Goal: Task Accomplishment & Management: Use online tool/utility

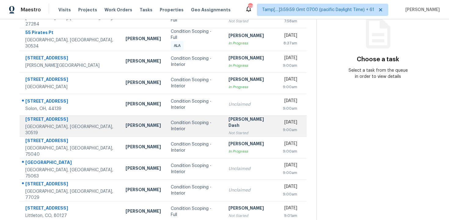
scroll to position [81, 0]
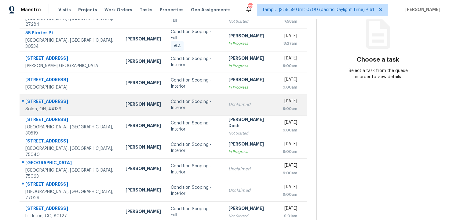
click at [278, 104] on td "Thu, Oct 9th 2025 9:00am" at bounding box center [292, 104] width 29 height 21
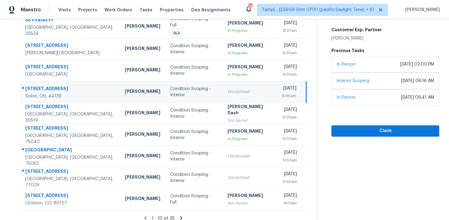
scroll to position [99, 0]
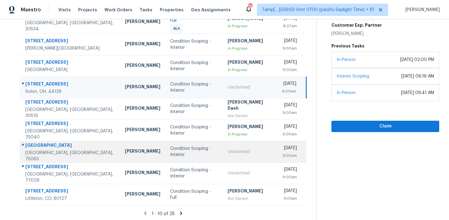
click at [249, 155] on td "Unclaimed" at bounding box center [250, 151] width 54 height 21
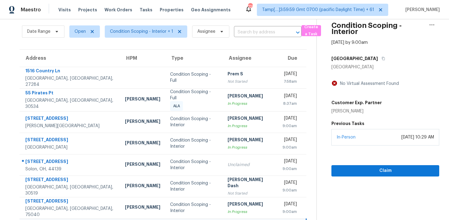
scroll to position [17, 0]
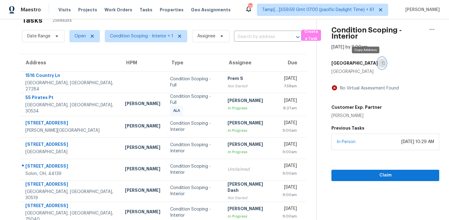
click at [382, 63] on icon "button" at bounding box center [384, 63] width 4 height 4
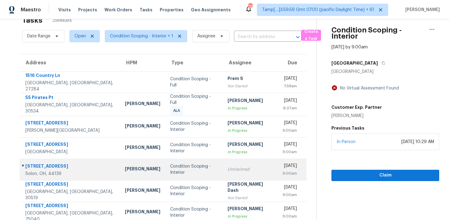
click at [253, 168] on td "Unclaimed" at bounding box center [250, 168] width 54 height 21
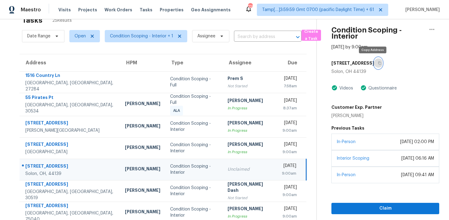
click at [375, 57] on button "button" at bounding box center [379, 62] width 8 height 11
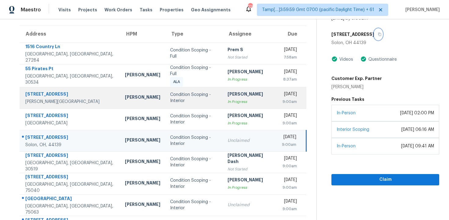
scroll to position [46, 0]
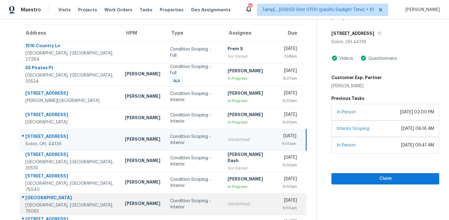
click at [223, 193] on td "Unclaimed" at bounding box center [250, 203] width 54 height 21
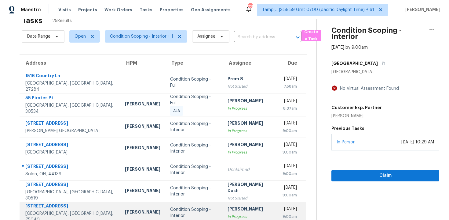
scroll to position [0, 0]
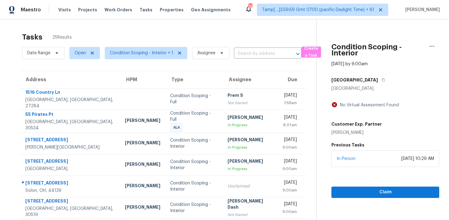
click at [131, 63] on section "Tasks 25 Results Date Range Open Condition Scoping - Interior + 1 Assignee ​ Cr…" at bounding box center [163, 174] width 307 height 291
click at [131, 62] on section "Tasks 25 Results Date Range Open Condition Scoping - Interior + 1 Assignee ​ Cr…" at bounding box center [163, 174] width 307 height 291
click at [131, 60] on span "Condition Scoping - Interior + 1" at bounding box center [143, 53] width 87 height 16
click at [131, 55] on span "Condition Scoping - Interior + 1" at bounding box center [141, 53] width 63 height 6
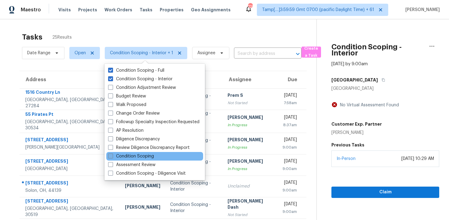
click at [136, 154] on label "Condition Scoping" at bounding box center [131, 156] width 46 height 6
click at [112, 154] on input "Condition Scoping" at bounding box center [110, 155] width 4 height 4
checkbox input "true"
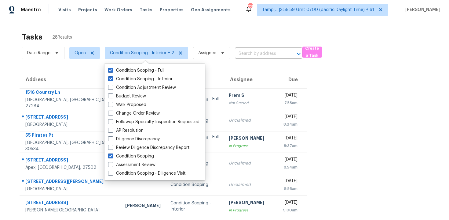
click at [165, 25] on div "Tasks 28 Results Date Range Open Condition Scoping - Interior + 2 Assignee ​ Cr…" at bounding box center [224, 168] width 449 height 299
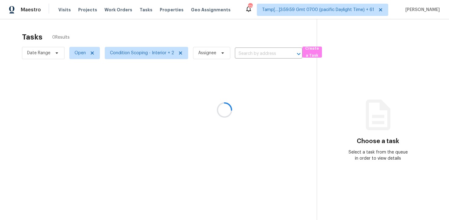
click at [134, 52] on div at bounding box center [224, 110] width 449 height 220
click at [133, 51] on div at bounding box center [224, 110] width 449 height 220
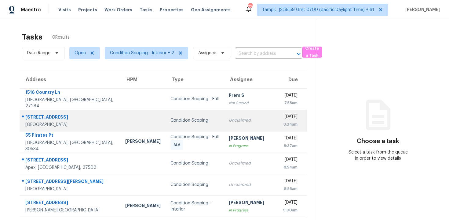
scroll to position [17, 0]
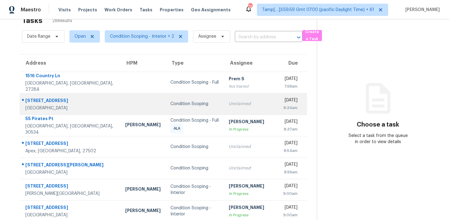
click at [224, 98] on td "Unclaimed" at bounding box center [251, 103] width 54 height 21
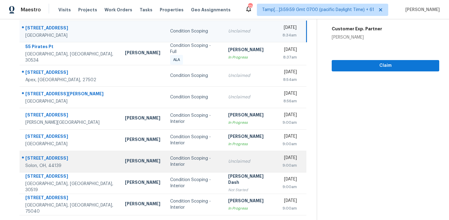
scroll to position [99, 0]
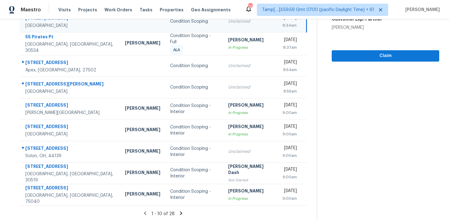
click at [181, 210] on icon at bounding box center [182, 213] width 6 height 6
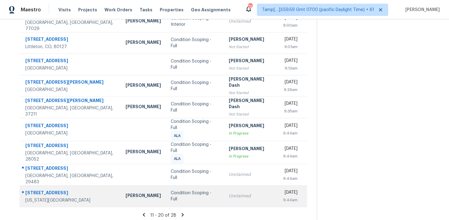
click at [182, 185] on td "Condition Scoping - Full" at bounding box center [195, 195] width 58 height 21
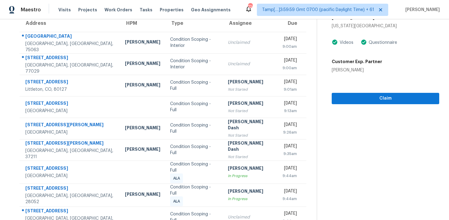
scroll to position [0, 0]
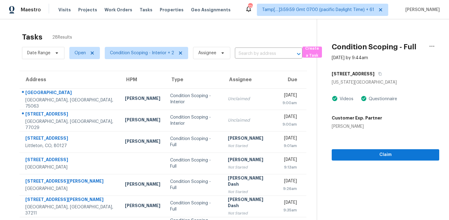
click at [384, 70] on div "[STREET_ADDRESS]" at bounding box center [386, 73] width 108 height 11
click at [382, 72] on icon "button" at bounding box center [381, 74] width 4 height 4
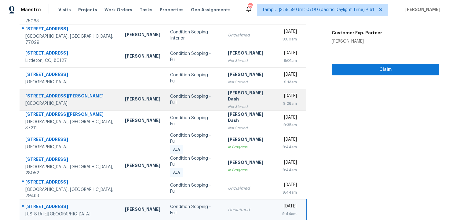
scroll to position [99, 0]
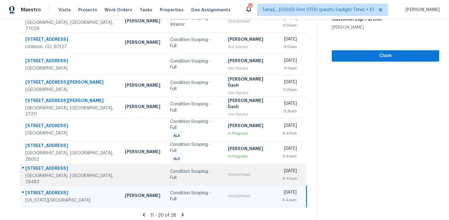
click at [185, 177] on td "Condition Scoping - Full" at bounding box center [194, 174] width 58 height 21
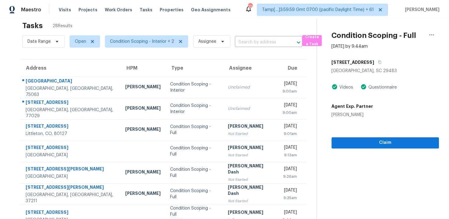
scroll to position [0, 0]
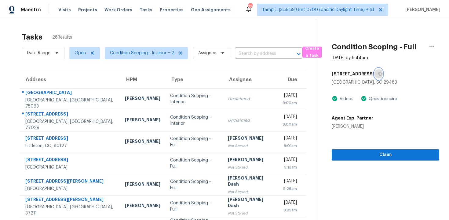
click at [375, 71] on button "button" at bounding box center [379, 73] width 8 height 11
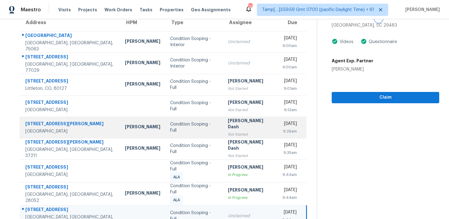
scroll to position [99, 0]
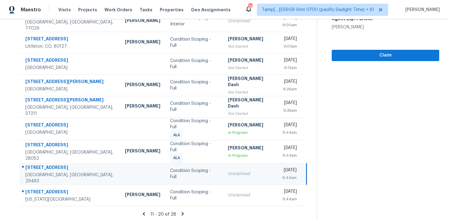
click at [183, 211] on icon at bounding box center [183, 214] width 6 height 6
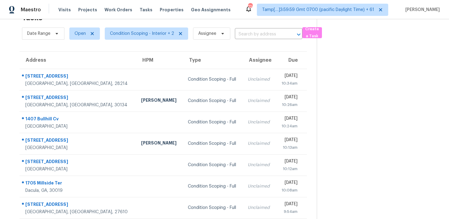
scroll to position [56, 0]
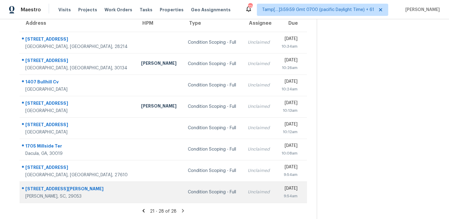
click at [183, 186] on td "Condition Scoping - Full" at bounding box center [213, 192] width 60 height 21
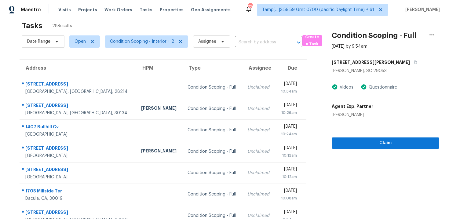
scroll to position [9, 0]
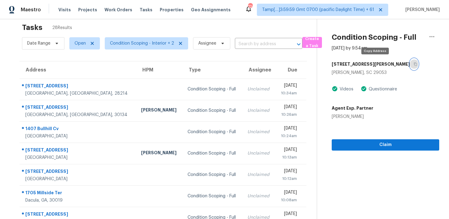
click at [410, 66] on button "button" at bounding box center [414, 64] width 8 height 11
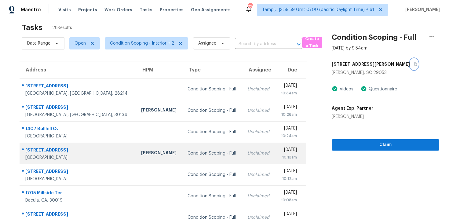
scroll to position [56, 0]
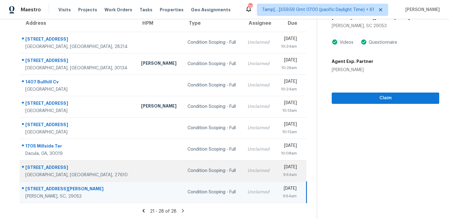
click at [186, 177] on td "Condition Scoping - Full" at bounding box center [213, 170] width 60 height 21
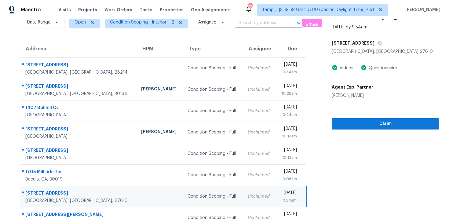
scroll to position [8, 0]
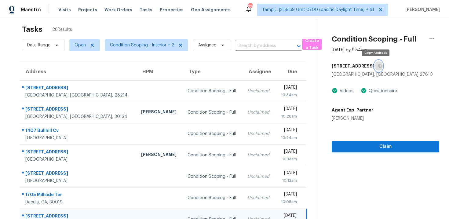
click at [375, 69] on button "button" at bounding box center [379, 66] width 8 height 11
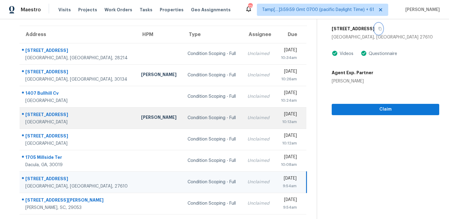
scroll to position [56, 0]
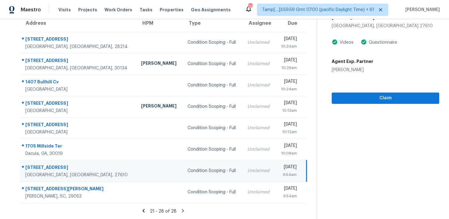
click at [413, 92] on div "Claim" at bounding box center [386, 88] width 108 height 31
click at [407, 100] on span "Claim" at bounding box center [386, 98] width 98 height 8
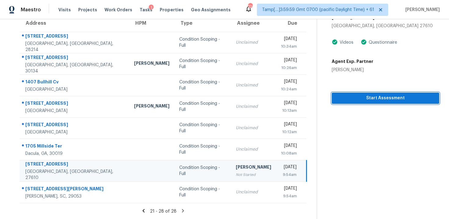
click at [371, 96] on span "Start Assessment" at bounding box center [386, 98] width 98 height 8
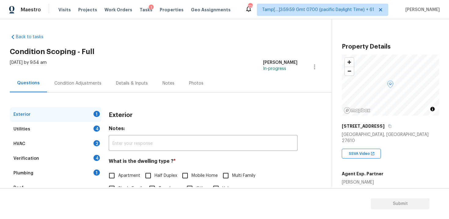
click at [78, 75] on div "Condition Adjustments" at bounding box center [78, 83] width 62 height 18
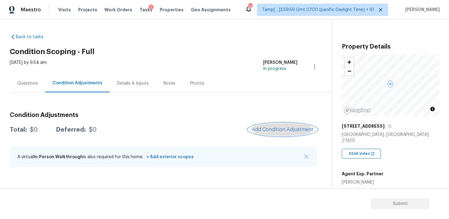
click at [297, 130] on span "Add Condition Adjustment" at bounding box center [283, 130] width 62 height 6
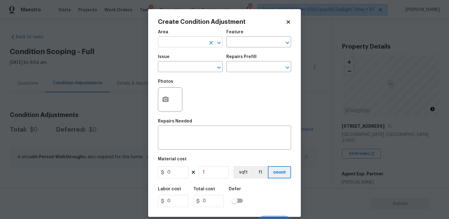
click at [193, 44] on input "text" at bounding box center [182, 42] width 48 height 9
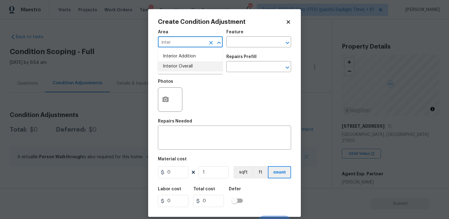
click at [183, 68] on li "Interior Overall" at bounding box center [190, 66] width 65 height 10
type input "Interior Overall"
click at [183, 68] on input "text" at bounding box center [182, 67] width 48 height 9
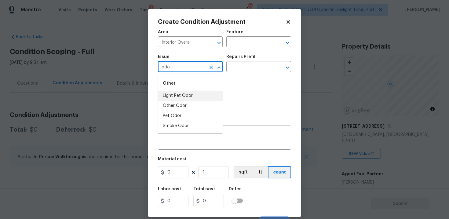
click at [190, 92] on li "Light Pet Odor" at bounding box center [190, 96] width 65 height 10
type input "Light Pet Odor"
click at [240, 71] on input "text" at bounding box center [251, 67] width 48 height 9
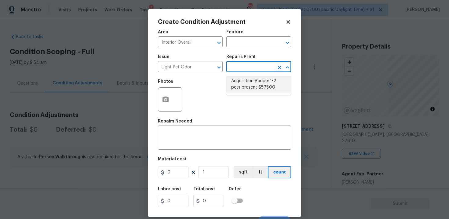
click at [247, 84] on li "Acquisition Scope: 1-2 pets present $575.00" at bounding box center [259, 84] width 65 height 17
type textarea "Acquisition Scope: 1-2 pets present"
type input "575"
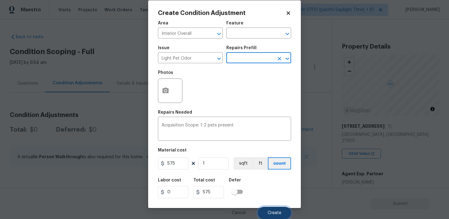
click at [279, 217] on button "Create" at bounding box center [274, 213] width 33 height 12
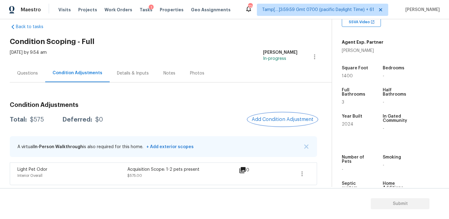
scroll to position [132, 0]
click at [270, 126] on span "Add Condition Adjustment" at bounding box center [282, 119] width 69 height 13
click at [289, 125] on button "Add Condition Adjustment" at bounding box center [282, 119] width 69 height 13
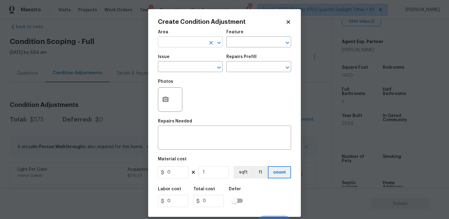
click at [198, 46] on input "text" at bounding box center [182, 42] width 48 height 9
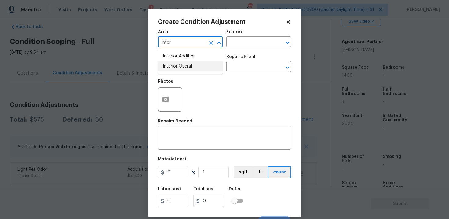
click at [193, 63] on li "Interior Overall" at bounding box center [190, 66] width 65 height 10
type input "Interior Overall"
click at [193, 63] on input "text" at bounding box center [182, 67] width 48 height 9
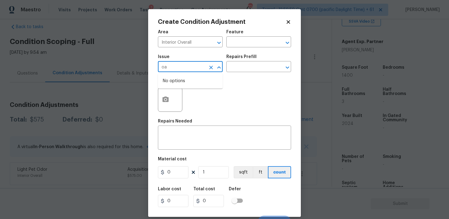
type input "oai"
click at [189, 89] on div "Other" at bounding box center [190, 83] width 65 height 15
click at [190, 97] on li "ACQ: Paint" at bounding box center [190, 96] width 65 height 10
type input "ACQ: Paint"
click at [239, 70] on input "text" at bounding box center [251, 67] width 48 height 9
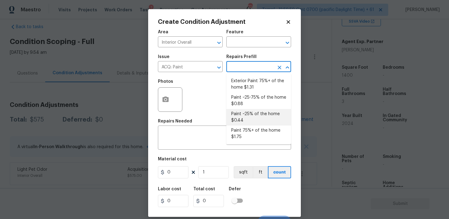
click at [242, 116] on li "Paint ~25% of the home $0.44" at bounding box center [259, 117] width 65 height 17
type input "Acquisition"
type textarea "Acquisition Scope: ~25% of the home needs interior paint"
type input "0.44"
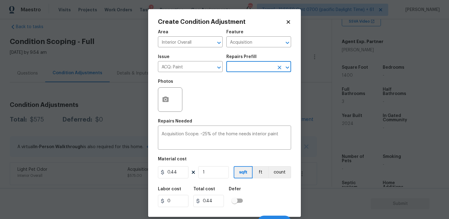
scroll to position [9, 0]
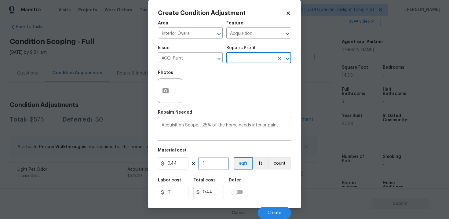
click at [224, 164] on input "1" at bounding box center [213, 163] width 31 height 12
type input "0"
paste input "137"
type input "1370"
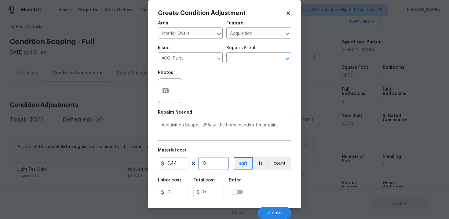
type input "602.8"
type input "1370"
click at [262, 189] on div "Labor cost 0 Total cost 602.8 Defer" at bounding box center [224, 189] width 133 height 28
click at [272, 209] on button "Create" at bounding box center [274, 213] width 33 height 12
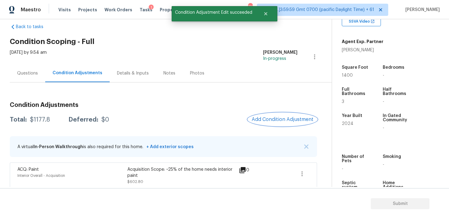
scroll to position [36, 0]
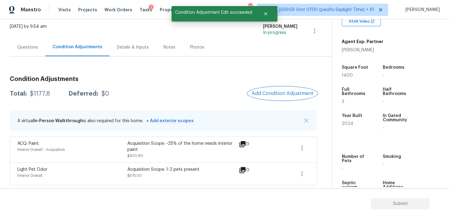
click at [274, 94] on span "Add Condition Adjustment" at bounding box center [283, 94] width 62 height 6
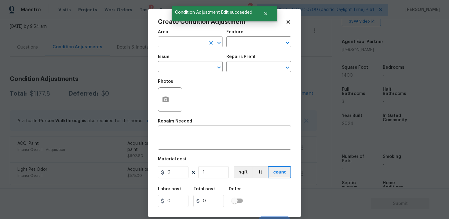
click at [197, 46] on input "text" at bounding box center [182, 42] width 48 height 9
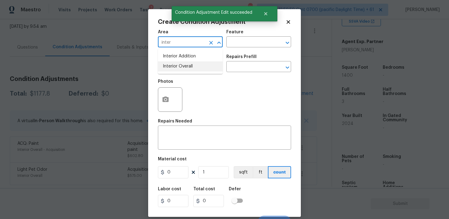
click at [196, 72] on ul "Interior Addition Interior Overall" at bounding box center [190, 61] width 65 height 25
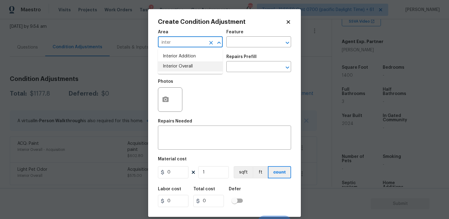
click at [195, 69] on li "Interior Overall" at bounding box center [190, 66] width 65 height 10
type input "Interior Overall"
click at [195, 69] on input "text" at bounding box center [182, 67] width 48 height 9
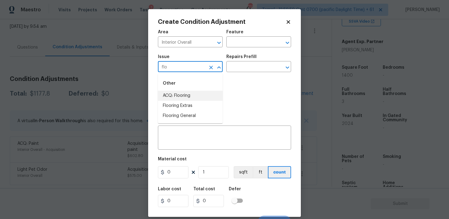
click at [197, 94] on li "ACQ: Flooring" at bounding box center [190, 96] width 65 height 10
type input "ACQ: Flooring"
click at [253, 65] on input "text" at bounding box center [251, 67] width 48 height 9
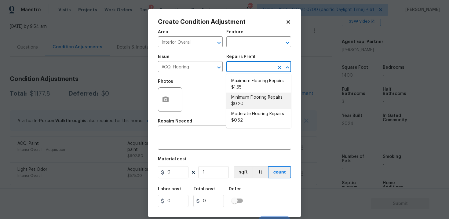
click at [246, 103] on li "Minimum Flooring Repairs $0.20" at bounding box center [259, 101] width 65 height 17
type input "Acquisition"
type textarea "Acquisition Scope: Minimum flooring repairs"
type input "0.2"
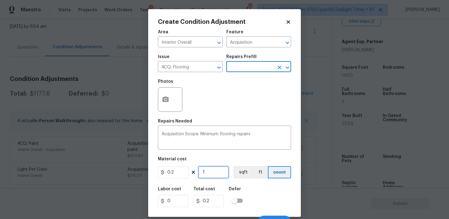
click at [208, 169] on input "1" at bounding box center [213, 172] width 31 height 12
type input "0"
paste input "137"
type input "1370"
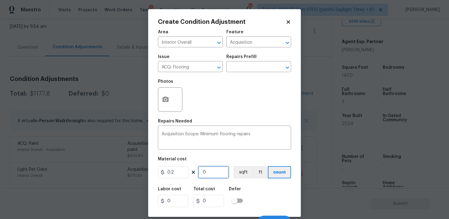
type input "274"
type input "1370"
click at [253, 179] on button "ft" at bounding box center [260, 172] width 15 height 12
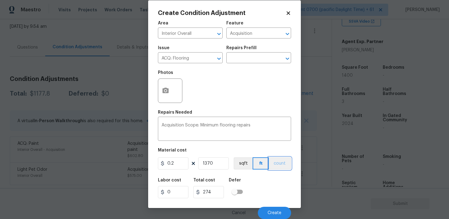
click at [275, 169] on button "count" at bounding box center [280, 163] width 22 height 12
click at [243, 163] on button "sqft" at bounding box center [243, 163] width 19 height 12
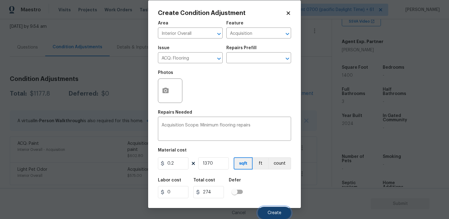
click at [285, 211] on button "Create" at bounding box center [274, 213] width 33 height 12
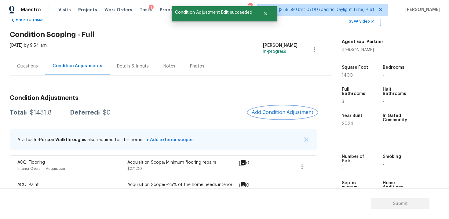
scroll to position [9, 0]
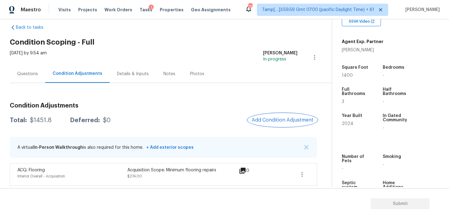
click at [284, 114] on button "Add Condition Adjustment" at bounding box center [282, 120] width 69 height 13
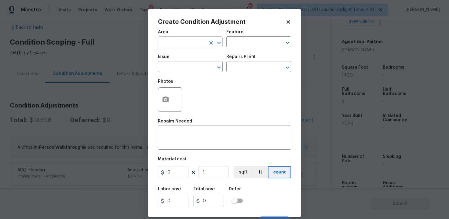
click at [198, 42] on input "text" at bounding box center [182, 42] width 48 height 9
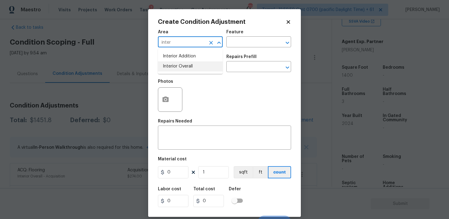
click at [196, 68] on li "Interior Overall" at bounding box center [190, 66] width 65 height 10
type input "Interior Overall"
click at [196, 68] on input "text" at bounding box center [182, 67] width 48 height 9
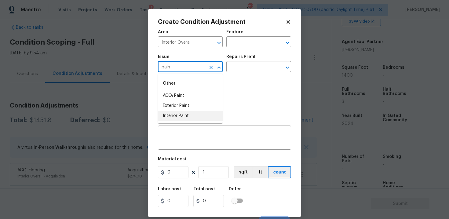
click at [190, 113] on li "Interior Paint" at bounding box center [190, 116] width 65 height 10
type input "Interior Paint"
click at [239, 70] on input "text" at bounding box center [251, 67] width 48 height 9
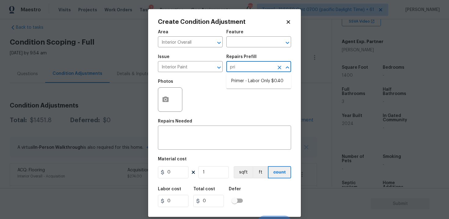
type input "prim"
click at [249, 86] on ul "Primer - Labor Only $0.40" at bounding box center [259, 81] width 65 height 15
click at [241, 82] on li "Primer - Labor Only $0.40" at bounding box center [259, 81] width 65 height 10
type input "Overall Paint"
type textarea "Interior primer - PRIMER PROVIDED BY OPENDOOR - All nails, screws, drywall anch…"
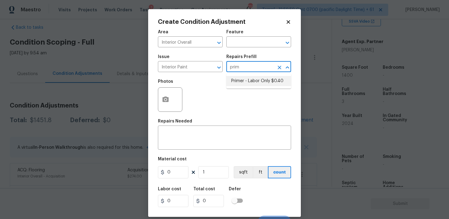
type input "0.4"
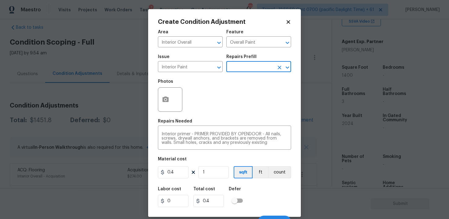
scroll to position [9, 0]
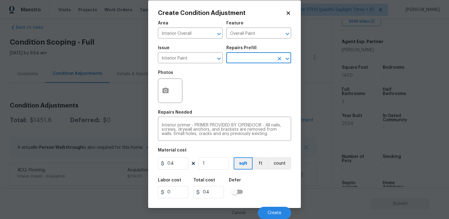
click at [160, 101] on div at bounding box center [170, 91] width 24 height 24
click at [164, 91] on icon "button" at bounding box center [165, 90] width 7 height 7
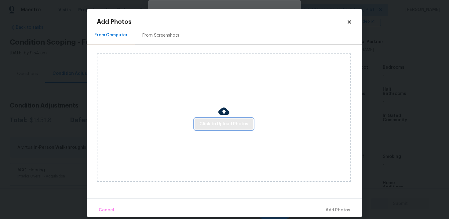
click at [226, 119] on button "Click to Upload Photos" at bounding box center [224, 124] width 59 height 11
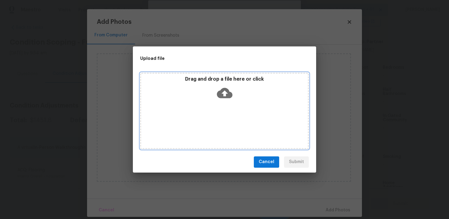
click at [224, 96] on icon at bounding box center [225, 93] width 16 height 16
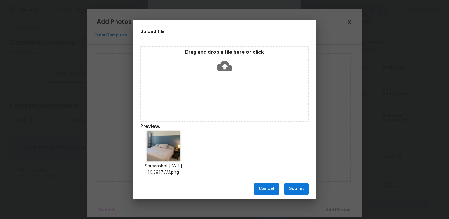
click at [291, 188] on span "Submit" at bounding box center [296, 189] width 15 height 8
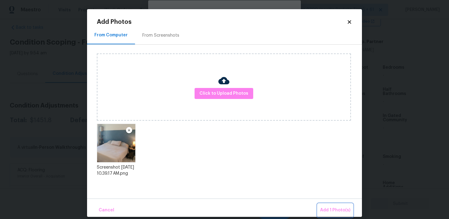
click at [342, 215] on button "Add 1 Photo(s)" at bounding box center [335, 210] width 35 height 13
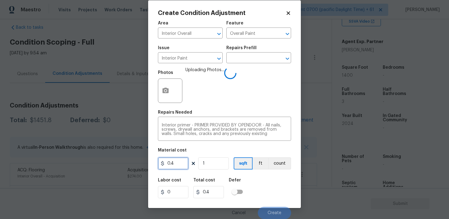
click at [181, 164] on input "0.4" at bounding box center [173, 163] width 31 height 12
type input "100"
click at [244, 175] on div "Labor cost 0 Total cost 0.4 Defer" at bounding box center [224, 189] width 133 height 28
type input "100"
click at [272, 196] on div "Labor cost 0 Total cost 100 Defer" at bounding box center [224, 189] width 133 height 28
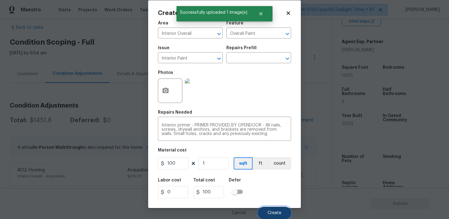
click at [274, 212] on span "Create" at bounding box center [275, 213] width 14 height 5
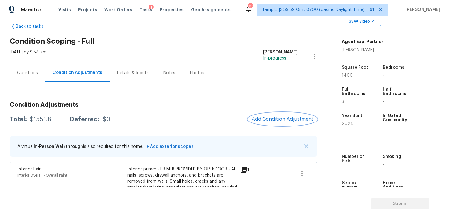
scroll to position [7, 0]
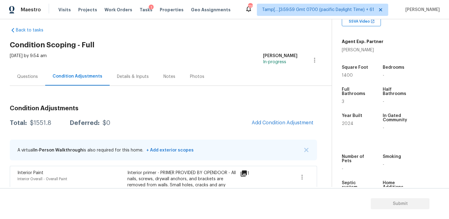
click at [26, 76] on div "Questions" at bounding box center [27, 77] width 21 height 6
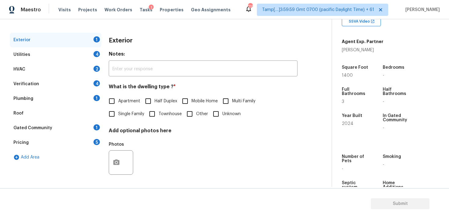
scroll to position [75, 0]
click at [157, 112] on input "Townhouse" at bounding box center [152, 113] width 13 height 13
checkbox input "true"
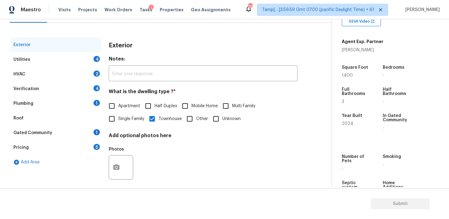
click at [86, 61] on div "Utilities 4" at bounding box center [56, 59] width 92 height 15
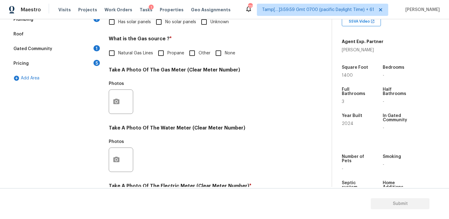
scroll to position [147, 0]
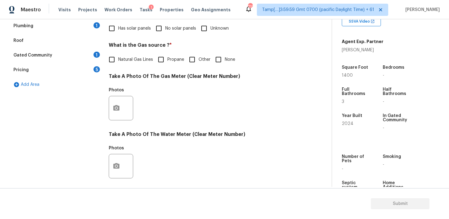
click at [138, 63] on label "Natural Gas Lines" at bounding box center [129, 59] width 48 height 13
click at [118, 63] on input "Natural Gas Lines" at bounding box center [111, 59] width 13 height 13
checkbox input "true"
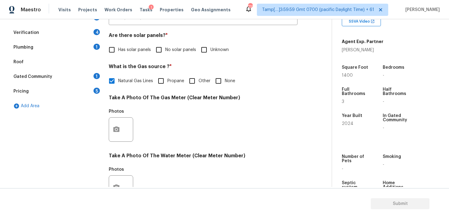
click at [157, 51] on input "No solar panels" at bounding box center [159, 49] width 13 height 13
checkbox input "true"
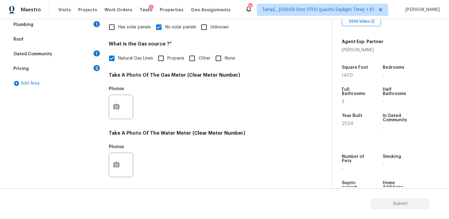
scroll to position [241, 0]
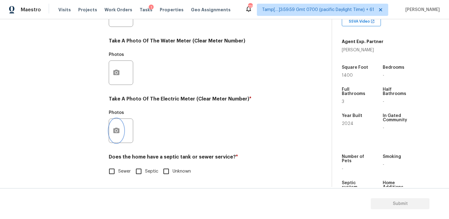
click at [116, 131] on circle "button" at bounding box center [117, 131] width 2 height 2
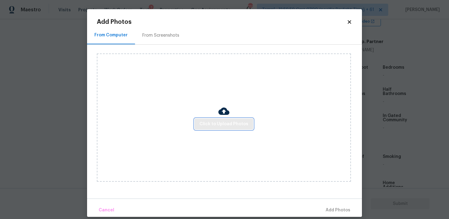
click at [227, 120] on span "Click to Upload Photos" at bounding box center [224, 124] width 49 height 8
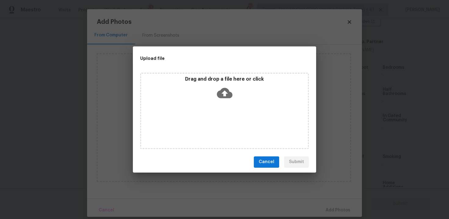
click at [229, 104] on div "Drag and drop a file here or click" at bounding box center [224, 111] width 169 height 76
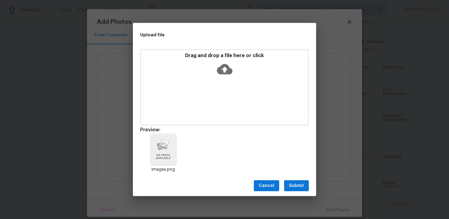
click at [294, 183] on span "Submit" at bounding box center [296, 186] width 15 height 8
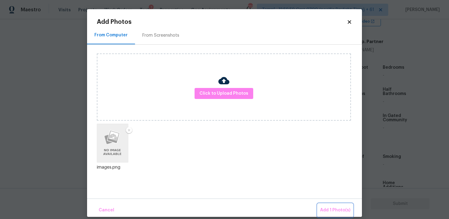
click at [334, 211] on span "Add 1 Photo(s)" at bounding box center [335, 211] width 30 height 8
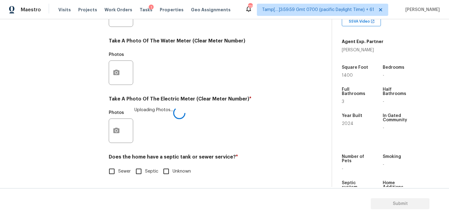
click at [114, 171] on input "Sewer" at bounding box center [111, 171] width 13 height 13
checkbox input "true"
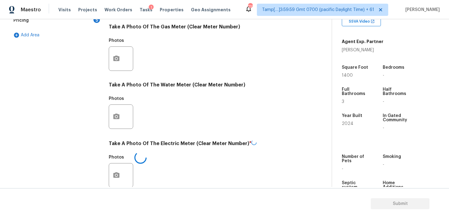
scroll to position [194, 0]
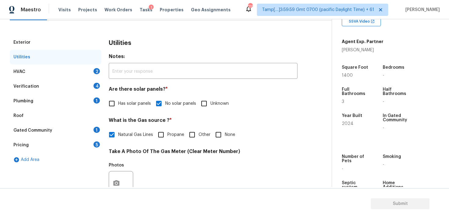
click at [94, 69] on div "2" at bounding box center [97, 71] width 6 height 6
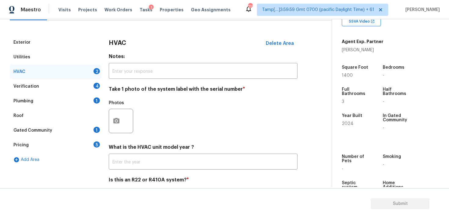
scroll to position [95, 0]
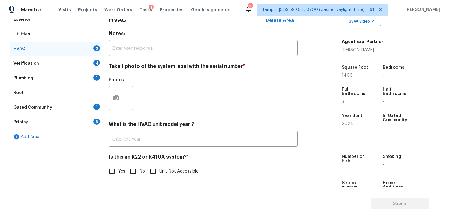
click at [126, 95] on div at bounding box center [121, 98] width 24 height 24
click at [121, 95] on button "button" at bounding box center [116, 98] width 15 height 24
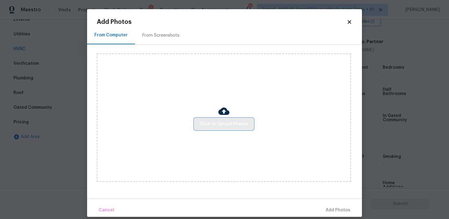
click at [207, 121] on span "Click to Upload Photos" at bounding box center [224, 124] width 49 height 8
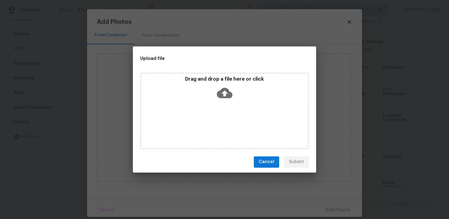
click at [218, 103] on div "Drag and drop a file here or click" at bounding box center [224, 111] width 169 height 76
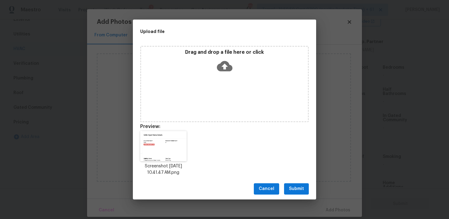
click at [302, 196] on div "Cancel Submit" at bounding box center [224, 189] width 183 height 21
click at [301, 190] on span "Submit" at bounding box center [296, 189] width 15 height 8
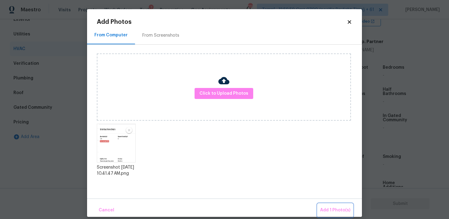
click at [333, 208] on span "Add 1 Photo(s)" at bounding box center [335, 211] width 30 height 8
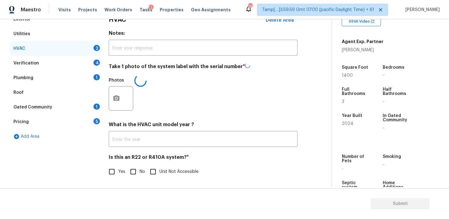
click at [133, 177] on input "No" at bounding box center [133, 171] width 13 height 13
checkbox input "true"
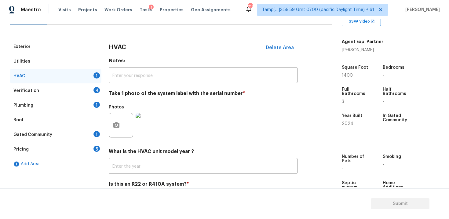
scroll to position [63, 0]
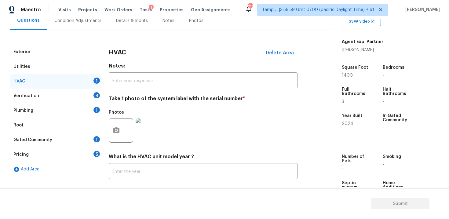
click at [97, 93] on div "4" at bounding box center [97, 95] width 6 height 6
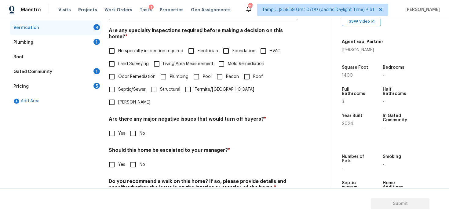
scroll to position [133, 0]
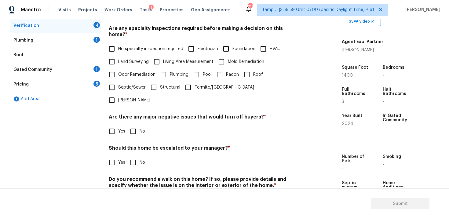
click at [135, 46] on span "No specialty inspection required" at bounding box center [150, 49] width 65 height 6
click at [118, 43] on input "No specialty inspection required" at bounding box center [111, 49] width 13 height 13
checkbox input "true"
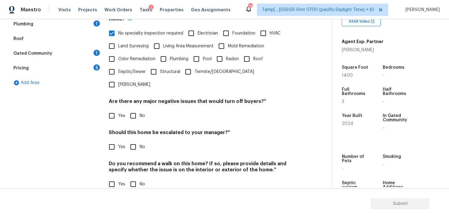
scroll to position [142, 0]
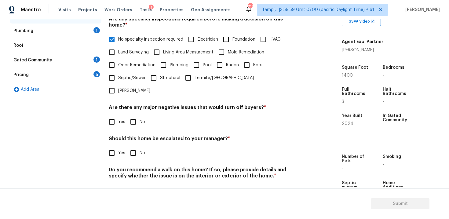
click at [131, 116] on input "No" at bounding box center [133, 122] width 13 height 13
checkbox input "true"
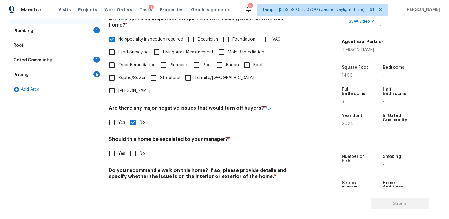
click at [133, 147] on input "No" at bounding box center [133, 153] width 13 height 13
checkbox input "true"
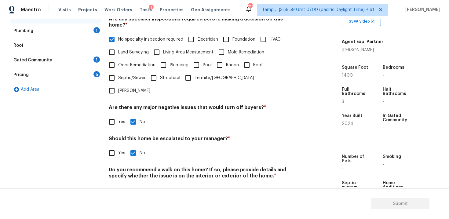
click at [132, 184] on input "No" at bounding box center [133, 190] width 13 height 13
checkbox input "true"
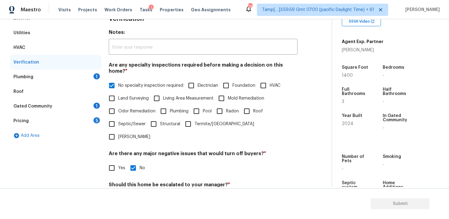
click at [94, 72] on div "Plumbing 1" at bounding box center [56, 77] width 92 height 15
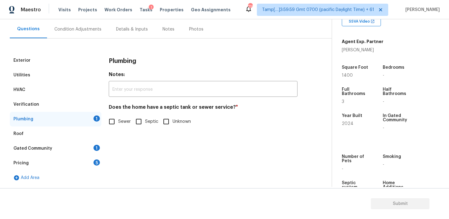
click at [113, 120] on input "Sewer" at bounding box center [111, 121] width 13 height 13
checkbox input "true"
click at [94, 140] on div "Roof" at bounding box center [56, 134] width 92 height 15
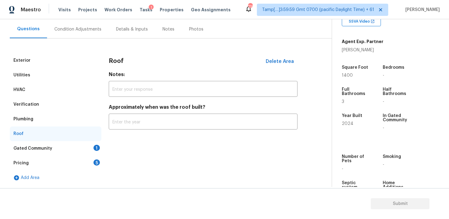
click at [94, 146] on div "1" at bounding box center [97, 148] width 6 height 6
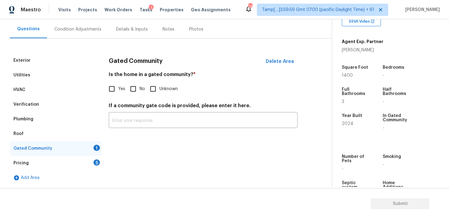
click at [135, 88] on input "No" at bounding box center [133, 89] width 13 height 13
checkbox input "true"
click at [76, 163] on div "Pricing 5" at bounding box center [56, 163] width 92 height 15
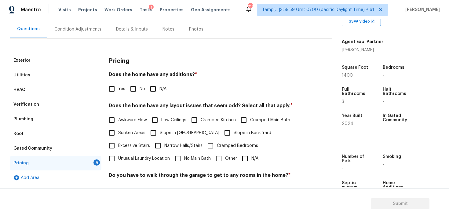
scroll to position [78, 0]
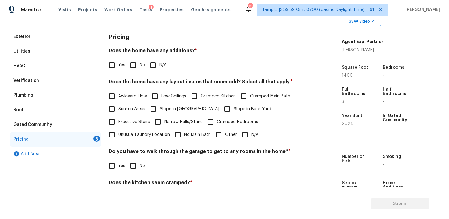
click at [134, 66] on input "No" at bounding box center [133, 65] width 13 height 13
checkbox input "true"
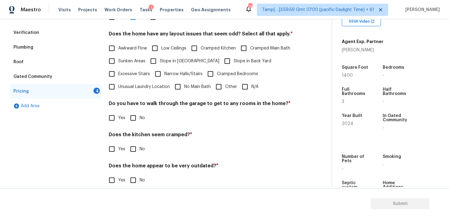
scroll to position [135, 0]
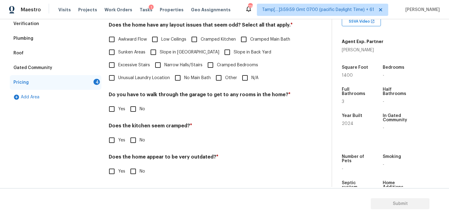
click at [221, 53] on input "Slope in Back Yard" at bounding box center [227, 52] width 13 height 13
checkbox input "true"
click at [134, 105] on input "No" at bounding box center [133, 109] width 13 height 13
checkbox input "true"
click at [129, 140] on input "No" at bounding box center [133, 140] width 13 height 13
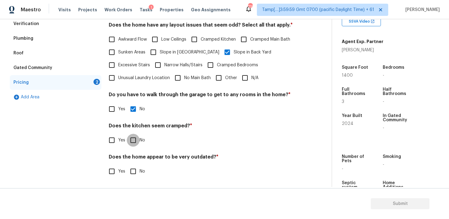
checkbox input "true"
click at [132, 169] on input "No" at bounding box center [133, 172] width 13 height 13
checkbox input "true"
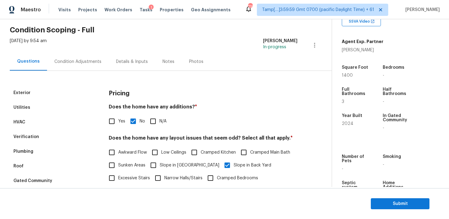
scroll to position [0, 0]
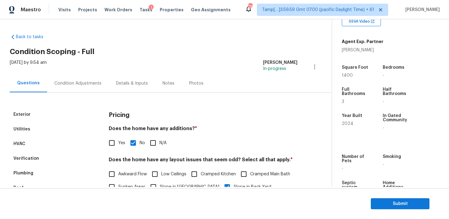
click at [72, 74] on div "Thu, Oct 09 2025 by 9:54 am Vigneshwaran B In-progress" at bounding box center [171, 67] width 322 height 15
click at [78, 80] on div "Condition Adjustments" at bounding box center [77, 83] width 47 height 6
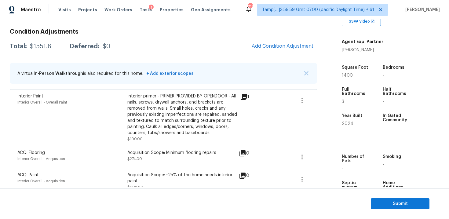
scroll to position [76, 0]
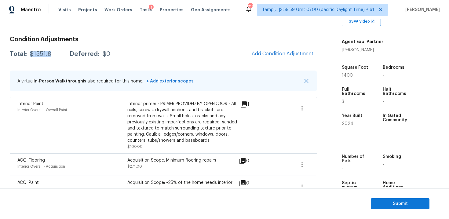
drag, startPoint x: 29, startPoint y: 54, endPoint x: 51, endPoint y: 53, distance: 21.7
click at [51, 54] on div "Total: $1551.8 Deferred: $0" at bounding box center [60, 54] width 101 height 6
copy div "$1551.8"
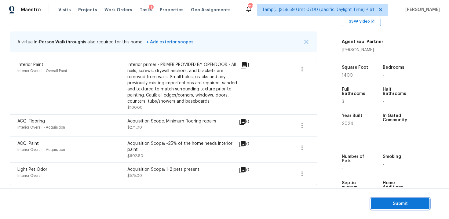
click at [412, 209] on button "Submit" at bounding box center [400, 203] width 59 height 11
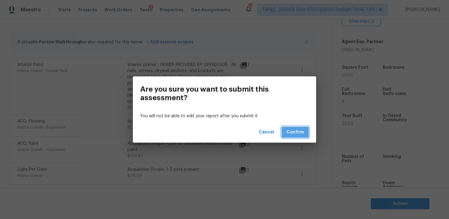
click at [296, 134] on span "Confirm" at bounding box center [295, 133] width 17 height 8
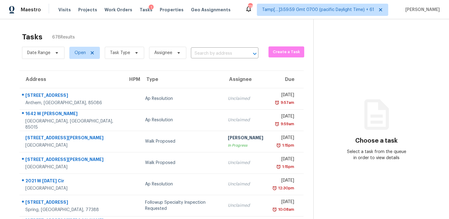
click at [214, 59] on div "Date Range Open Task Type Assignee ​" at bounding box center [140, 53] width 237 height 16
click at [213, 57] on input "text" at bounding box center [216, 53] width 50 height 9
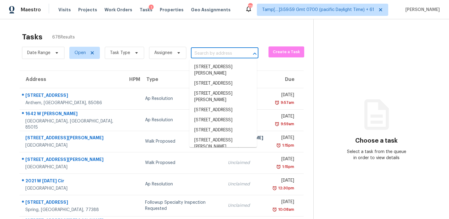
paste input "23 Ridge Brooke Ct Douglasville, GA, 30134"
type input "23 Ridge Brooke Ct Douglasville, GA, 30134"
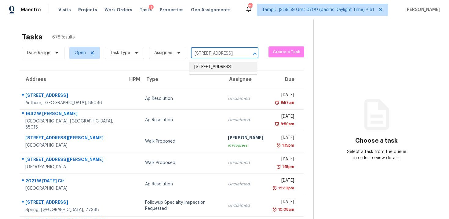
click at [220, 70] on li "23 Ridge Brooke Ct, Douglasville, GA 30134" at bounding box center [224, 67] width 68 height 10
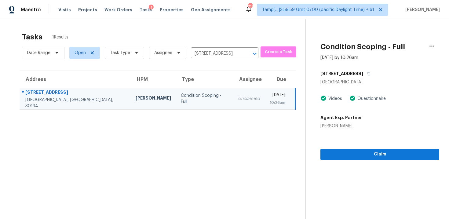
click at [348, 147] on div "Claim" at bounding box center [380, 144] width 119 height 31
click at [350, 152] on span "Claim" at bounding box center [380, 155] width 109 height 8
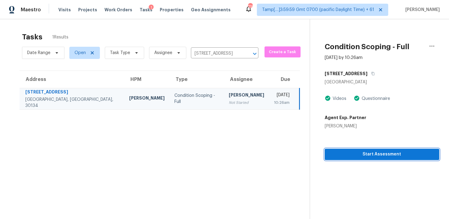
click at [342, 153] on span "Start Assessment" at bounding box center [382, 155] width 105 height 8
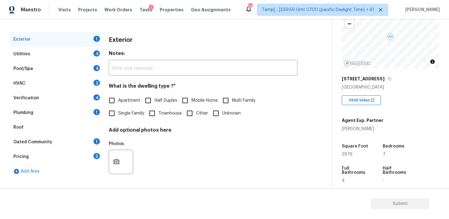
scroll to position [61, 0]
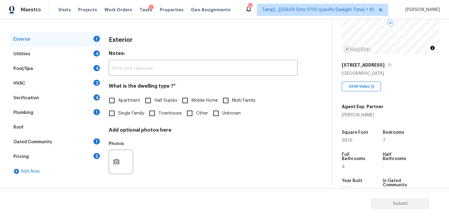
click at [116, 120] on div "Exterior Notes: ​ What is the dwelling type ? * Apartment Half Duplex Mobile Ho…" at bounding box center [203, 108] width 189 height 153
click at [116, 110] on input "Single Family" at bounding box center [111, 113] width 13 height 13
checkbox input "true"
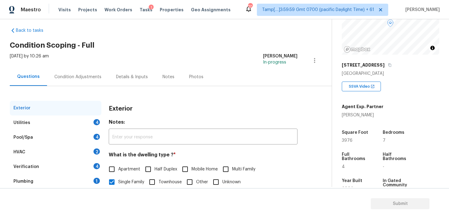
click at [73, 64] on div "Thu, Oct 09 2025 by 10:26 am Vigneshwaran B In-progress" at bounding box center [171, 60] width 322 height 15
click at [85, 69] on div "Condition Adjustments" at bounding box center [78, 77] width 62 height 18
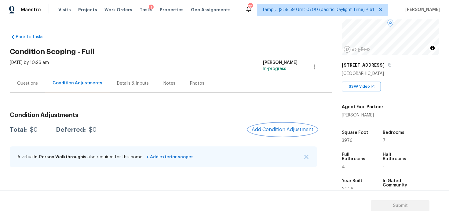
click at [294, 127] on span "Add Condition Adjustment" at bounding box center [283, 130] width 62 height 6
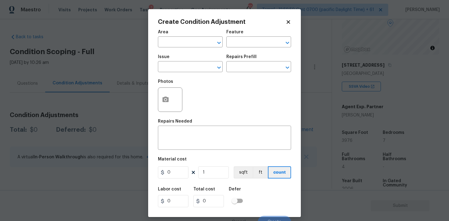
click at [186, 105] on div "Photos" at bounding box center [224, 96] width 133 height 40
click at [167, 100] on icon "button" at bounding box center [165, 99] width 7 height 7
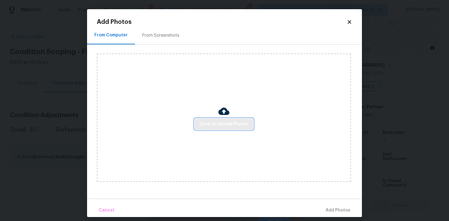
click at [230, 121] on span "Click to Upload Photos" at bounding box center [224, 124] width 49 height 8
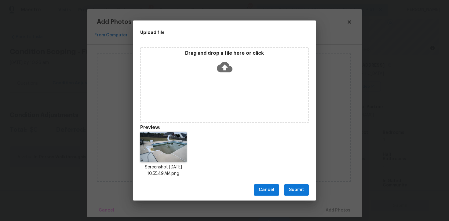
click at [303, 189] on span "Submit" at bounding box center [296, 190] width 15 height 8
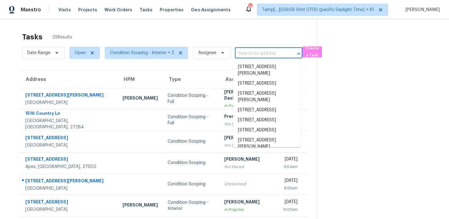
drag, startPoint x: 258, startPoint y: 52, endPoint x: 258, endPoint y: 46, distance: 5.8
click at [259, 52] on input "text" at bounding box center [260, 53] width 50 height 9
paste input "1407 Bullhill Cv Cedar Park, TX, 78613"
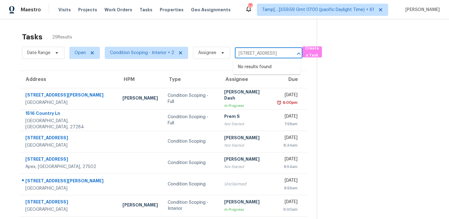
type input "1407 Bullhill Cv Cedar Park, TX, 78613"
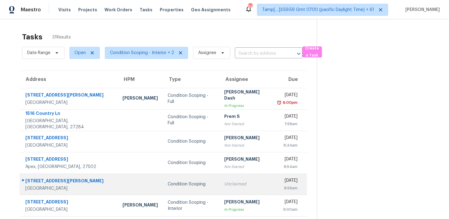
scroll to position [99, 0]
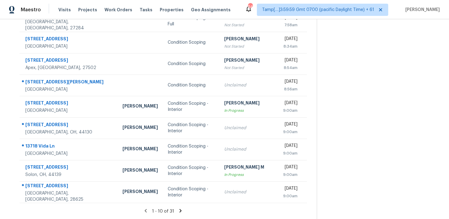
click at [181, 209] on icon at bounding box center [181, 211] width 6 height 6
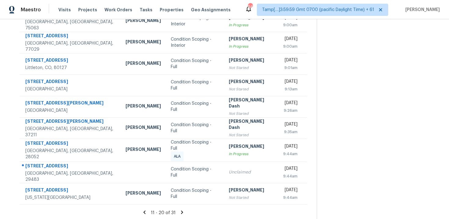
click at [183, 211] on icon at bounding box center [182, 213] width 6 height 6
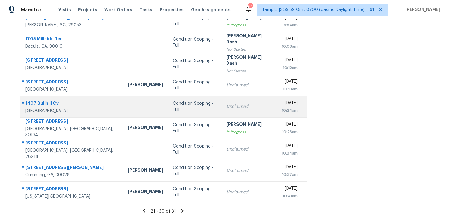
click at [178, 110] on td "Condition Scoping - Full" at bounding box center [195, 106] width 54 height 21
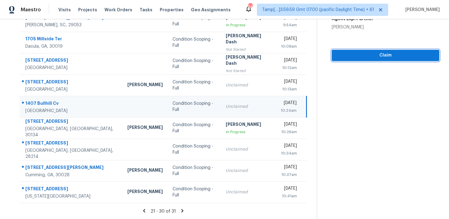
click at [379, 50] on button "Claim" at bounding box center [386, 55] width 108 height 11
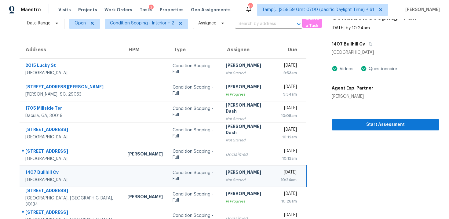
scroll to position [4, 0]
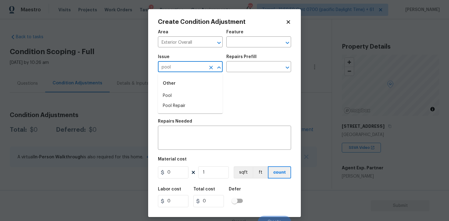
scroll to position [61, 0]
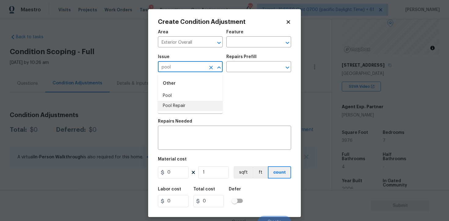
click at [184, 103] on li "Pool Repair" at bounding box center [190, 106] width 65 height 10
type input "Pool Repair"
click at [232, 68] on input "text" at bounding box center [251, 67] width 48 height 9
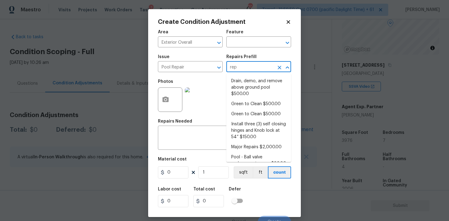
type input "repa"
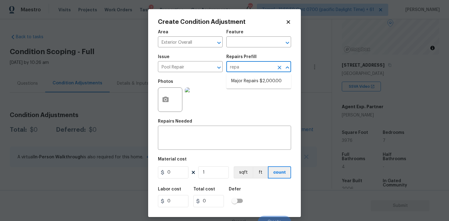
click at [237, 76] on ul "Major Repairs $2,000.00" at bounding box center [259, 81] width 65 height 15
click at [238, 81] on li "Major Repairs $2,000.00" at bounding box center [259, 81] width 65 height 10
type input "Pool"
type input "2000"
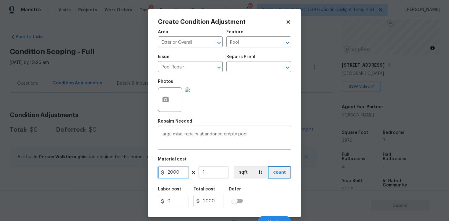
click at [181, 175] on input "2000" at bounding box center [173, 172] width 31 height 12
type input "5000"
click at [255, 193] on div "Labor cost 0 Total cost 5000 Defer" at bounding box center [224, 197] width 133 height 28
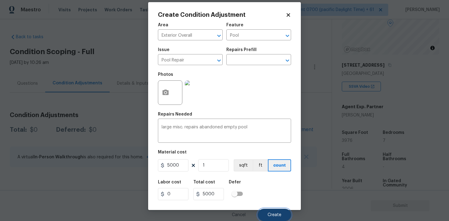
click at [274, 209] on button "Create" at bounding box center [274, 215] width 33 height 12
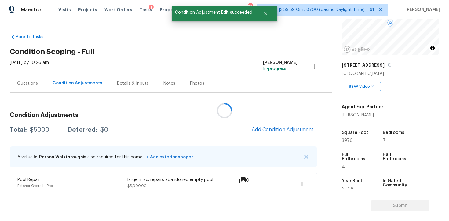
scroll to position [0, 0]
click at [32, 86] on div "Questions" at bounding box center [27, 83] width 21 height 6
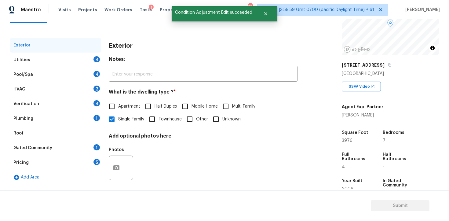
scroll to position [73, 0]
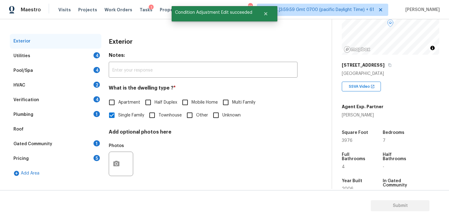
click at [66, 93] on div "Verification 4" at bounding box center [56, 100] width 92 height 15
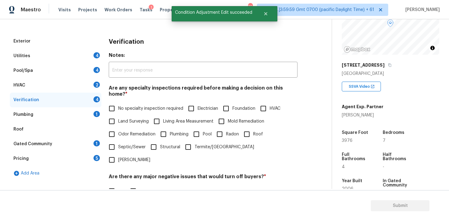
scroll to position [141, 0]
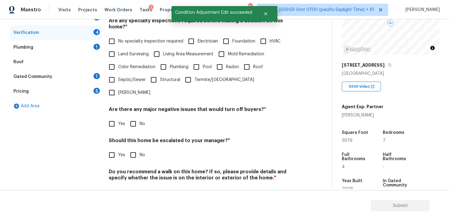
click at [109, 149] on input "Yes" at bounding box center [111, 155] width 13 height 13
checkbox input "true"
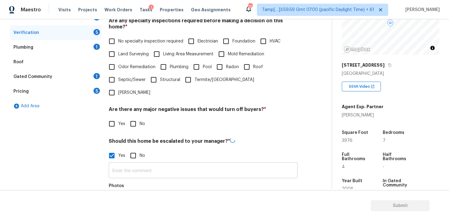
click at [140, 164] on input "text" at bounding box center [203, 171] width 189 height 14
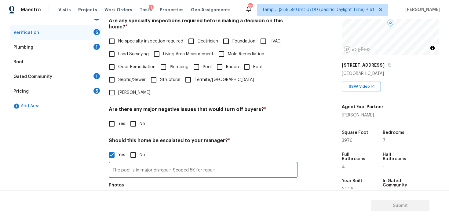
scroll to position [199, 0]
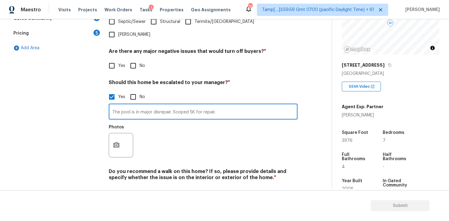
type input "The pool is in major disrepair. Scoped 5K for repair."
click at [116, 133] on button "button" at bounding box center [116, 145] width 15 height 24
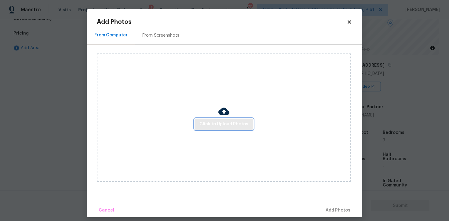
click at [206, 119] on button "Click to Upload Photos" at bounding box center [224, 124] width 59 height 11
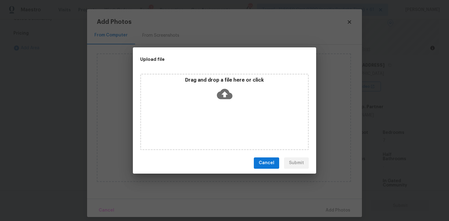
click at [218, 94] on icon at bounding box center [225, 94] width 16 height 10
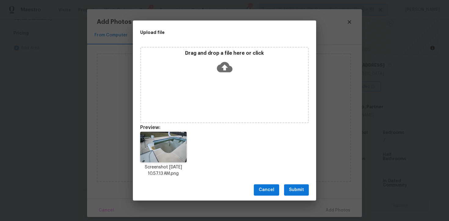
click at [302, 186] on span "Submit" at bounding box center [296, 190] width 15 height 8
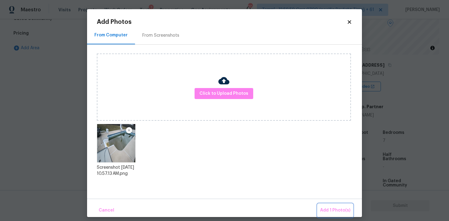
click at [336, 209] on span "Add 1 Photo(s)" at bounding box center [335, 211] width 30 height 8
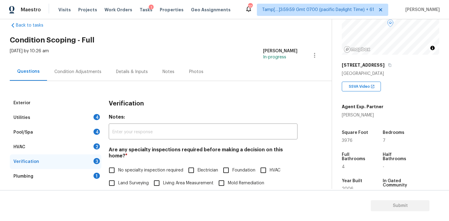
click at [80, 70] on div "Condition Adjustments" at bounding box center [77, 72] width 47 height 6
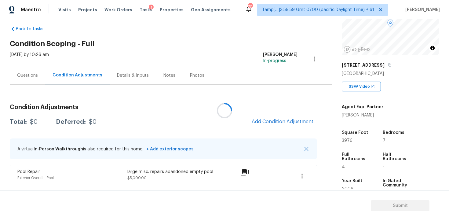
scroll to position [8, 0]
click at [283, 117] on button "Add Condition Adjustment" at bounding box center [282, 121] width 69 height 13
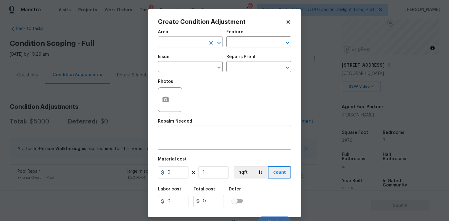
click at [191, 46] on input "text" at bounding box center [182, 42] width 48 height 9
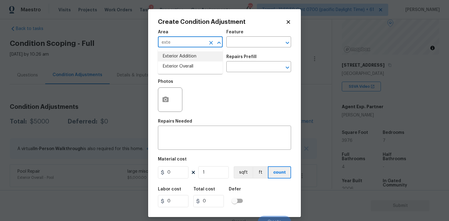
click at [192, 61] on li "Exterior Addition" at bounding box center [190, 56] width 65 height 10
type input "Exterior Addition"
click at [192, 61] on div "Issue" at bounding box center [190, 59] width 65 height 8
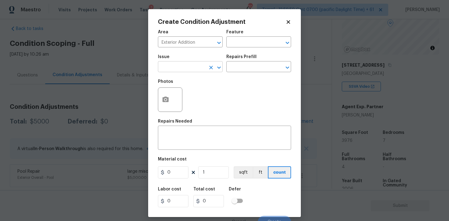
click at [192, 69] on input "text" at bounding box center [182, 67] width 48 height 9
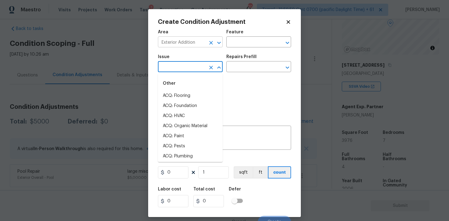
click at [210, 44] on icon "Clear" at bounding box center [211, 43] width 4 height 4
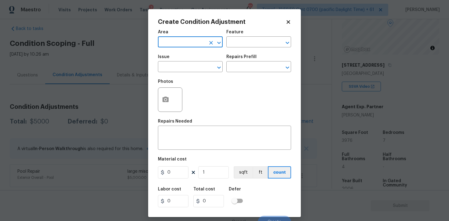
click at [210, 44] on icon "Clear" at bounding box center [211, 43] width 4 height 4
click at [206, 68] on li "Exterior Overall" at bounding box center [190, 66] width 65 height 10
click at [206, 68] on div "​" at bounding box center [190, 67] width 65 height 9
type input "Exterior Overall"
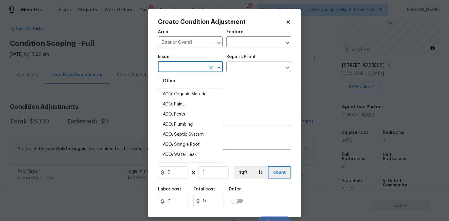
scroll to position [33, 0]
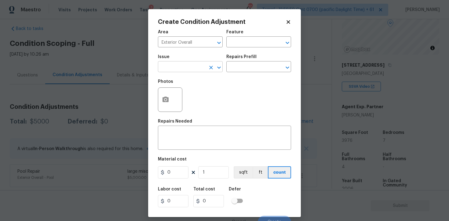
click at [179, 65] on input "text" at bounding box center [182, 67] width 48 height 9
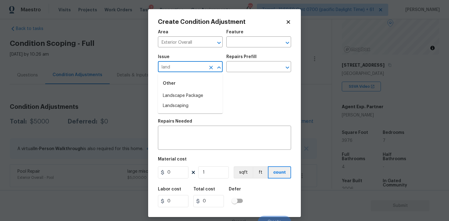
click at [182, 94] on li "Landscape Package" at bounding box center [190, 96] width 65 height 10
type input "Landscape Package"
click at [260, 60] on div "Repairs Prefill" at bounding box center [259, 59] width 65 height 8
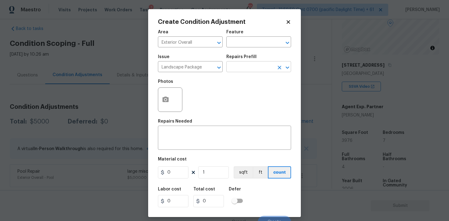
click at [257, 66] on input "text" at bounding box center [251, 67] width 48 height 9
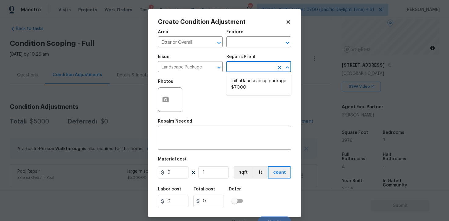
click at [252, 78] on li "Initial landscaping package $70.00" at bounding box center [259, 84] width 65 height 17
type input "Home Readiness Packages"
type textarea "Mowing of grass up to 6" in height. Mow, edge along driveways & sidewalks, trim…"
type input "70"
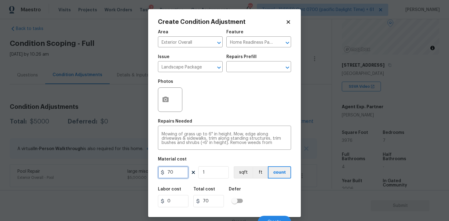
click at [177, 168] on input "70" at bounding box center [173, 172] width 31 height 12
type input "300"
click at [240, 184] on div "Labor cost 0 Total cost 300 Defer" at bounding box center [224, 197] width 133 height 28
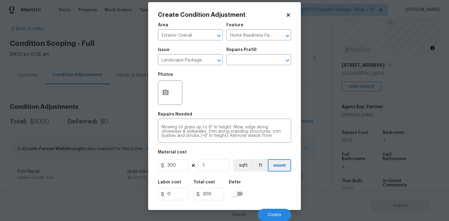
click at [276, 207] on div "Cancel Create" at bounding box center [224, 212] width 133 height 17
click at [276, 209] on button "Create" at bounding box center [274, 215] width 33 height 12
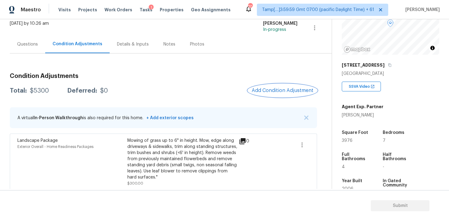
scroll to position [65, 0]
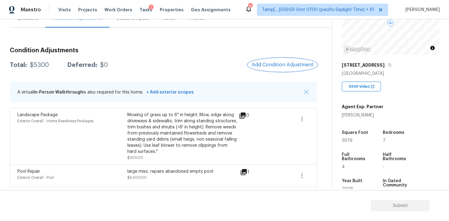
click at [275, 61] on button "Add Condition Adjustment" at bounding box center [282, 64] width 69 height 13
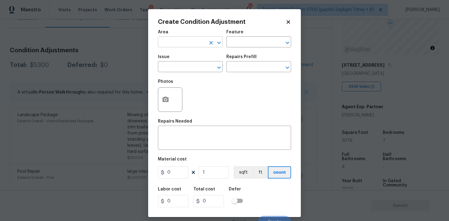
click at [192, 41] on input "text" at bounding box center [182, 42] width 48 height 9
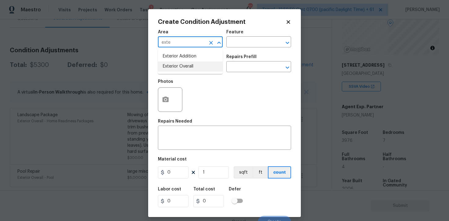
click at [188, 63] on li "Exterior Overall" at bounding box center [190, 66] width 65 height 10
type input "Exterior Overall"
click at [188, 63] on input "text" at bounding box center [182, 67] width 48 height 9
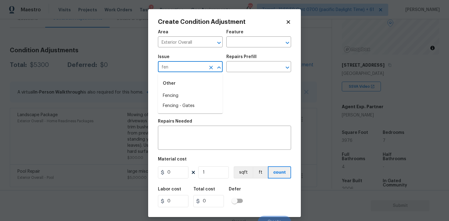
click at [186, 90] on div "Other" at bounding box center [190, 83] width 65 height 15
click at [186, 94] on li "Fencing" at bounding box center [190, 96] width 65 height 10
type input "Fencing"
click at [187, 123] on h5 "Repairs Needed" at bounding box center [175, 121] width 34 height 4
click at [186, 138] on textarea at bounding box center [225, 138] width 126 height 13
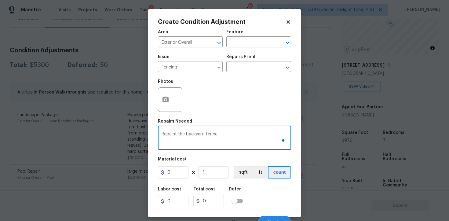
type textarea "Repaint the backyard fence"
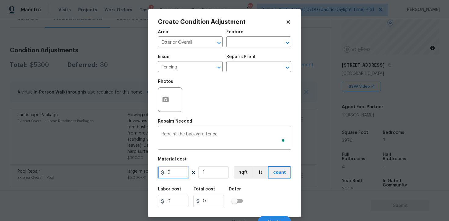
click at [175, 171] on input "0" at bounding box center [173, 172] width 31 height 12
type input "800"
click at [255, 183] on div "Area Exterior Overall ​ Feature ​ Issue Fencing ​ Repairs Prefill ​ Photos Repa…" at bounding box center [224, 127] width 133 height 202
type input "800"
click at [167, 96] on icon "button" at bounding box center [165, 99] width 7 height 7
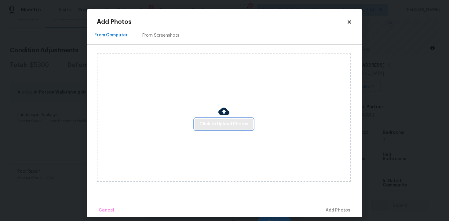
click at [226, 119] on button "Click to Upload Photos" at bounding box center [224, 124] width 59 height 11
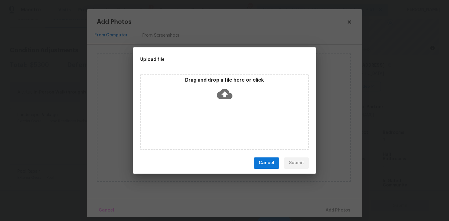
click at [221, 88] on icon at bounding box center [225, 94] width 16 height 16
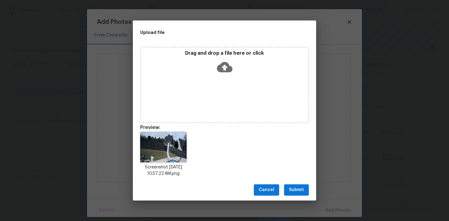
click at [300, 189] on span "Submit" at bounding box center [296, 190] width 15 height 8
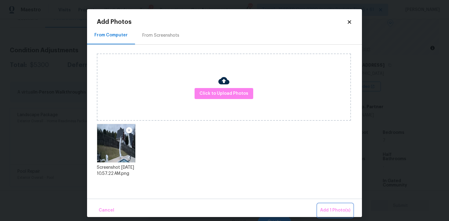
click at [327, 206] on button "Add 1 Photo(s)" at bounding box center [335, 210] width 35 height 13
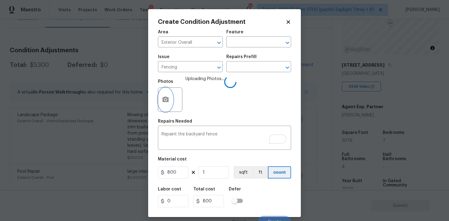
scroll to position [7, 0]
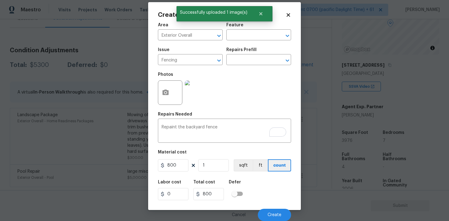
click at [275, 209] on div "Cancel Create" at bounding box center [224, 212] width 133 height 17
click at [275, 211] on button "Create" at bounding box center [274, 215] width 33 height 12
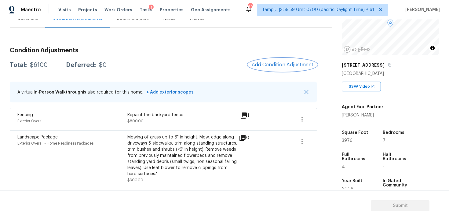
scroll to position [87, 0]
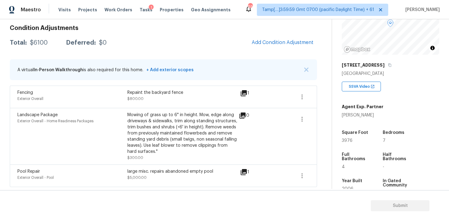
click at [270, 35] on div "Condition Adjustments Total: $6100 Deferred: $0 Add Condition Adjustment A virt…" at bounding box center [164, 103] width 308 height 167
click at [271, 44] on span "Add Condition Adjustment" at bounding box center [283, 43] width 62 height 6
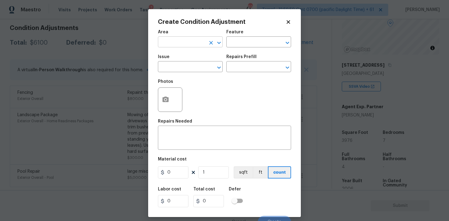
click at [204, 45] on input "text" at bounding box center [182, 42] width 48 height 9
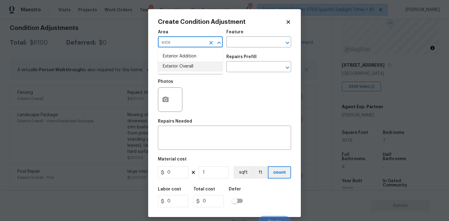
click at [199, 71] on li "Exterior Overall" at bounding box center [190, 66] width 65 height 10
type input "Exterior Overall"
click at [199, 71] on input "text" at bounding box center [182, 67] width 48 height 9
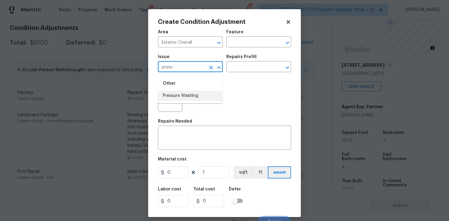
click at [203, 95] on li "Pressure Washing" at bounding box center [190, 96] width 65 height 10
type input "Pressure Washing"
click at [250, 69] on input "text" at bounding box center [251, 67] width 48 height 9
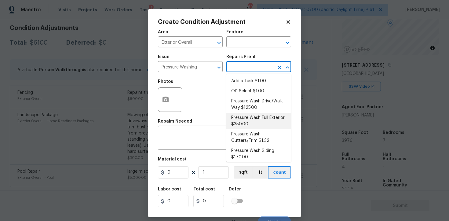
click at [246, 113] on li "Pressure Wash Full Exterior $350.00" at bounding box center [259, 121] width 65 height 17
type input "Siding"
type textarea "Pressure wash the House, Flatwork, Deck and Garage interior."
type input "350"
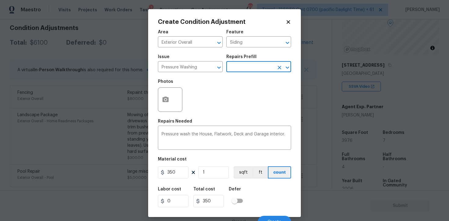
scroll to position [7, 0]
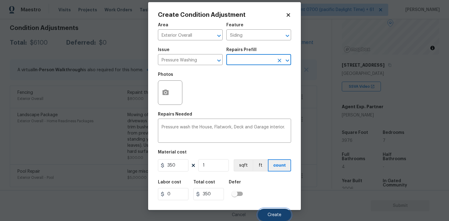
click at [271, 215] on span "Create" at bounding box center [275, 215] width 14 height 5
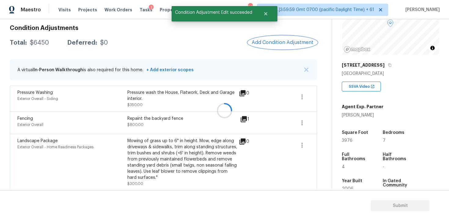
scroll to position [0, 0]
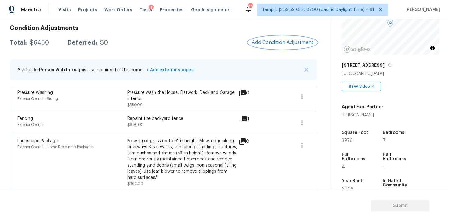
click at [283, 40] on span "Add Condition Adjustment" at bounding box center [283, 43] width 62 height 6
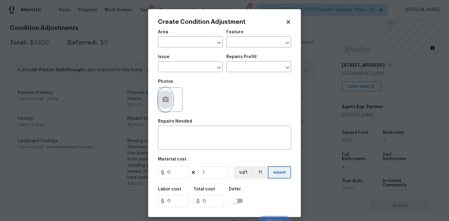
click at [164, 95] on button "button" at bounding box center [165, 100] width 15 height 24
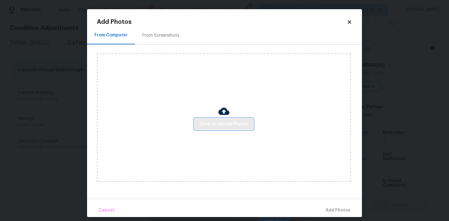
click at [223, 123] on span "Click to Upload Photos" at bounding box center [224, 124] width 49 height 8
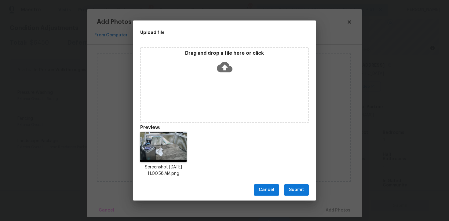
click at [297, 190] on span "Submit" at bounding box center [296, 190] width 15 height 8
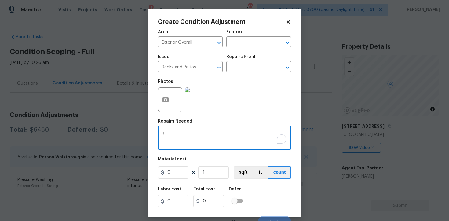
scroll to position [61, 0]
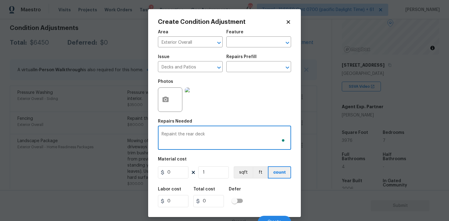
type textarea "Repaint the rear deck"
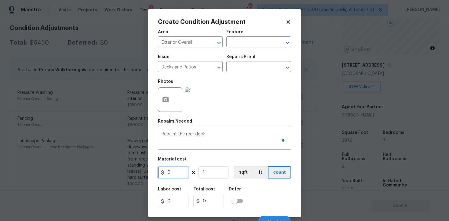
click at [175, 175] on input "0" at bounding box center [173, 172] width 31 height 12
type input "800"
click at [238, 188] on h5 "Defer" at bounding box center [235, 189] width 12 height 4
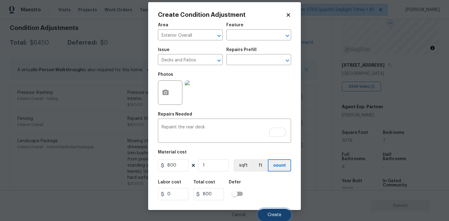
click at [278, 210] on button "Create" at bounding box center [274, 215] width 33 height 12
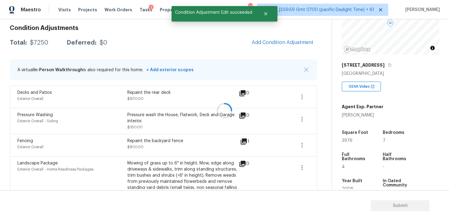
scroll to position [0, 0]
click at [286, 39] on button "Add Condition Adjustment" at bounding box center [282, 42] width 69 height 13
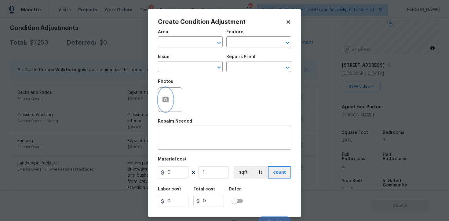
click at [168, 97] on icon "button" at bounding box center [165, 99] width 7 height 7
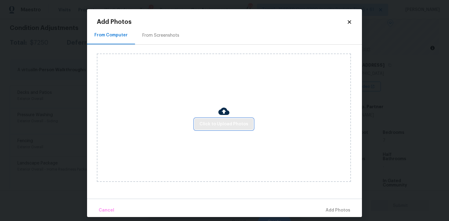
click at [213, 123] on span "Click to Upload Photos" at bounding box center [224, 124] width 49 height 8
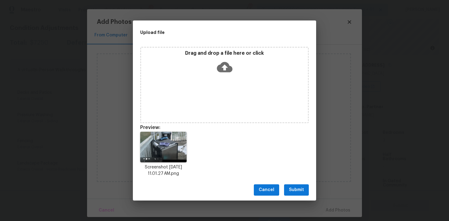
click at [294, 183] on div "Cancel Submit" at bounding box center [224, 189] width 183 height 21
click at [298, 188] on span "Submit" at bounding box center [296, 190] width 15 height 8
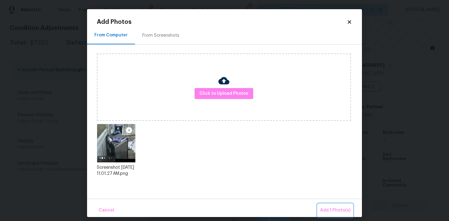
click at [328, 205] on button "Add 1 Photo(s)" at bounding box center [335, 210] width 35 height 13
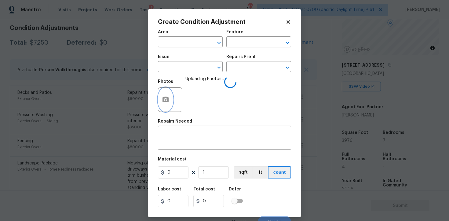
scroll to position [7, 0]
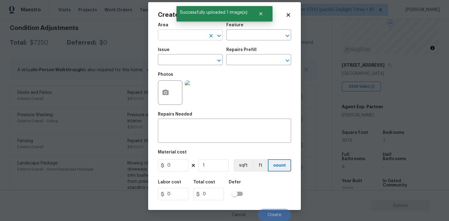
click at [167, 32] on input "text" at bounding box center [182, 35] width 48 height 9
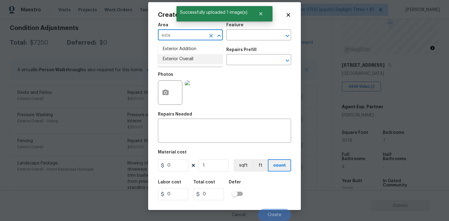
click at [169, 64] on ul "Exterior Addition Exterior Overall" at bounding box center [190, 54] width 65 height 25
click at [168, 61] on li "Exterior Overall" at bounding box center [190, 59] width 65 height 10
type input "Exterior Overall"
click at [168, 61] on input "text" at bounding box center [182, 60] width 48 height 9
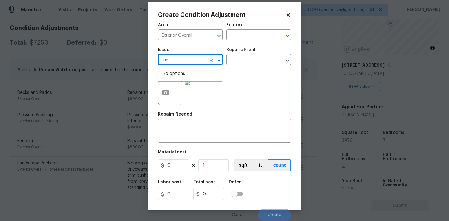
type input "tu"
click at [173, 83] on li "Debris/garbage on site" at bounding box center [190, 88] width 65 height 10
type input "Debris/garbage on site"
click at [181, 121] on div "x ​" at bounding box center [224, 131] width 133 height 23
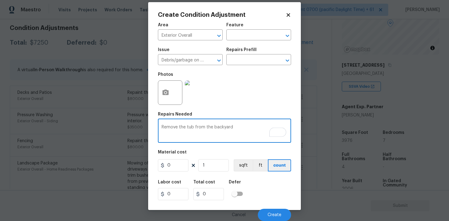
type textarea "Remove the tub from the backyard"
click at [195, 173] on div "Area Exterior Overall ​ Feature ​ Issue Debris/garbage on site ​ Repairs Prefil…" at bounding box center [224, 120] width 133 height 202
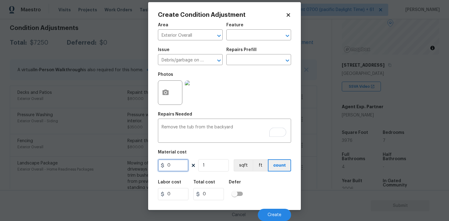
click at [182, 169] on input "0" at bounding box center [173, 165] width 31 height 12
type input "750"
click at [260, 180] on div "Labor cost 0 Total cost 750 Defer" at bounding box center [224, 190] width 133 height 28
click at [185, 164] on input "750" at bounding box center [173, 165] width 31 height 12
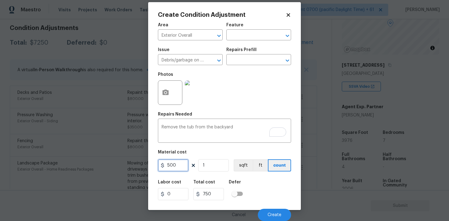
type input "500"
click at [250, 188] on div "Labor cost 0 Total cost 500 Defer" at bounding box center [224, 190] width 133 height 28
click at [280, 216] on span "Create" at bounding box center [275, 215] width 14 height 5
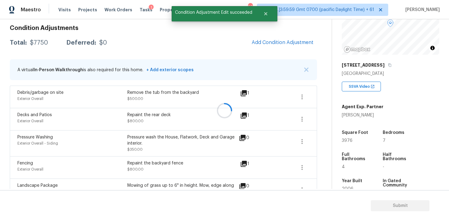
scroll to position [0, 0]
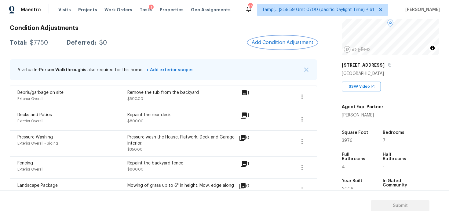
click at [286, 36] on button "Add Condition Adjustment" at bounding box center [282, 42] width 69 height 13
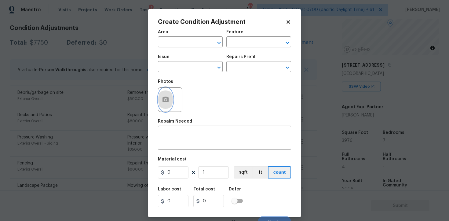
click at [171, 96] on button "button" at bounding box center [165, 100] width 15 height 24
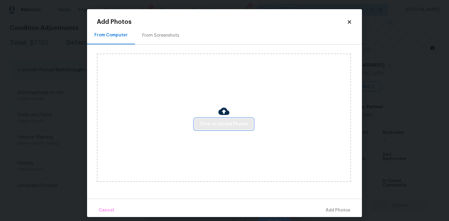
click at [210, 119] on button "Click to Upload Photos" at bounding box center [224, 124] width 59 height 11
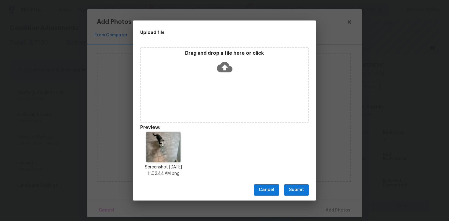
click at [291, 184] on div "Cancel Submit" at bounding box center [224, 189] width 183 height 21
click at [308, 192] on button "Submit" at bounding box center [296, 189] width 25 height 11
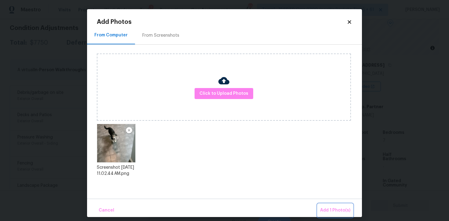
click at [333, 206] on button "Add 1 Photo(s)" at bounding box center [335, 210] width 35 height 13
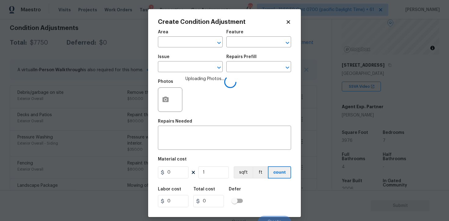
click at [200, 50] on span "Area ​" at bounding box center [190, 38] width 65 height 25
click at [194, 40] on input "text" at bounding box center [182, 42] width 48 height 9
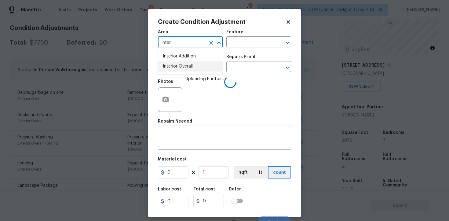
click at [185, 67] on li "Interior Overall" at bounding box center [190, 66] width 65 height 10
type input "Interior Overall"
click at [185, 67] on input "text" at bounding box center [182, 67] width 48 height 9
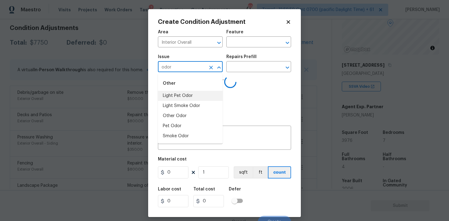
click at [189, 94] on li "Light Pet Odor" at bounding box center [190, 96] width 65 height 10
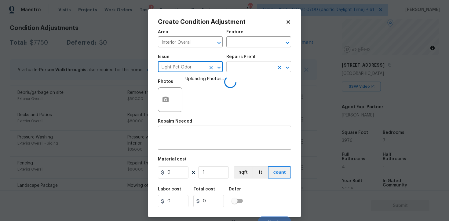
type input "Light Pet Odor"
click at [234, 68] on input "text" at bounding box center [251, 67] width 48 height 9
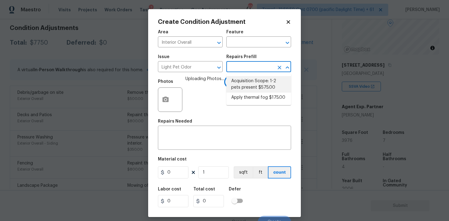
click at [248, 85] on li "Acquisition Scope: 1-2 pets present $575.00" at bounding box center [259, 84] width 65 height 17
type textarea "Acquisition Scope: 1-2 pets present"
type input "575"
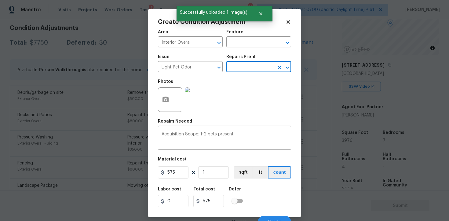
scroll to position [7, 0]
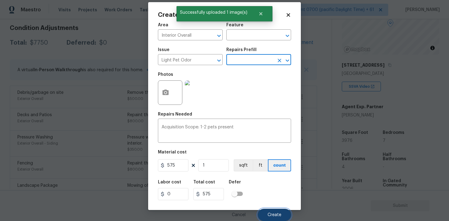
click at [276, 212] on button "Create" at bounding box center [274, 215] width 33 height 12
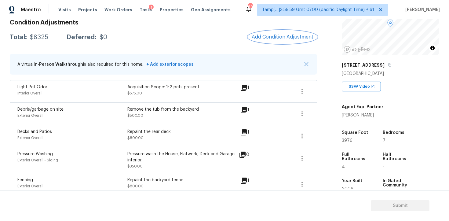
scroll to position [93, 0]
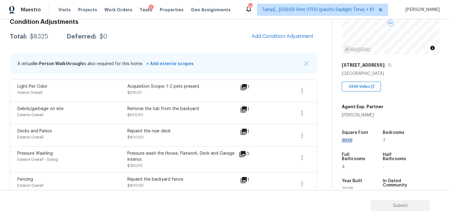
drag, startPoint x: 346, startPoint y: 139, endPoint x: 366, endPoint y: 139, distance: 20.2
click at [366, 139] on div "3976" at bounding box center [356, 141] width 29 height 4
copy span "3976"
click at [264, 37] on span "Add Condition Adjustment" at bounding box center [283, 37] width 62 height 6
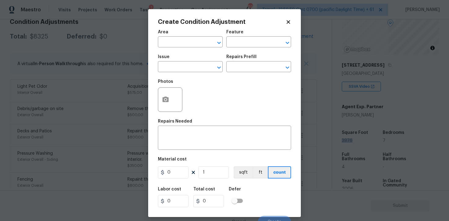
click at [179, 48] on span "Area ​" at bounding box center [190, 38] width 65 height 25
click at [178, 39] on input "text" at bounding box center [182, 42] width 48 height 9
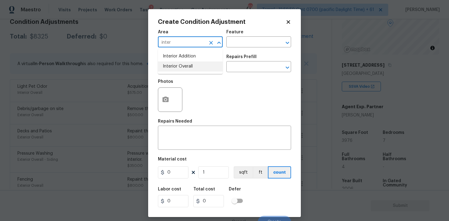
click at [182, 62] on li "Interior Overall" at bounding box center [190, 66] width 65 height 10
type input "Interior Overall"
click at [184, 69] on input "text" at bounding box center [182, 67] width 48 height 9
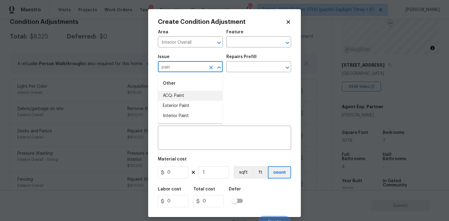
click at [190, 100] on li "ACQ: Paint" at bounding box center [190, 96] width 65 height 10
type input "ACQ: Paint"
click at [232, 73] on div "Issue ACQ: Paint ​ Repairs Prefill ​" at bounding box center [224, 63] width 133 height 25
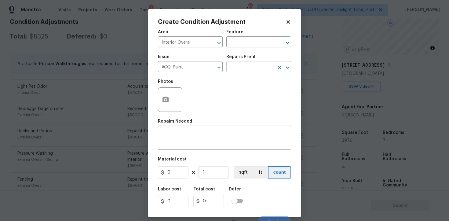
click at [235, 68] on input "text" at bounding box center [251, 67] width 48 height 9
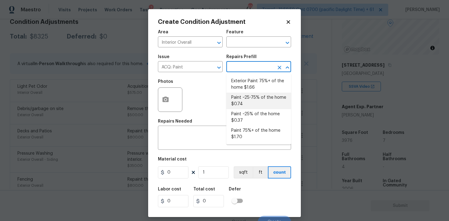
click at [247, 102] on li "Paint ~25-75% of the home $0.74" at bounding box center [259, 101] width 65 height 17
type input "Acquisition"
type textarea "Acquisition Scope: ~25 - 75% of the home needs interior paint"
type input "0.74"
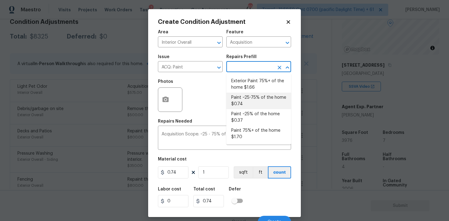
scroll to position [7, 0]
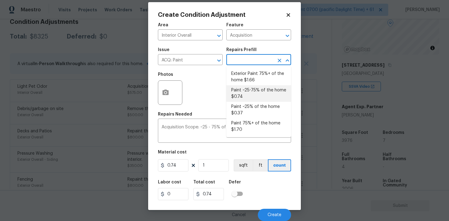
click at [208, 154] on div "Material cost" at bounding box center [224, 154] width 133 height 8
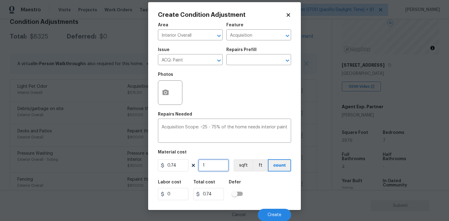
click at [211, 170] on input "1" at bounding box center [213, 165] width 31 height 12
type input "0"
paste input "3976"
type input "3976"
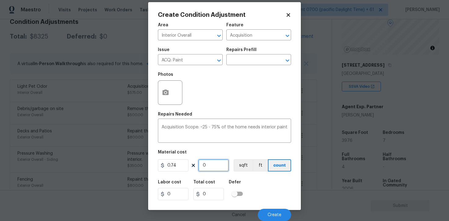
type input "2942.24"
type input "3976"
click at [242, 169] on button "sqft" at bounding box center [243, 165] width 19 height 12
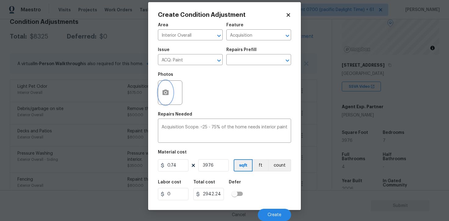
click at [164, 92] on icon "button" at bounding box center [165, 92] width 7 height 7
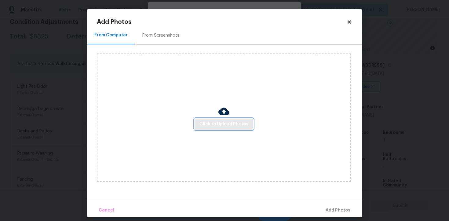
click at [206, 121] on span "Click to Upload Photos" at bounding box center [224, 124] width 49 height 8
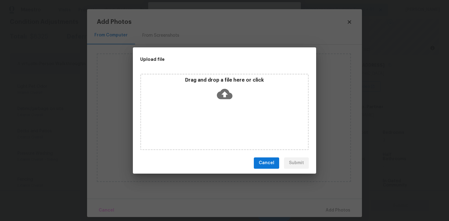
click at [223, 89] on icon at bounding box center [225, 94] width 16 height 10
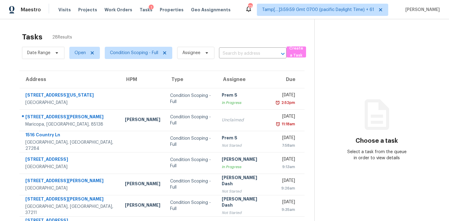
click at [226, 60] on div "Date Range Open Condition Scoping - Full Assignee ​" at bounding box center [154, 53] width 265 height 16
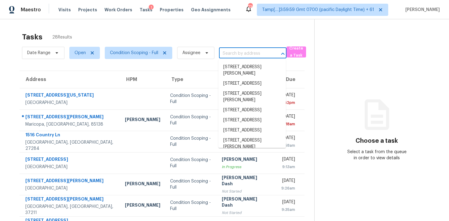
click at [226, 51] on input "text" at bounding box center [244, 53] width 50 height 9
paste input "1407 Bullhill Cv, Cedar Park, TX 78613"
type input "1407 Bullhill Cv, Cedar Park, TX 78613"
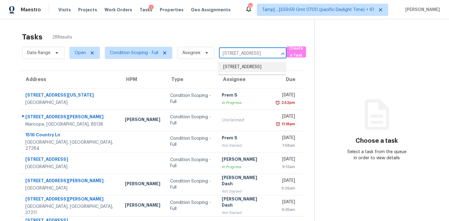
click at [245, 71] on li "1407 Bullhill Cv, Cedar Park, TX 78613" at bounding box center [253, 67] width 68 height 10
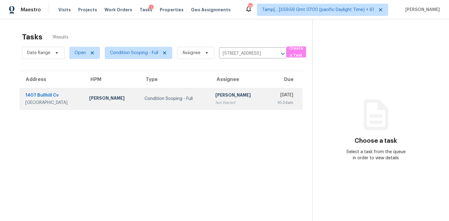
click at [266, 89] on td "Thu, Oct 9th 2025 10:24am" at bounding box center [284, 98] width 37 height 21
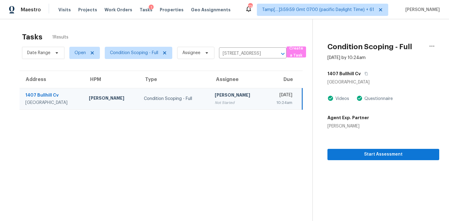
click at [357, 145] on div "Start Assessment" at bounding box center [384, 144] width 112 height 31
click at [359, 152] on span "Start Assessment" at bounding box center [384, 155] width 102 height 8
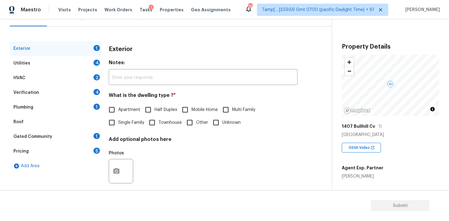
scroll to position [73, 0]
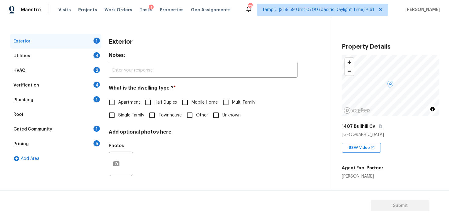
click at [111, 123] on div "Exterior Notes: ​ What is the dwelling type ? * Apartment Half Duplex Mobile Ho…" at bounding box center [203, 110] width 189 height 153
click at [110, 118] on input "Single Family" at bounding box center [111, 115] width 13 height 13
checkbox input "true"
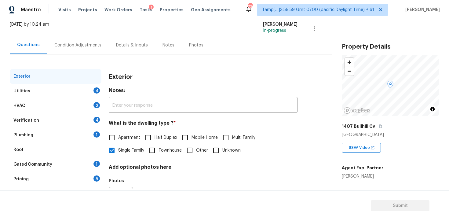
scroll to position [26, 0]
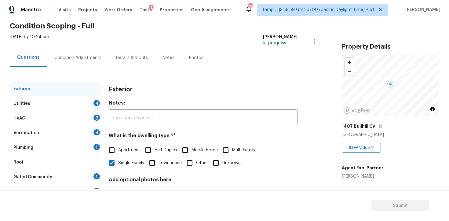
click at [75, 60] on div "Condition Adjustments" at bounding box center [77, 58] width 47 height 6
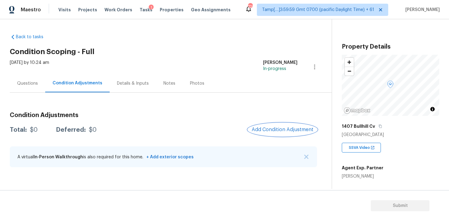
click at [286, 130] on span "Add Condition Adjustment" at bounding box center [283, 130] width 62 height 6
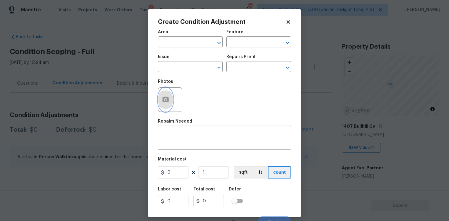
click at [170, 104] on button "button" at bounding box center [165, 100] width 15 height 24
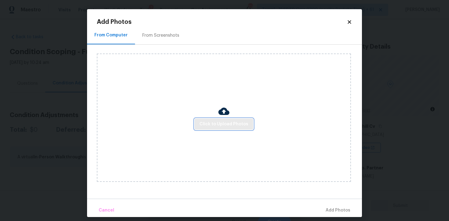
click at [235, 119] on button "Click to Upload Photos" at bounding box center [224, 124] width 59 height 11
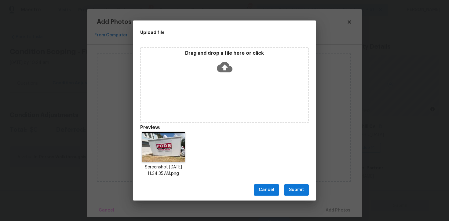
click at [296, 194] on button "Submit" at bounding box center [296, 189] width 25 height 11
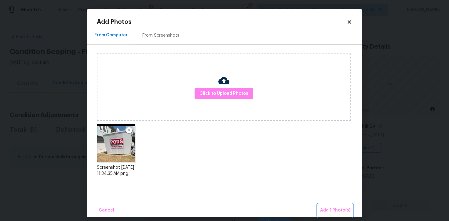
click at [339, 213] on span "Add 1 Photo(s)" at bounding box center [335, 211] width 30 height 8
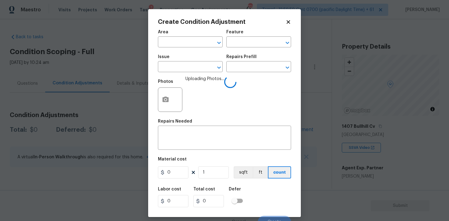
click at [183, 48] on span "Area ​" at bounding box center [190, 38] width 65 height 25
click at [181, 41] on input "text" at bounding box center [182, 42] width 48 height 9
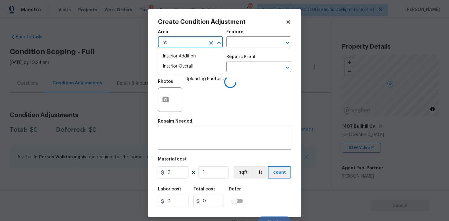
type input "inte"
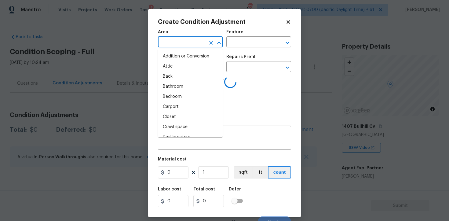
type input "r"
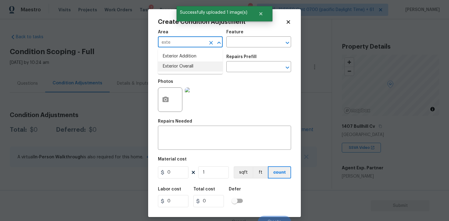
click at [185, 66] on li "Exterior Overall" at bounding box center [190, 66] width 65 height 10
type input "Exterior Overall"
click at [185, 66] on input "text" at bounding box center [182, 67] width 48 height 9
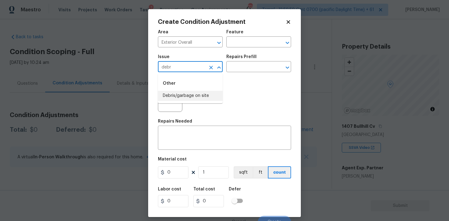
click at [194, 97] on li "Debris/garbage on site" at bounding box center [190, 96] width 65 height 10
type input "Debris/garbage on site"
click at [199, 138] on textarea at bounding box center [225, 138] width 126 height 13
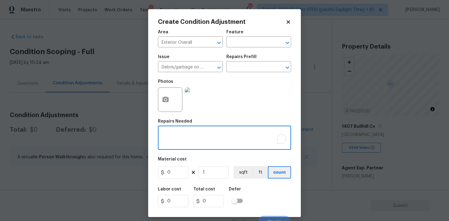
type textarea "E"
type textarea "Remove the trailer from the backyard"
click at [176, 172] on input "0" at bounding box center [173, 172] width 31 height 12
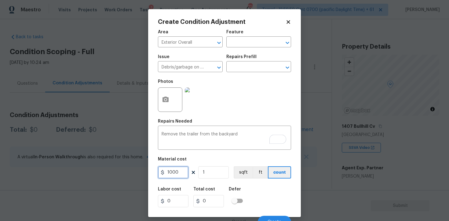
type input "1000"
click at [270, 185] on div "Labor cost 0 Total cost 1000 Defer" at bounding box center [224, 197] width 133 height 28
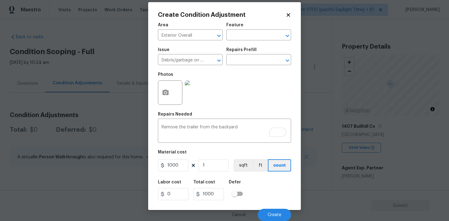
click at [275, 208] on div "Cancel Create" at bounding box center [224, 212] width 133 height 17
click at [275, 209] on button "Create" at bounding box center [274, 215] width 33 height 12
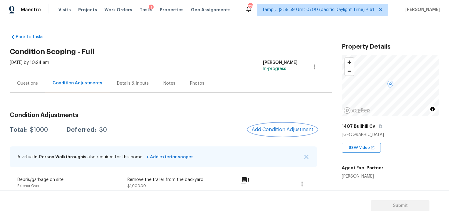
scroll to position [8, 0]
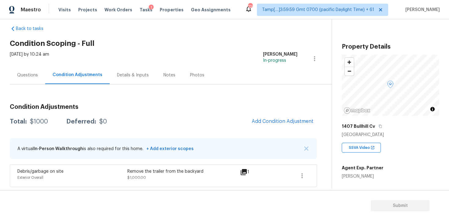
click at [277, 115] on span "Add Condition Adjustment" at bounding box center [282, 121] width 69 height 13
click at [273, 116] on button "Add Condition Adjustment" at bounding box center [282, 121] width 69 height 13
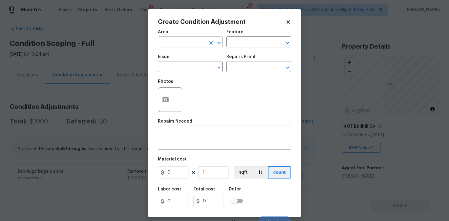
click at [189, 42] on input "text" at bounding box center [182, 42] width 48 height 9
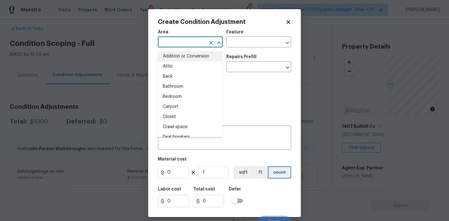
click at [98, 124] on body "Maestro Visits Projects Work Orders Tasks 1 Properties Geo Assignments 729 Tamp…" at bounding box center [224, 110] width 449 height 221
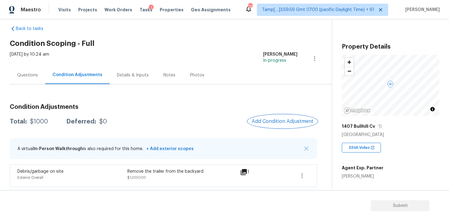
click at [290, 120] on span "Add Condition Adjustment" at bounding box center [283, 122] width 62 height 6
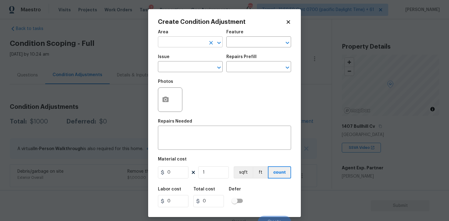
click at [185, 43] on input "text" at bounding box center [182, 42] width 48 height 9
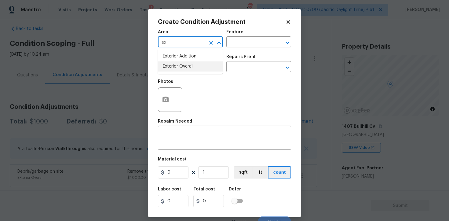
click at [188, 62] on li "Exterior Overall" at bounding box center [190, 66] width 65 height 10
type input "Exterior Overall"
click at [188, 62] on div "Issue" at bounding box center [190, 59] width 65 height 8
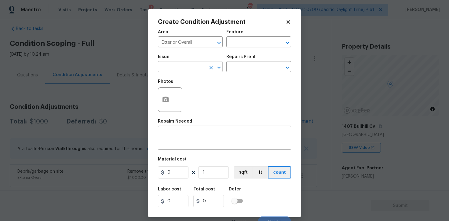
click at [189, 67] on input "text" at bounding box center [182, 67] width 48 height 9
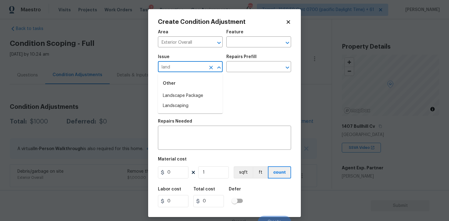
click at [193, 90] on div "Other" at bounding box center [190, 83] width 65 height 15
click at [193, 95] on li "Landscape Package" at bounding box center [190, 96] width 65 height 10
type input "Landscape Package"
click at [233, 67] on input "text" at bounding box center [251, 67] width 48 height 9
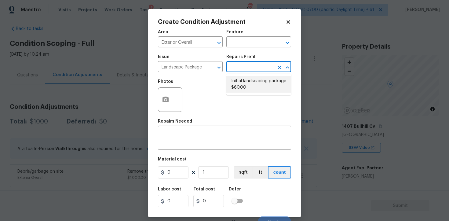
click at [243, 79] on li "Initial landscaping package $60.00" at bounding box center [259, 84] width 65 height 17
type input "Home Readiness Packages"
type textarea "Mowing of grass up to 6" in height. Mow, edge along driveways & sidewalks, trim…"
type input "60"
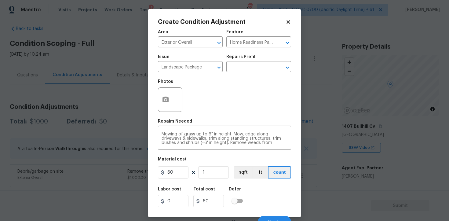
click at [188, 165] on figure "Material cost 60 1 sqft ft count" at bounding box center [224, 168] width 133 height 23
click at [182, 176] on input "60" at bounding box center [173, 172] width 31 height 12
type input "0"
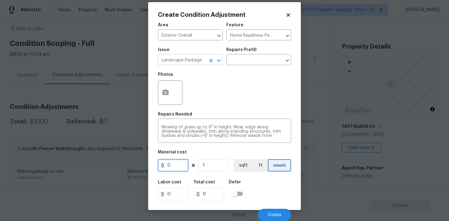
click at [209, 57] on button "Clear" at bounding box center [211, 60] width 9 height 9
type input "Landscape Package"
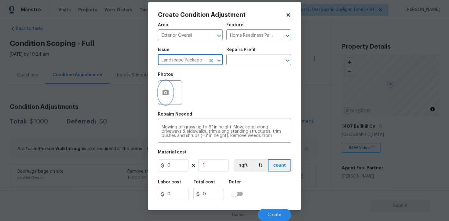
click at [170, 93] on button "button" at bounding box center [165, 93] width 15 height 24
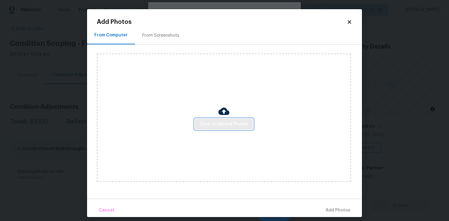
click at [228, 120] on button "Click to Upload Photos" at bounding box center [224, 124] width 59 height 11
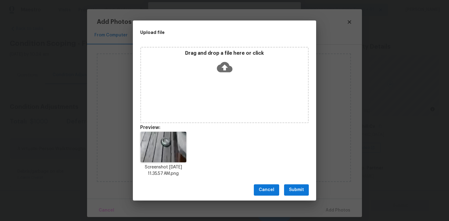
click at [291, 195] on div "Cancel Submit" at bounding box center [224, 189] width 183 height 21
click at [303, 191] on span "Submit" at bounding box center [296, 190] width 15 height 8
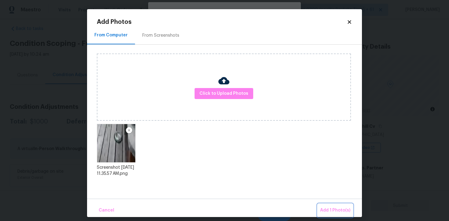
click at [320, 204] on button "Add 1 Photo(s)" at bounding box center [335, 210] width 35 height 13
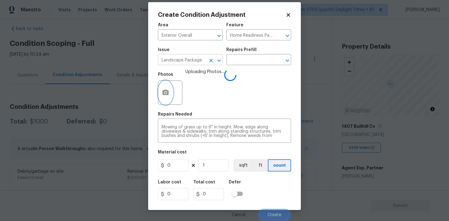
click at [212, 58] on icon "Clear" at bounding box center [211, 60] width 6 height 6
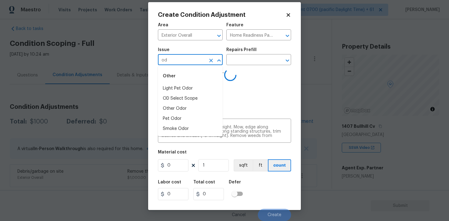
type input "odo"
type input "r"
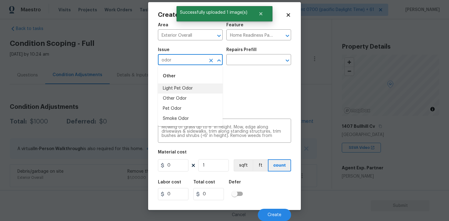
click at [207, 91] on li "Light Pet Odor" at bounding box center [190, 88] width 65 height 10
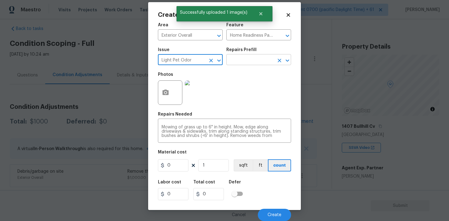
type input "Light Pet Odor"
click at [247, 63] on input "text" at bounding box center [251, 60] width 48 height 9
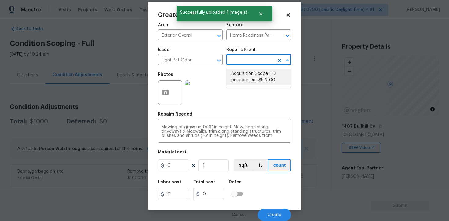
click at [252, 72] on li "Acquisition Scope: 1-2 pets present $575.00" at bounding box center [259, 77] width 65 height 17
type textarea "Acquisition Scope: 1-2 pets present"
type input "575"
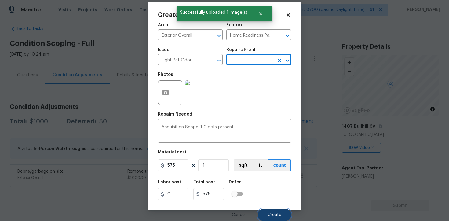
click at [275, 209] on button "Create" at bounding box center [274, 215] width 33 height 12
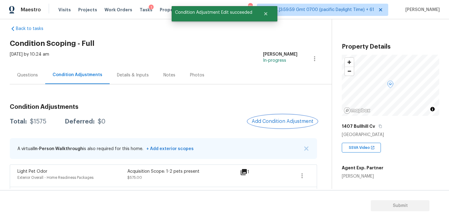
scroll to position [31, 0]
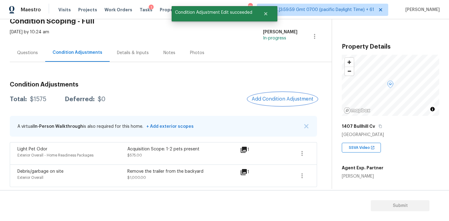
click at [290, 105] on button "Add Condition Adjustment" at bounding box center [282, 99] width 69 height 13
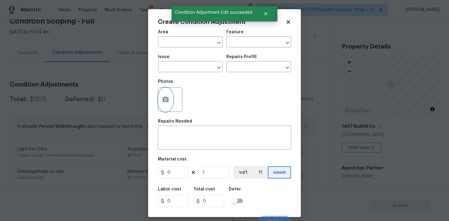
click at [169, 96] on button "button" at bounding box center [165, 100] width 15 height 24
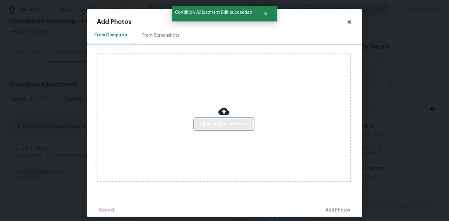
click at [221, 125] on span "Click to Upload Photos" at bounding box center [224, 124] width 49 height 8
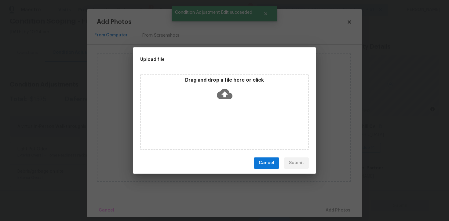
click at [220, 85] on div "Drag and drop a file here or click" at bounding box center [224, 90] width 167 height 26
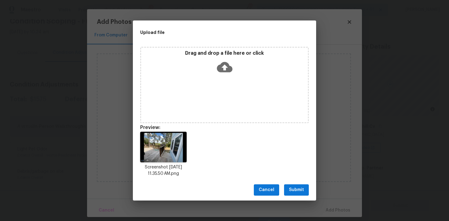
click at [297, 192] on span "Submit" at bounding box center [296, 190] width 15 height 8
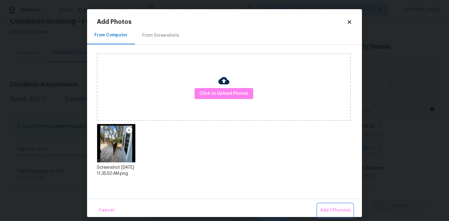
click at [332, 207] on span "Add 1 Photo(s)" at bounding box center [335, 211] width 30 height 8
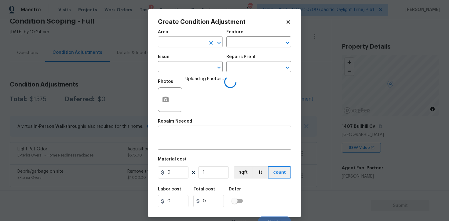
click at [184, 47] on input "text" at bounding box center [182, 42] width 48 height 9
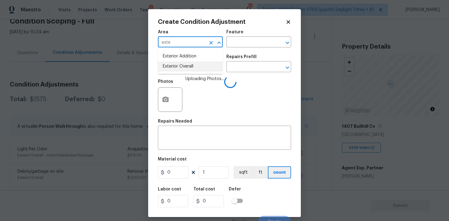
click at [181, 67] on li "Exterior Overall" at bounding box center [190, 66] width 65 height 10
type input "Attic"
click at [181, 67] on input "text" at bounding box center [182, 67] width 48 height 9
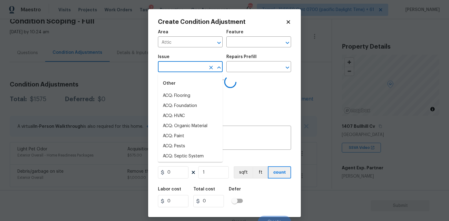
type input "d"
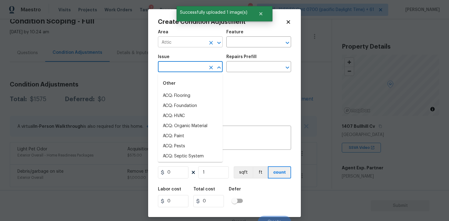
click at [211, 42] on icon "Clear" at bounding box center [211, 43] width 4 height 4
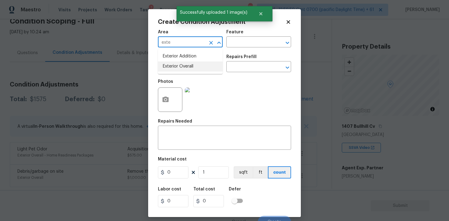
click at [182, 68] on li "Exterior Overall" at bounding box center [190, 66] width 65 height 10
type input "Exterior Overall"
click at [182, 68] on input "text" at bounding box center [182, 67] width 48 height 9
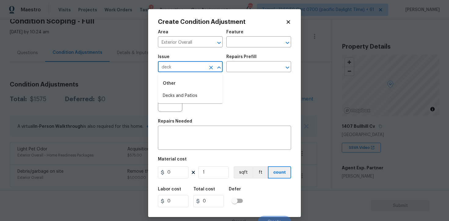
click at [181, 89] on div "Other" at bounding box center [190, 83] width 65 height 15
click at [181, 92] on li "Decks and Patios" at bounding box center [190, 96] width 65 height 10
type input "Decks and Patios"
click at [178, 133] on textarea at bounding box center [225, 138] width 126 height 13
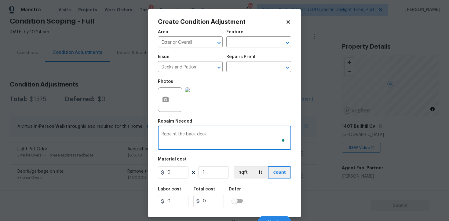
type textarea "Repaint the back deck"
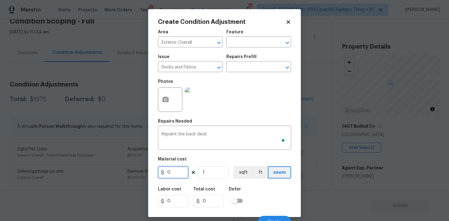
click at [177, 176] on input "0" at bounding box center [173, 172] width 31 height 12
type input "800"
click at [250, 194] on div "Labor cost 0 Total cost 800 Defer" at bounding box center [224, 197] width 133 height 28
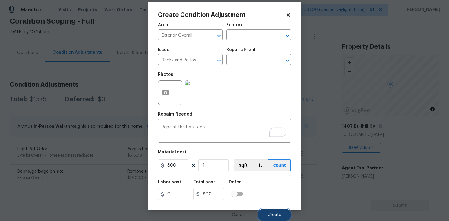
click at [280, 213] on span "Create" at bounding box center [275, 215] width 14 height 5
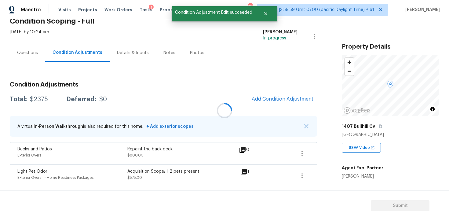
scroll to position [0, 0]
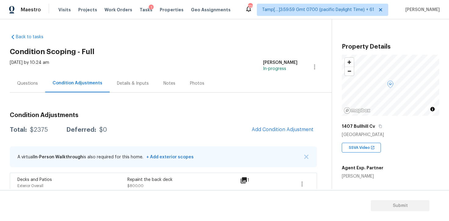
scroll to position [31, 0]
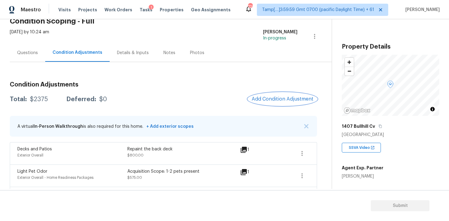
click at [267, 95] on button "Add Condition Adjustment" at bounding box center [282, 99] width 69 height 13
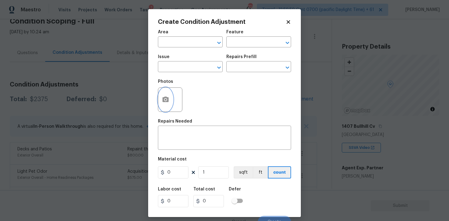
click at [171, 98] on button "button" at bounding box center [165, 100] width 15 height 24
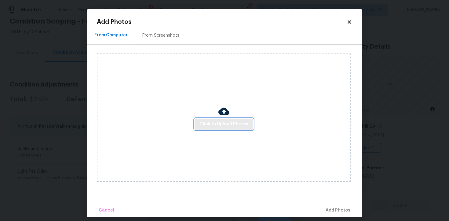
click at [214, 121] on span "Click to Upload Photos" at bounding box center [224, 124] width 49 height 8
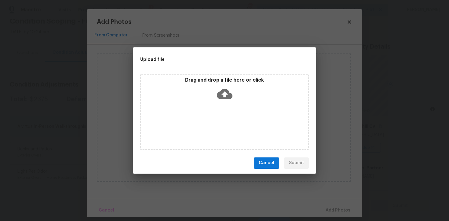
click at [446, 205] on div "Upload file Drag and drop a file here or click Cancel Submit" at bounding box center [224, 110] width 449 height 221
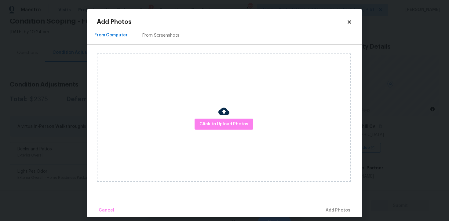
click at [350, 21] on icon at bounding box center [349, 21] width 3 height 3
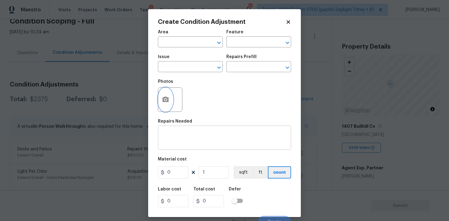
scroll to position [7, 0]
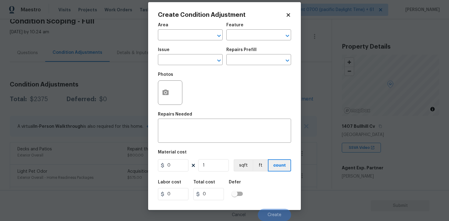
click at [225, 101] on div "Photos" at bounding box center [224, 89] width 133 height 40
click at [172, 36] on input "text" at bounding box center [182, 35] width 48 height 9
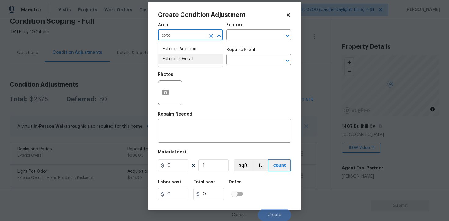
click at [174, 61] on li "Exterior Overall" at bounding box center [190, 59] width 65 height 10
type input "Exterior Overall"
click at [174, 61] on input "text" at bounding box center [182, 60] width 48 height 9
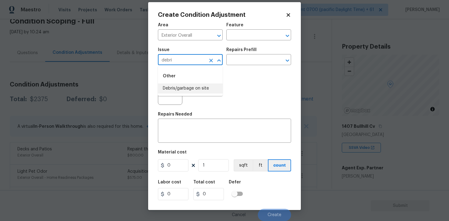
click at [175, 90] on li "Debris/garbage on site" at bounding box center [190, 88] width 65 height 10
type input "Debris/garbage on site"
click at [175, 90] on div at bounding box center [170, 92] width 24 height 24
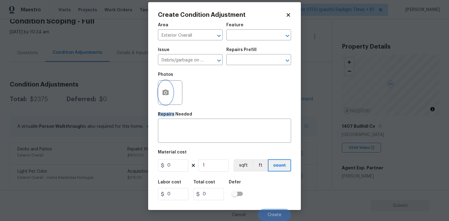
click at [165, 85] on button "button" at bounding box center [165, 93] width 15 height 24
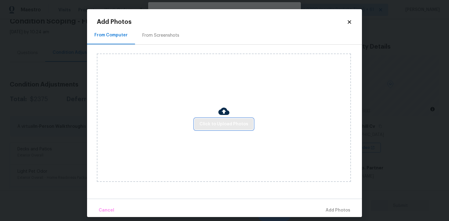
click at [224, 120] on span "Click to Upload Photos" at bounding box center [224, 124] width 49 height 8
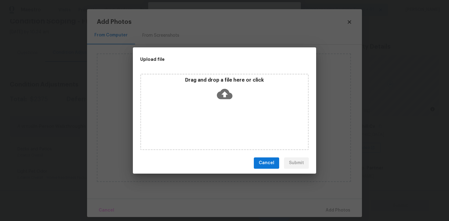
click at [225, 94] on icon at bounding box center [225, 94] width 16 height 16
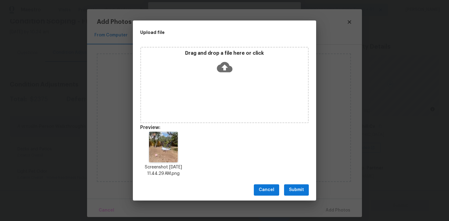
scroll to position [5, 0]
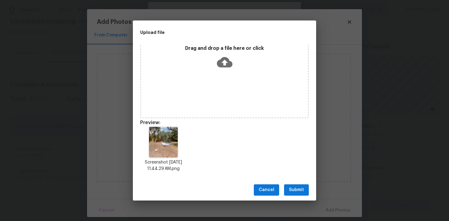
click at [298, 188] on span "Submit" at bounding box center [296, 190] width 15 height 8
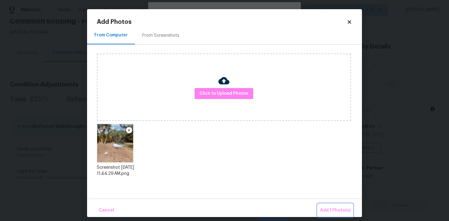
click at [323, 208] on span "Add 1 Photo(s)" at bounding box center [335, 211] width 30 height 8
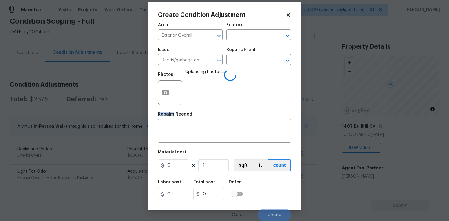
click at [256, 66] on div "Issue Debris/garbage on site ​ Repairs Prefill ​" at bounding box center [224, 56] width 133 height 25
click at [242, 60] on input "text" at bounding box center [251, 60] width 48 height 9
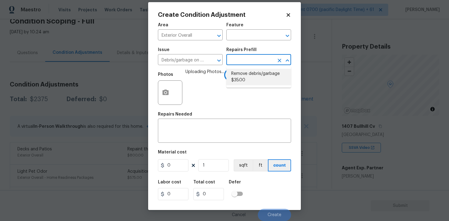
click at [246, 75] on li "Remove debris/garbage $35.00" at bounding box center [259, 77] width 65 height 17
type textarea "Remove, haul off, and properly dispose of any debris left by seller to offsite …"
type input "35"
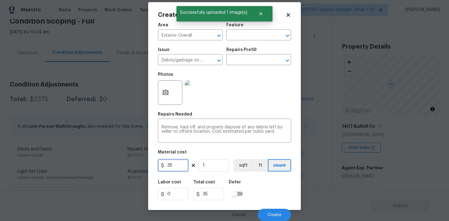
click at [178, 170] on input "35" at bounding box center [173, 165] width 31 height 12
type input "200"
click at [241, 188] on input "checkbox" at bounding box center [234, 194] width 35 height 12
checkbox input "true"
type input "200"
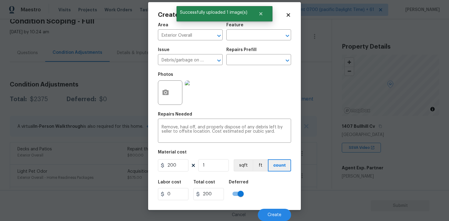
click at [265, 190] on div "Labor cost 0 Total cost 200 Deferred" at bounding box center [224, 190] width 133 height 28
click at [235, 198] on input "checkbox" at bounding box center [241, 194] width 35 height 12
checkbox input "false"
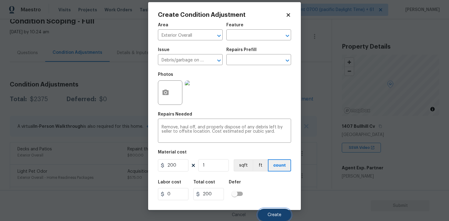
click at [275, 211] on button "Create" at bounding box center [274, 215] width 33 height 12
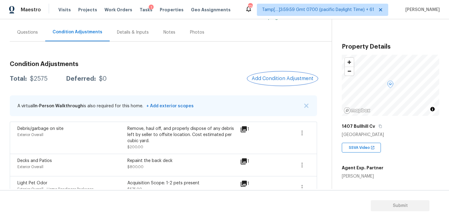
scroll to position [49, 0]
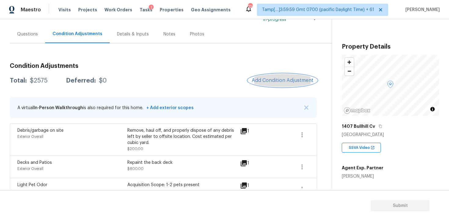
click at [290, 81] on span "Add Condition Adjustment" at bounding box center [283, 81] width 62 height 6
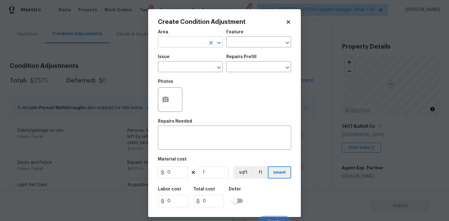
click at [198, 44] on input "text" at bounding box center [182, 42] width 48 height 9
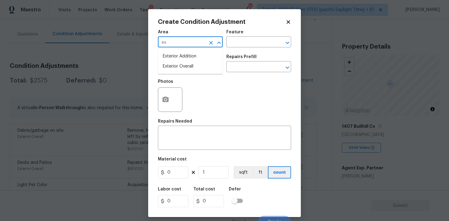
type input "e"
type input "land"
click at [203, 43] on input "text" at bounding box center [182, 42] width 48 height 9
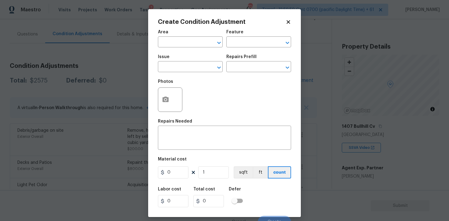
scroll to position [7, 0]
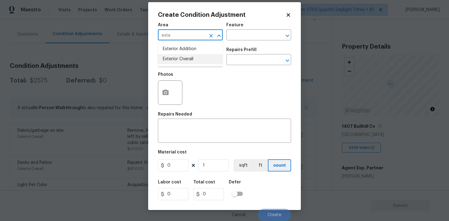
click at [170, 58] on li "Exterior Overall" at bounding box center [190, 59] width 65 height 10
type input "Exterior Overall"
click at [170, 58] on input "text" at bounding box center [182, 60] width 48 height 9
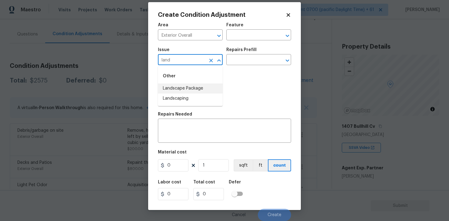
click at [182, 93] on li "Landscape Package" at bounding box center [190, 88] width 65 height 10
type input "Landscape Package"
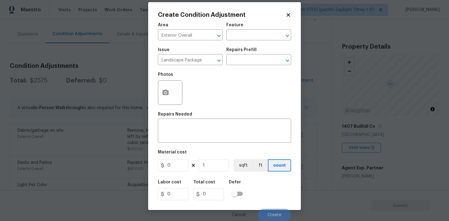
click at [252, 52] on div "Repairs Prefill" at bounding box center [259, 52] width 65 height 8
click at [251, 61] on input "text" at bounding box center [251, 60] width 48 height 9
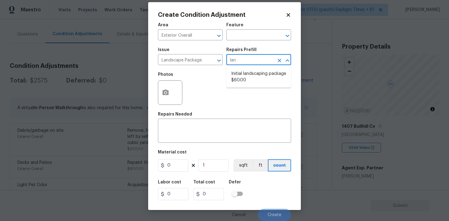
type input "land"
click at [257, 84] on li "Initial landscaping package $60.00" at bounding box center [259, 77] width 65 height 17
type input "Home Readiness Packages"
type textarea "Mowing of grass up to 6" in height. Mow, edge along driveways & sidewalks, trim…"
type input "60"
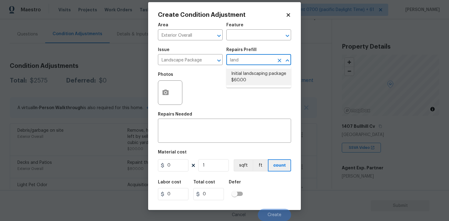
type input "60"
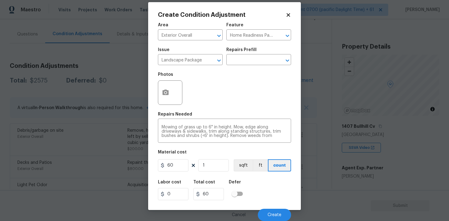
scroll to position [13, 0]
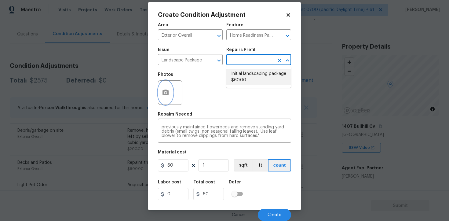
click at [170, 94] on button "button" at bounding box center [165, 93] width 15 height 24
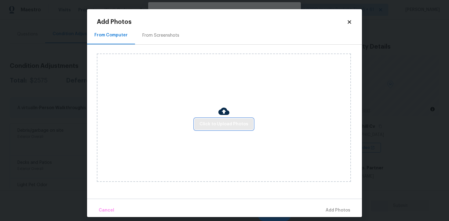
click at [231, 119] on button "Click to Upload Photos" at bounding box center [224, 124] width 59 height 11
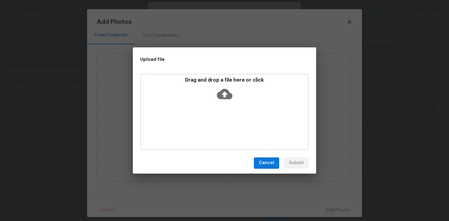
click at [224, 93] on icon at bounding box center [225, 94] width 16 height 16
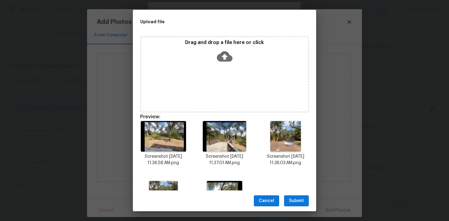
scroll to position [43, 0]
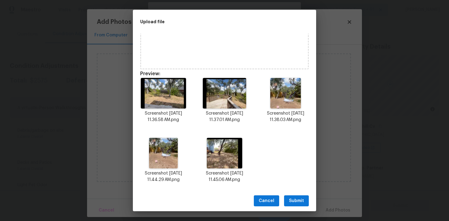
click at [300, 195] on div "Cancel Submit" at bounding box center [224, 200] width 183 height 21
click at [303, 200] on span "Submit" at bounding box center [296, 201] width 15 height 8
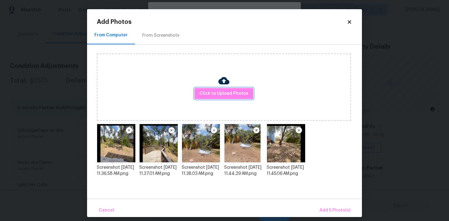
scroll to position [0, 0]
click at [329, 209] on span "Add 5 Photo(s)" at bounding box center [335, 211] width 31 height 8
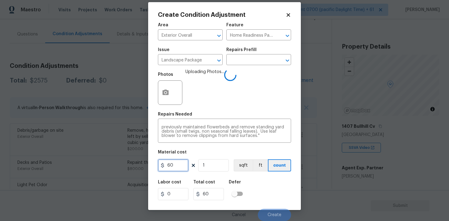
click at [182, 166] on input "60" at bounding box center [173, 165] width 31 height 12
type input "1000"
click at [245, 184] on div "Defer" at bounding box center [238, 184] width 18 height 8
type input "1000"
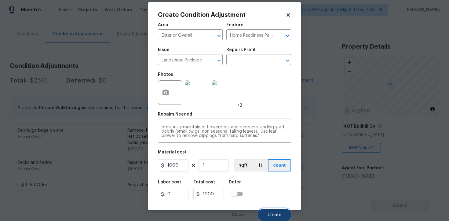
click at [273, 216] on span "Create" at bounding box center [275, 215] width 14 height 5
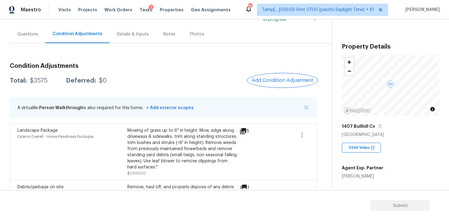
scroll to position [142, 0]
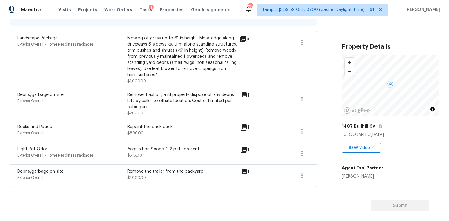
click at [150, 169] on div "Remove the trailer from the backyard" at bounding box center [183, 171] width 110 height 6
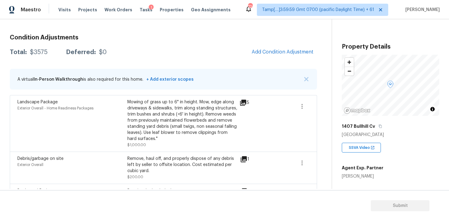
scroll to position [77, 0]
click at [280, 51] on span "Add Condition Adjustment" at bounding box center [283, 53] width 62 height 6
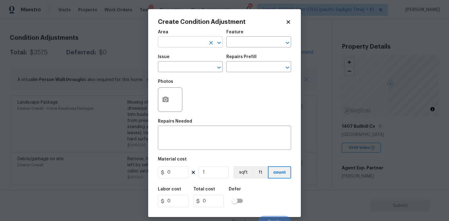
click at [191, 46] on input "text" at bounding box center [182, 42] width 48 height 9
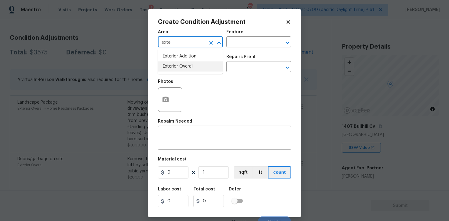
click at [193, 70] on li "Exterior Overall" at bounding box center [190, 66] width 65 height 10
type input "Exterior Overall"
click at [193, 70] on input "text" at bounding box center [182, 67] width 48 height 9
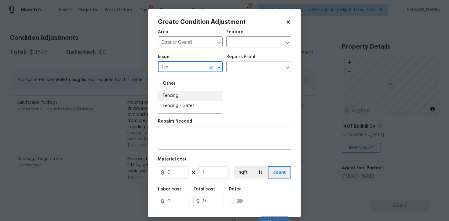
click at [194, 94] on li "Fencing" at bounding box center [190, 96] width 65 height 10
type input "Fencing"
click at [168, 101] on icon "button" at bounding box center [166, 100] width 6 height 6
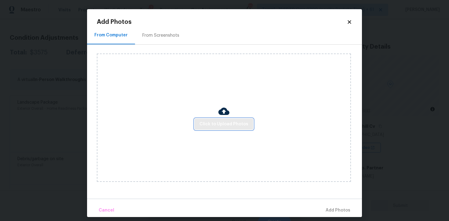
click at [220, 122] on span "Click to Upload Photos" at bounding box center [224, 124] width 49 height 8
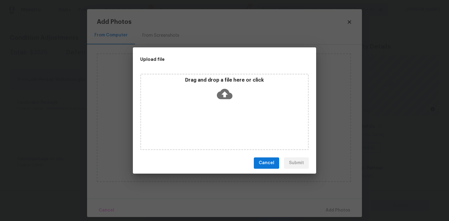
click at [228, 85] on div "Drag and drop a file here or click" at bounding box center [224, 90] width 167 height 26
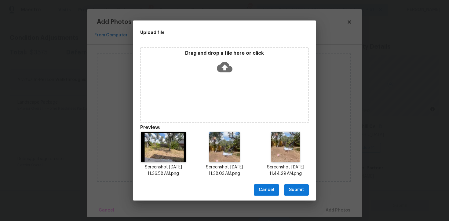
scroll to position [5, 0]
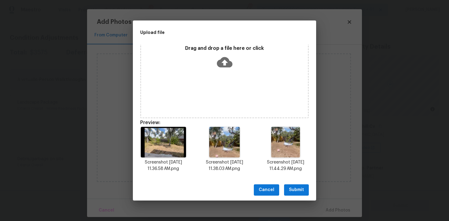
click at [292, 187] on span "Submit" at bounding box center [296, 190] width 15 height 8
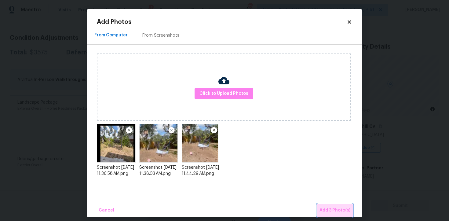
click at [344, 209] on span "Add 3 Photo(s)" at bounding box center [335, 211] width 31 height 8
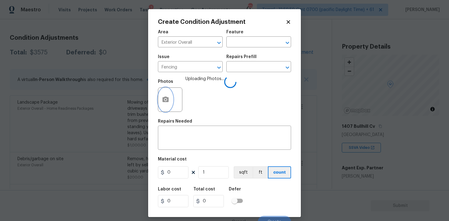
scroll to position [7, 0]
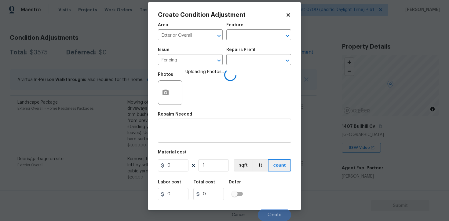
click at [202, 133] on textarea at bounding box center [225, 131] width 126 height 13
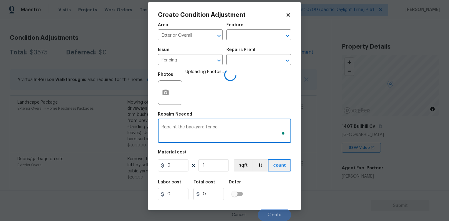
type textarea "Repaint the backyard fence"
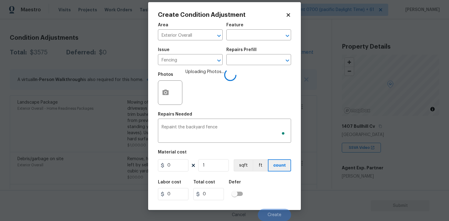
click at [192, 156] on div "Material cost" at bounding box center [224, 154] width 133 height 8
click at [172, 169] on input "0" at bounding box center [173, 165] width 31 height 12
type input "800"
click at [254, 180] on div "Labor cost 0 Total cost 0 Defer" at bounding box center [224, 190] width 133 height 28
type input "800"
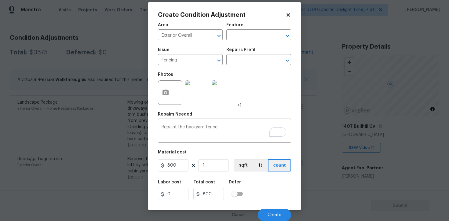
click at [272, 205] on div "Cancel Create" at bounding box center [224, 212] width 133 height 17
click at [272, 209] on button "Create" at bounding box center [274, 215] width 33 height 12
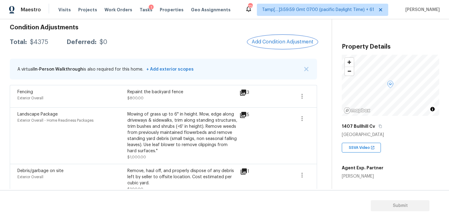
scroll to position [87, 0]
click at [272, 49] on span "Add Condition Adjustment" at bounding box center [282, 42] width 69 height 13
click at [271, 44] on span "Add Condition Adjustment" at bounding box center [283, 43] width 62 height 6
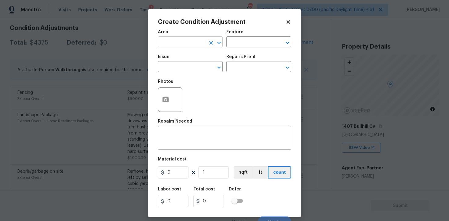
click at [187, 42] on input "text" at bounding box center [182, 42] width 48 height 9
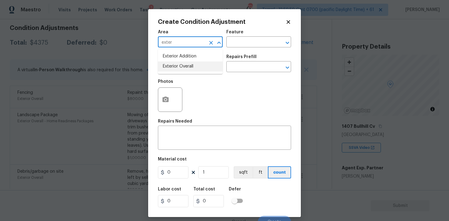
click at [189, 65] on li "Exterior Overall" at bounding box center [190, 66] width 65 height 10
type input "Exterior Overall"
click at [189, 65] on input "text" at bounding box center [182, 67] width 48 height 9
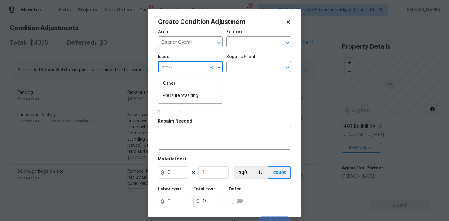
click at [194, 90] on div "Other" at bounding box center [190, 83] width 65 height 15
click at [194, 93] on li "Pressure Washing" at bounding box center [190, 96] width 65 height 10
type input "Pressure Washing"
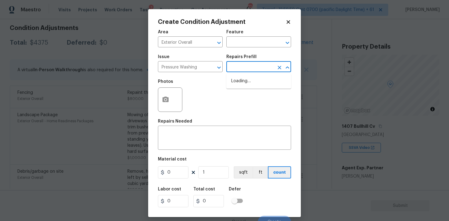
click at [248, 65] on input "text" at bounding box center [251, 67] width 48 height 9
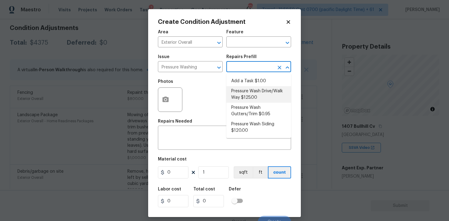
click at [250, 96] on li "Pressure Wash Drive/Walk Way $125.00" at bounding box center [259, 94] width 65 height 17
type input "Siding"
type textarea "Pressure wash the driveways/walkways as directed by the PM. Ensure that all deb…"
type input "125"
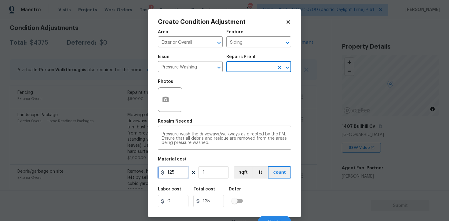
click at [177, 176] on input "125" at bounding box center [173, 172] width 31 height 12
type input "400"
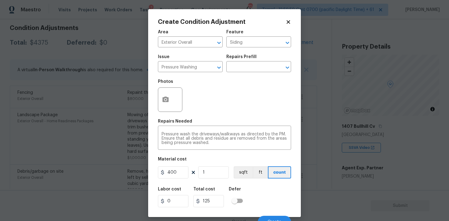
click at [265, 189] on div "Labor cost 0 Total cost 125 Defer" at bounding box center [224, 197] width 133 height 28
type input "400"
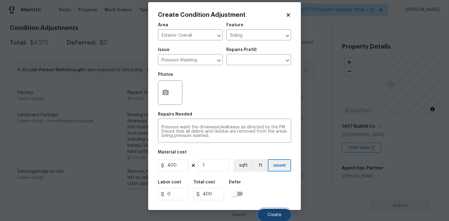
click at [272, 215] on span "Create" at bounding box center [275, 215] width 14 height 5
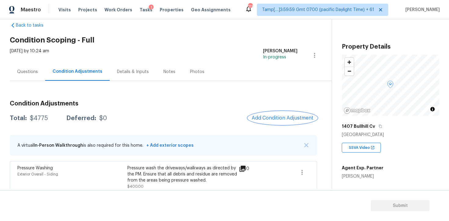
scroll to position [1, 0]
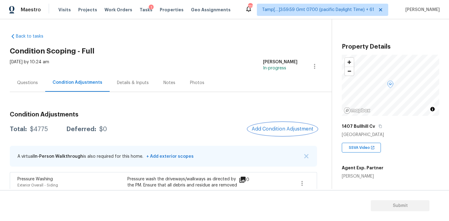
click at [265, 131] on span "Add Condition Adjustment" at bounding box center [283, 129] width 62 height 6
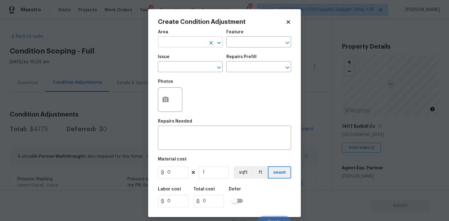
click at [180, 46] on input "text" at bounding box center [182, 42] width 48 height 9
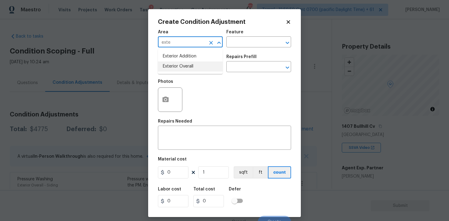
click at [180, 68] on li "Exterior Overall" at bounding box center [190, 66] width 65 height 10
type input "Exterior Overall"
click at [180, 68] on input "text" at bounding box center [182, 67] width 48 height 9
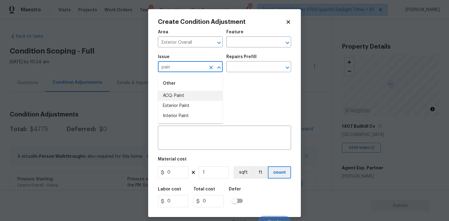
click at [180, 95] on li "ACQ: Paint" at bounding box center [190, 96] width 65 height 10
type input "ACQ: Paint"
click at [247, 67] on input "text" at bounding box center [251, 67] width 48 height 9
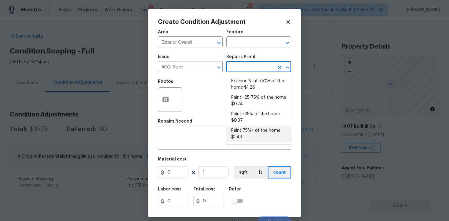
click at [250, 138] on li "Paint 75%+ of the home $1.48" at bounding box center [259, 134] width 65 height 17
type input "Acquisition"
type textarea "Acquisition Scope: 75%+ of the home will likely require interior paint"
type input "1.48"
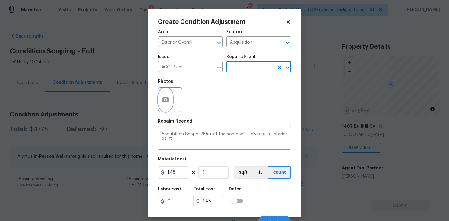
click at [172, 99] on button "button" at bounding box center [165, 100] width 15 height 24
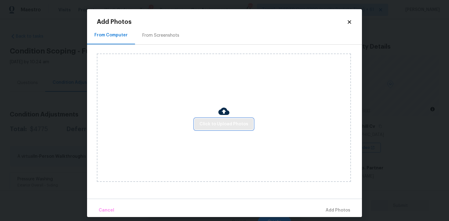
click at [236, 126] on span "Click to Upload Photos" at bounding box center [224, 124] width 49 height 8
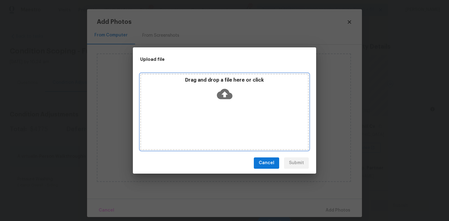
click at [231, 77] on p "Drag and drop a file here or click" at bounding box center [224, 80] width 167 height 6
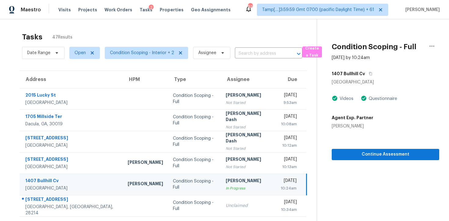
scroll to position [4, 0]
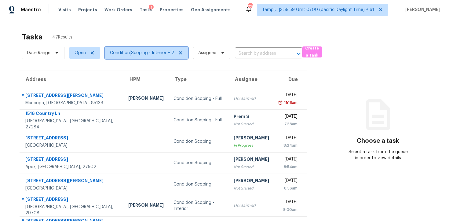
click at [130, 52] on span "Condition Scoping - Interior + 2" at bounding box center [142, 53] width 64 height 6
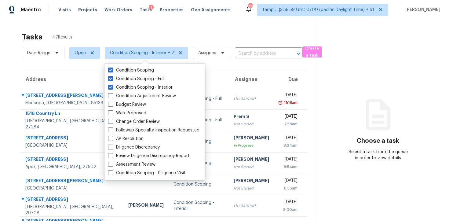
click at [135, 34] on div "Tasks 47 Results" at bounding box center [169, 37] width 295 height 16
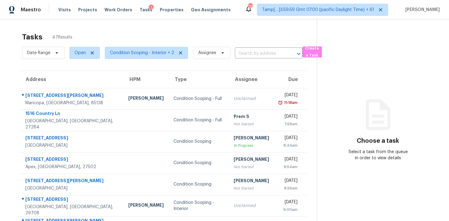
click at [145, 59] on span "Condition Scoping - Interior + 2" at bounding box center [144, 53] width 88 height 16
click at [145, 54] on span "Condition Scoping - Interior + 2" at bounding box center [142, 53] width 64 height 6
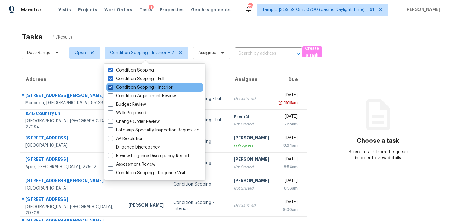
click at [149, 86] on label "Condition Scoping - Interior" at bounding box center [140, 87] width 65 height 6
click at [112, 86] on input "Condition Scoping - Interior" at bounding box center [110, 86] width 4 height 4
checkbox input "false"
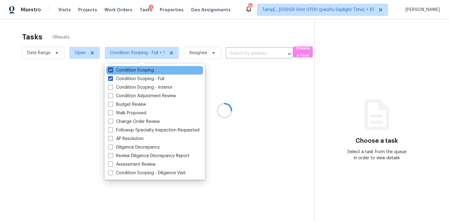
click at [146, 70] on label "Condition Scoping" at bounding box center [131, 70] width 46 height 6
click at [112, 70] on input "Condition Scoping" at bounding box center [110, 69] width 4 height 4
checkbox input "false"
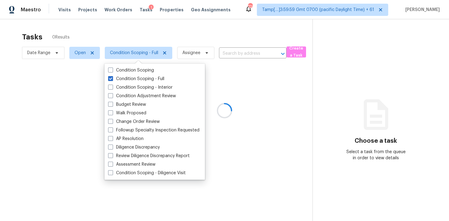
click at [151, 30] on div at bounding box center [224, 110] width 449 height 221
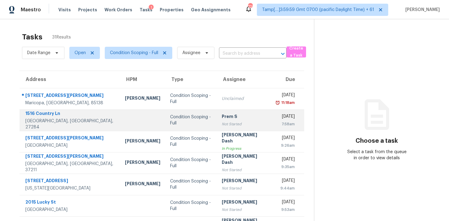
scroll to position [97, 0]
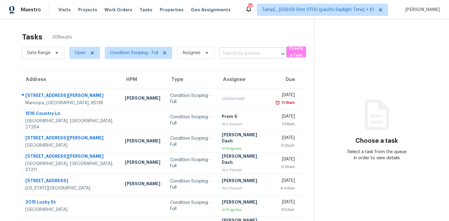
click at [244, 54] on input "text" at bounding box center [244, 53] width 50 height 9
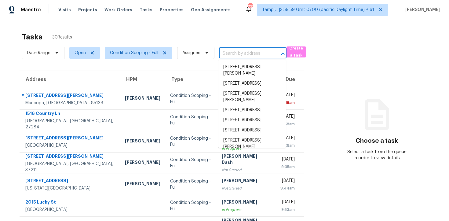
paste input "[STREET_ADDRESS][PERSON_NAME][PERSON_NAME]"
type input "[STREET_ADDRESS][PERSON_NAME][PERSON_NAME]"
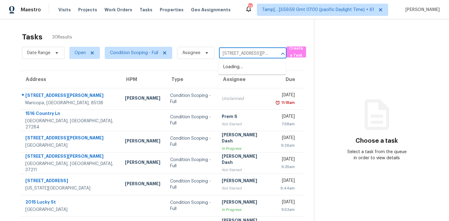
scroll to position [0, 35]
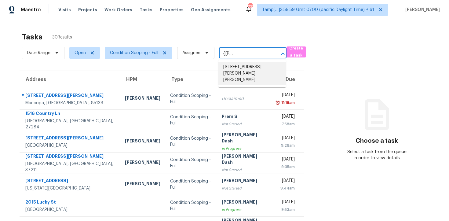
click at [252, 68] on li "[STREET_ADDRESS][PERSON_NAME][PERSON_NAME]" at bounding box center [253, 73] width 68 height 23
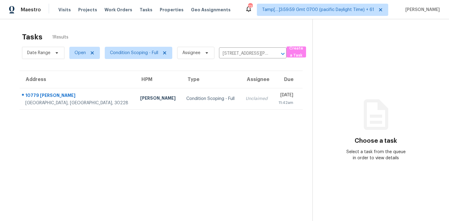
click at [241, 87] on th "Assignee" at bounding box center [257, 79] width 32 height 17
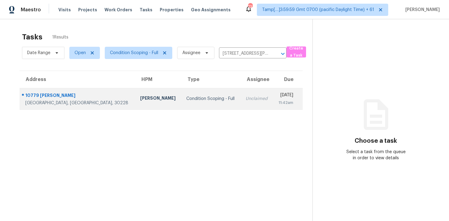
click at [241, 93] on td "Unclaimed" at bounding box center [257, 98] width 32 height 21
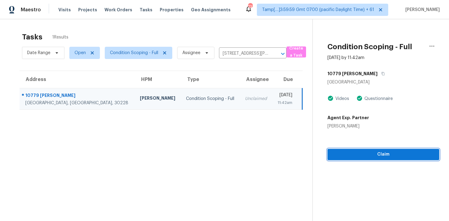
click at [347, 153] on span "Claim" at bounding box center [384, 155] width 102 height 8
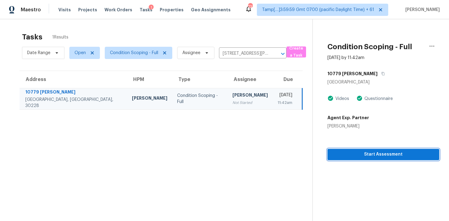
click at [349, 155] on span "Start Assessment" at bounding box center [384, 155] width 102 height 8
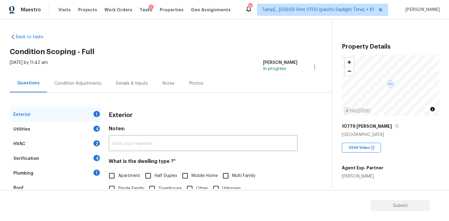
scroll to position [73, 0]
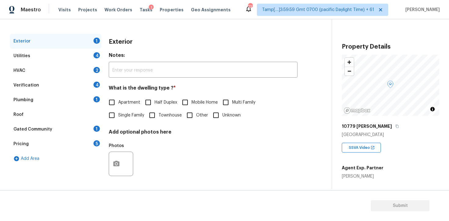
click at [115, 119] on input "Single Family" at bounding box center [111, 115] width 13 height 13
checkbox input "true"
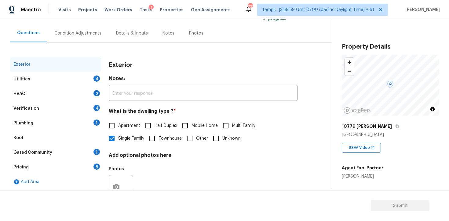
scroll to position [42, 0]
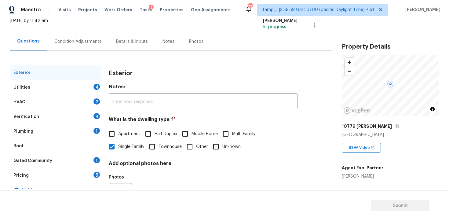
click at [86, 38] on div "Condition Adjustments" at bounding box center [78, 41] width 62 height 18
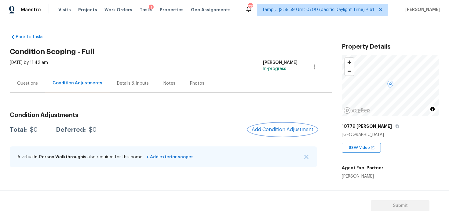
click at [271, 131] on span "Add Condition Adjustment" at bounding box center [283, 130] width 62 height 6
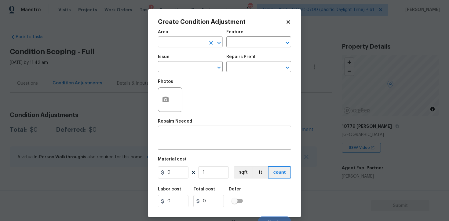
click at [197, 46] on input "text" at bounding box center [182, 42] width 48 height 9
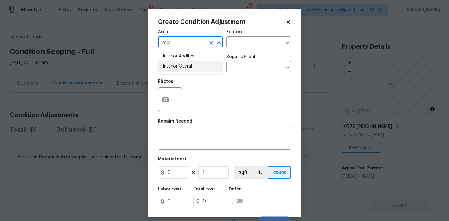
click at [195, 69] on li "Interior Overall" at bounding box center [190, 66] width 65 height 10
type input "Interior Overall"
click at [195, 69] on input "text" at bounding box center [182, 67] width 48 height 9
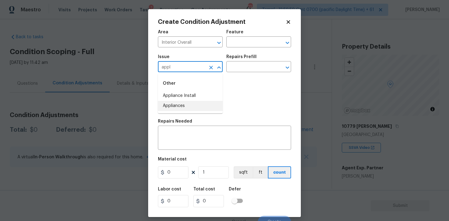
click at [189, 104] on li "Appliances" at bounding box center [190, 106] width 65 height 10
type input "Appliances"
click at [192, 153] on div "Area Interior Overall ​ Feature ​ Issue Appliances ​ Repairs Prefill ​ Photos R…" at bounding box center [224, 127] width 133 height 202
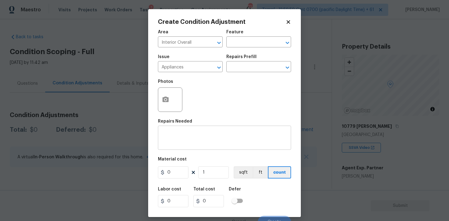
click at [189, 143] on textarea at bounding box center [225, 138] width 126 height 13
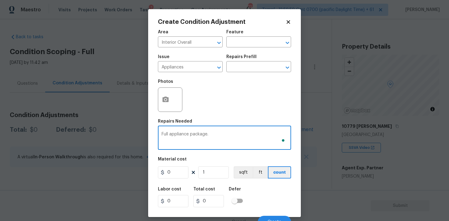
type textarea "Full appliance package."
click at [172, 176] on input "0" at bounding box center [173, 172] width 31 height 12
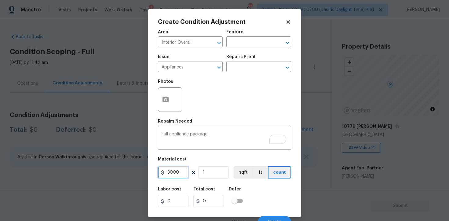
type input "3000"
click at [235, 195] on input "checkbox" at bounding box center [234, 201] width 35 height 12
checkbox input "true"
type input "3000"
click at [243, 196] on input "checkbox" at bounding box center [241, 201] width 35 height 12
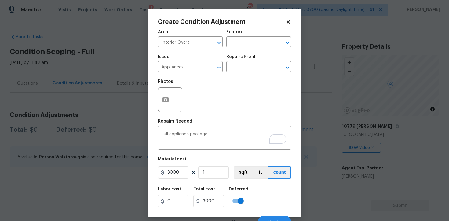
checkbox input "false"
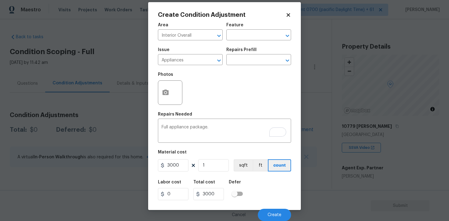
click at [281, 207] on div "Cancel Create" at bounding box center [224, 212] width 133 height 17
click at [279, 213] on span "Create" at bounding box center [275, 215] width 14 height 5
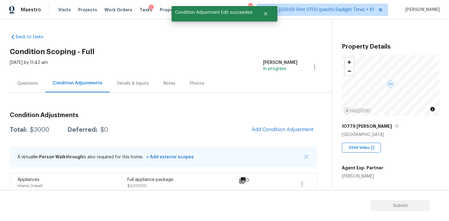
scroll to position [8, 0]
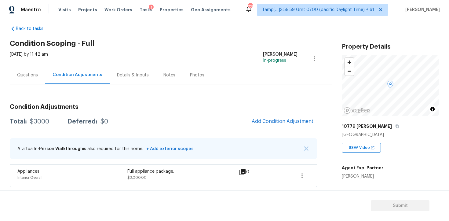
click at [269, 133] on div "Condition Adjustments Total: $3000 Deferred: $0 Add Condition Adjustment A virt…" at bounding box center [164, 143] width 308 height 88
click at [277, 119] on span "Add Condition Adjustment" at bounding box center [283, 122] width 62 height 6
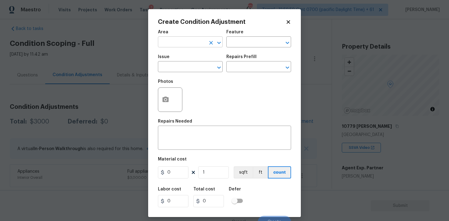
click at [193, 42] on input "text" at bounding box center [182, 42] width 48 height 9
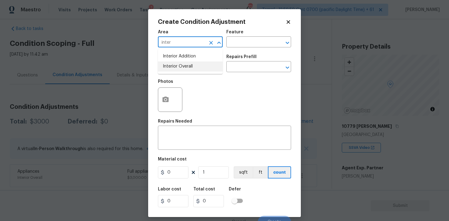
click at [193, 65] on li "Interior Overall" at bounding box center [190, 66] width 65 height 10
type input "Interior Overall"
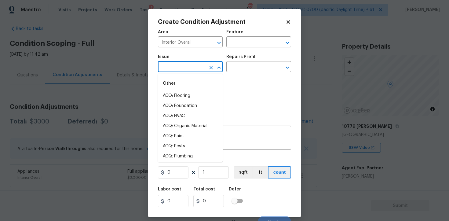
click at [193, 65] on input "text" at bounding box center [182, 67] width 48 height 9
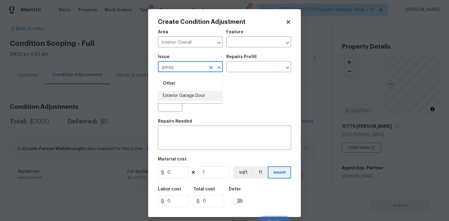
click at [196, 91] on li "Exterior Garage Door" at bounding box center [190, 96] width 65 height 10
type input "Exterior Garage Door"
click at [168, 105] on button "button" at bounding box center [165, 100] width 15 height 24
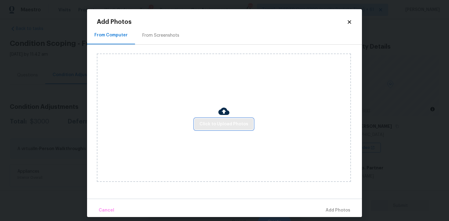
click at [229, 127] on span "Click to Upload Photos" at bounding box center [224, 124] width 49 height 8
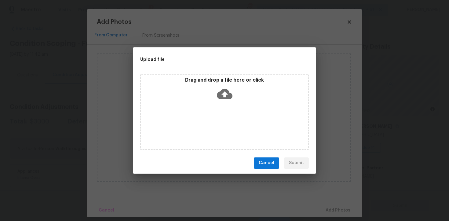
click at [223, 99] on icon at bounding box center [225, 94] width 16 height 16
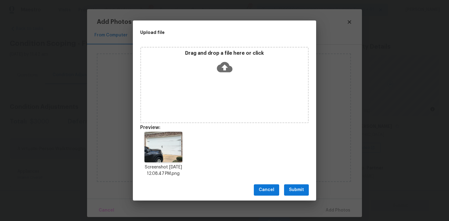
click at [289, 190] on button "Submit" at bounding box center [296, 189] width 25 height 11
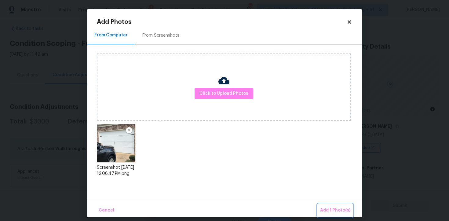
click at [320, 205] on button "Add 1 Photo(s)" at bounding box center [335, 210] width 35 height 13
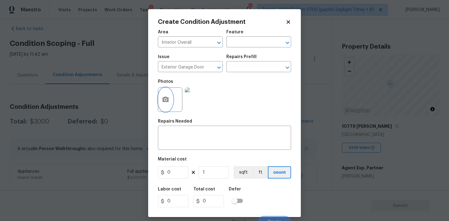
scroll to position [7, 0]
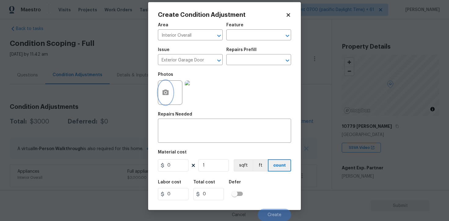
click at [165, 89] on button "button" at bounding box center [165, 93] width 15 height 24
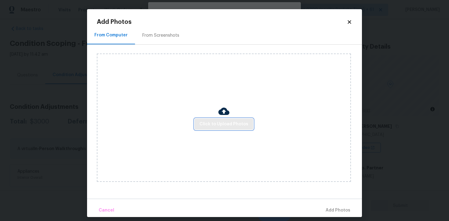
click at [216, 123] on span "Click to Upload Photos" at bounding box center [224, 124] width 49 height 8
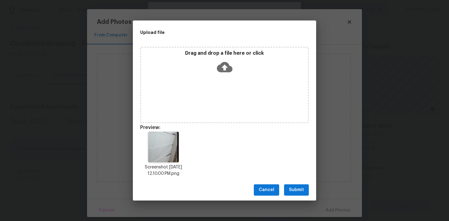
click at [298, 192] on span "Submit" at bounding box center [296, 190] width 15 height 8
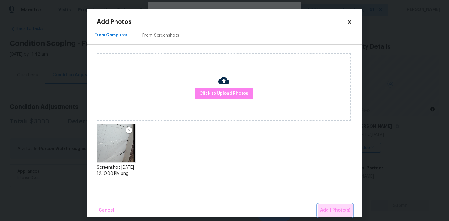
click at [330, 207] on span "Add 1 Photo(s)" at bounding box center [335, 211] width 30 height 8
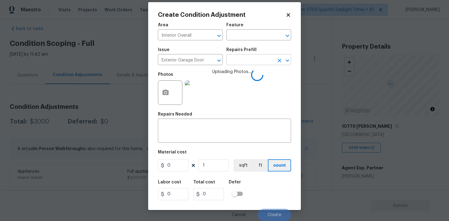
click at [241, 56] on input "text" at bounding box center [251, 60] width 48 height 9
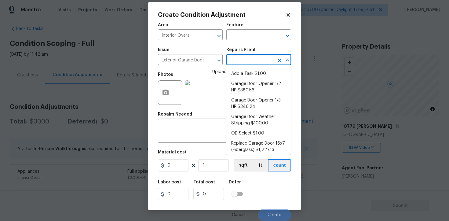
type input "s"
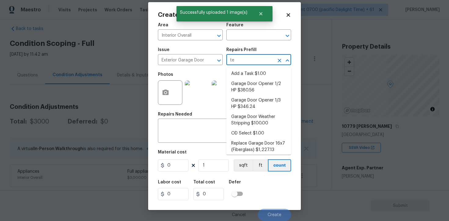
type input "tee"
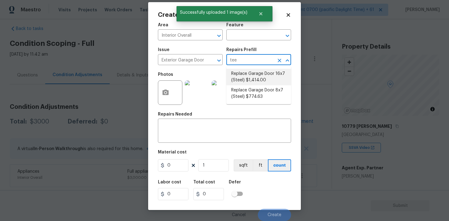
click at [262, 79] on li "Replace Garage Door 16x7 (Steel) $1,414.00" at bounding box center [259, 77] width 65 height 17
type input "Interior Door"
type textarea "Remove the existing garage door and ALL of the existing hardware. Install new h…"
type input "1414"
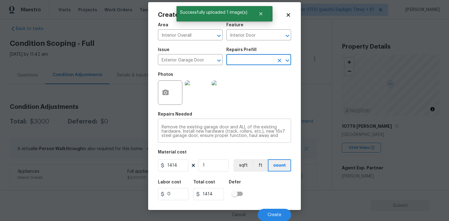
scroll to position [4, 0]
click at [266, 200] on div "Labor cost 0 Total cost 1414 Defer" at bounding box center [224, 190] width 133 height 28
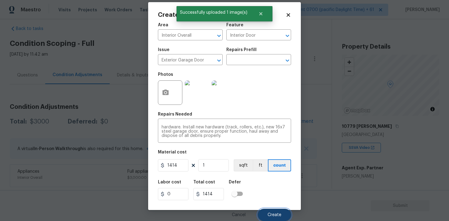
click at [275, 215] on span "Create" at bounding box center [275, 215] width 14 height 5
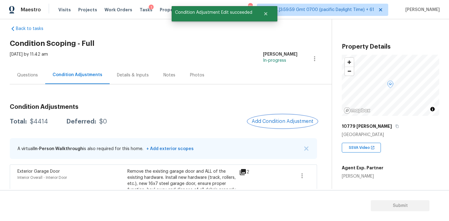
scroll to position [46, 0]
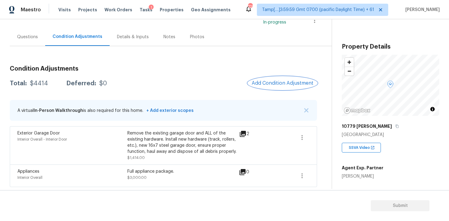
click at [295, 86] on span "Add Condition Adjustment" at bounding box center [283, 83] width 62 height 6
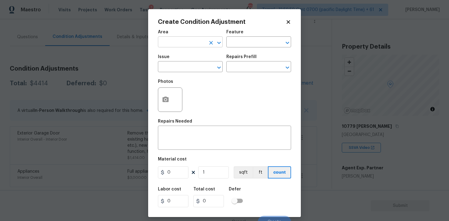
click at [195, 41] on input "text" at bounding box center [182, 42] width 48 height 9
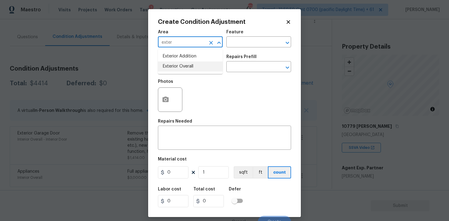
click at [207, 68] on li "Exterior Overall" at bounding box center [190, 66] width 65 height 10
click at [207, 68] on div "​" at bounding box center [190, 67] width 65 height 9
type input "Exterior Overall"
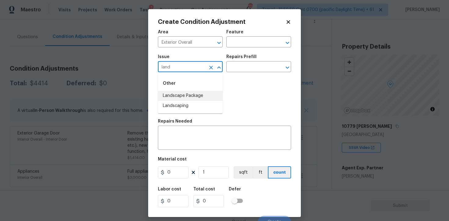
click at [202, 96] on li "Landscape Package" at bounding box center [190, 96] width 65 height 10
type input "Landscape Package"
click at [242, 67] on input "text" at bounding box center [251, 67] width 48 height 9
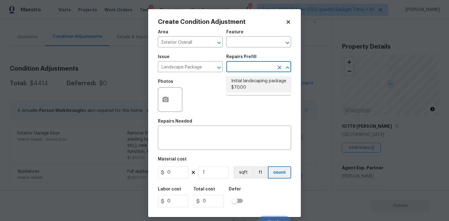
click at [243, 78] on li "Initial landscaping package $70.00" at bounding box center [259, 84] width 65 height 17
type input "Home Readiness Packages"
type textarea "Mowing of grass up to 6" in height. Mow, edge along driveways & sidewalks, trim…"
type input "70"
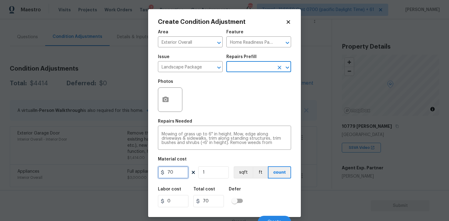
click at [169, 176] on input "70" at bounding box center [173, 172] width 31 height 12
type input "750"
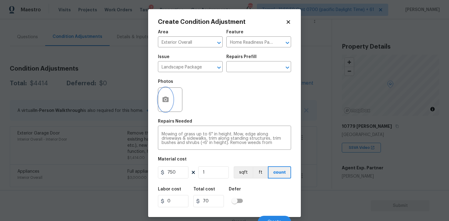
click at [165, 90] on button "button" at bounding box center [165, 100] width 15 height 24
type input "750"
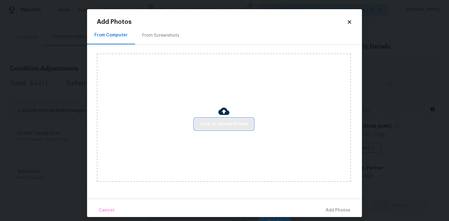
click at [201, 124] on button "Click to Upload Photos" at bounding box center [224, 124] width 59 height 11
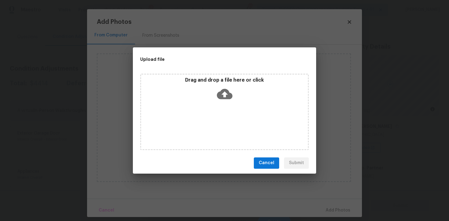
click at [221, 95] on icon at bounding box center [225, 94] width 16 height 10
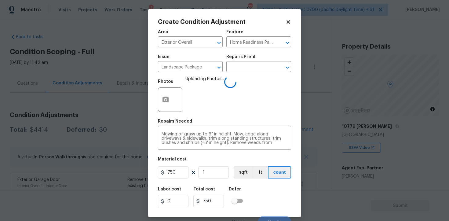
scroll to position [7, 0]
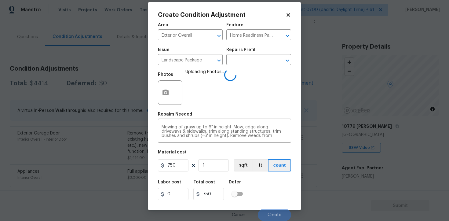
click at [271, 187] on div "Labor cost 0 Total cost 750 Defer" at bounding box center [224, 190] width 133 height 28
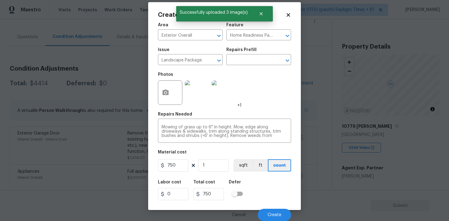
click at [269, 206] on div "Cancel Create" at bounding box center [224, 212] width 133 height 17
click at [272, 209] on button "Create" at bounding box center [274, 215] width 33 height 12
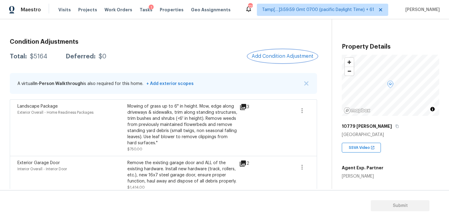
scroll to position [65, 0]
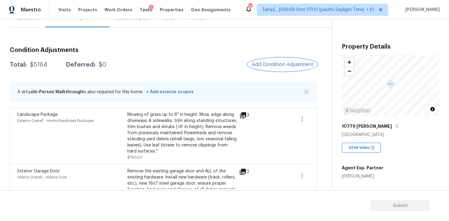
click at [279, 65] on span "Add Condition Adjustment" at bounding box center [283, 65] width 62 height 6
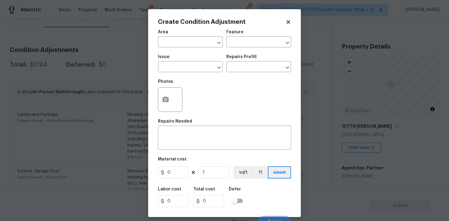
click at [188, 52] on span "Issue ​" at bounding box center [190, 63] width 65 height 25
click at [187, 42] on input "text" at bounding box center [182, 42] width 48 height 9
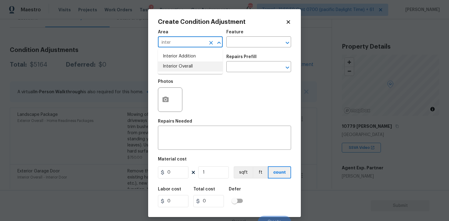
click at [187, 63] on li "Interior Overall" at bounding box center [190, 66] width 65 height 10
type input "Interior Overall"
click at [187, 63] on input "text" at bounding box center [182, 67] width 48 height 9
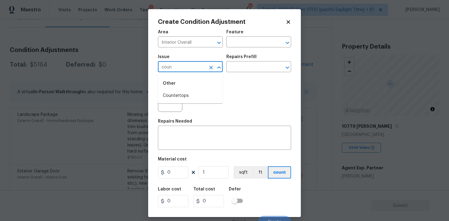
type input "count"
click at [193, 94] on li "Interior Resurfacing" at bounding box center [190, 96] width 65 height 10
type input "Interior Resurfacing"
click at [168, 102] on icon "button" at bounding box center [166, 100] width 6 height 6
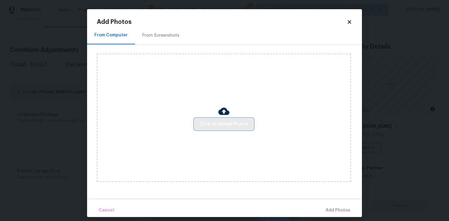
click at [230, 127] on span "Click to Upload Photos" at bounding box center [224, 124] width 49 height 8
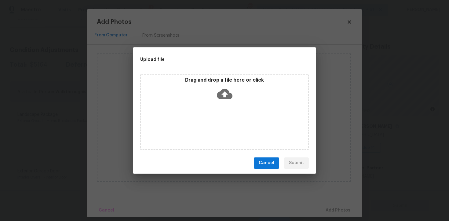
click at [223, 99] on icon at bounding box center [225, 94] width 16 height 16
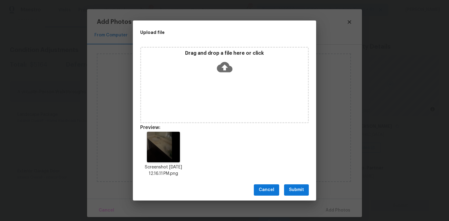
click at [296, 191] on span "Submit" at bounding box center [296, 190] width 15 height 8
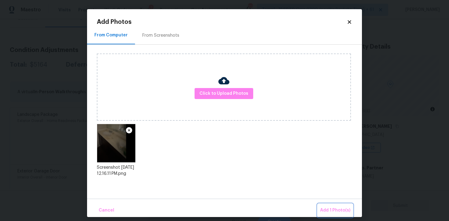
click at [326, 210] on span "Add 1 Photo(s)" at bounding box center [335, 211] width 30 height 8
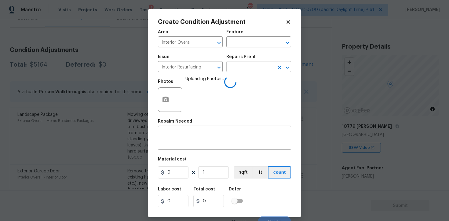
click at [248, 64] on input "text" at bounding box center [251, 67] width 48 height 9
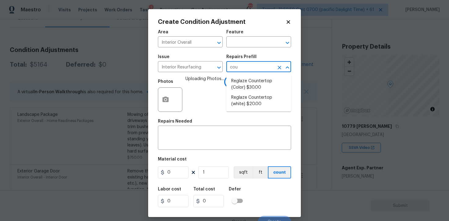
type input "coun"
click at [248, 82] on li "Reglaze Countertop (Color) $30.00" at bounding box center [259, 84] width 65 height 17
type textarea "Prep, mask and reglaze finish the countertop (Speckle) PM to approve of finish …"
type input "30"
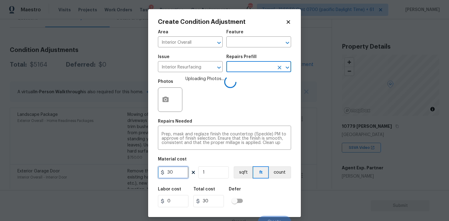
click at [183, 172] on input "30" at bounding box center [173, 172] width 31 height 12
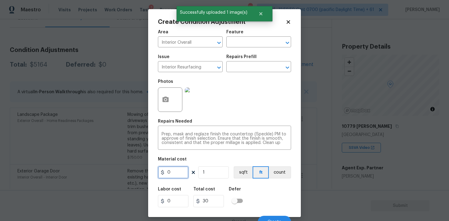
click at [183, 171] on input "0" at bounding box center [173, 172] width 31 height 12
type input "100"
click at [275, 183] on div "Area Interior Overall ​ Feature ​ Issue Interior Resurfacing ​ Repairs Prefill …" at bounding box center [224, 127] width 133 height 202
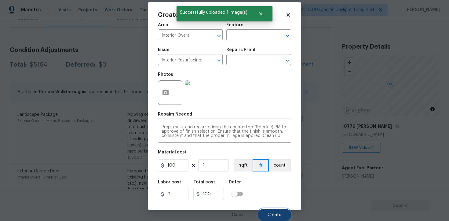
click at [275, 214] on span "Create" at bounding box center [275, 215] width 14 height 5
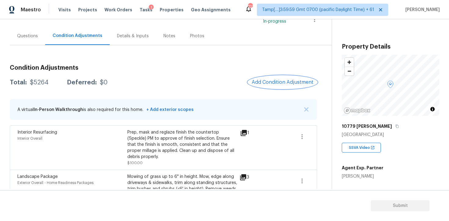
scroll to position [25, 0]
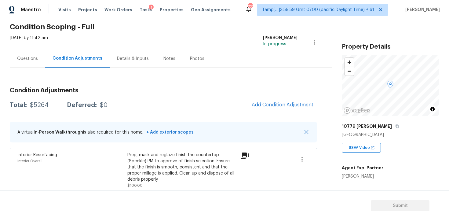
click at [39, 54] on div "Questions" at bounding box center [27, 59] width 35 height 18
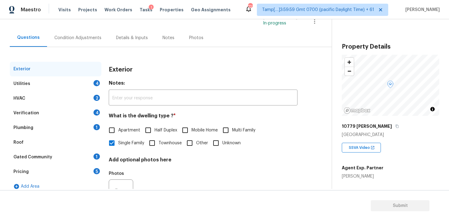
scroll to position [51, 0]
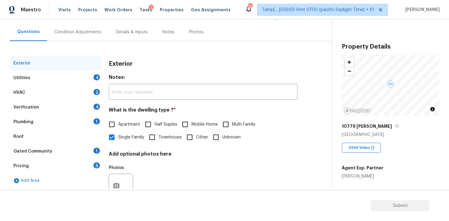
click at [53, 105] on div "Verification 4" at bounding box center [56, 107] width 92 height 15
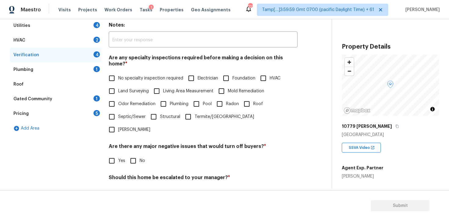
scroll to position [127, 0]
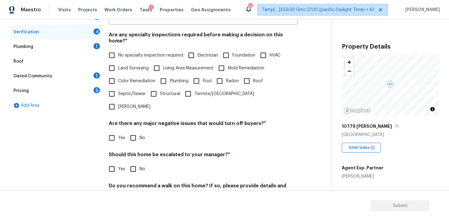
click at [229, 54] on input "Foundation" at bounding box center [226, 55] width 13 height 13
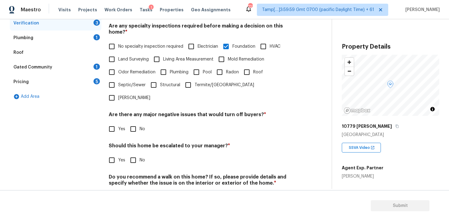
scroll to position [141, 0]
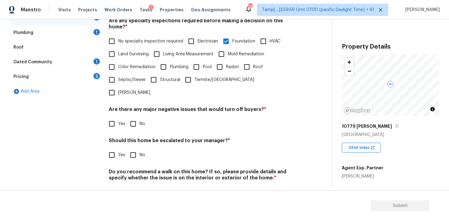
click at [234, 38] on span "Foundation" at bounding box center [244, 41] width 23 height 6
click at [233, 35] on input "Foundation" at bounding box center [226, 41] width 13 height 13
checkbox input "false"
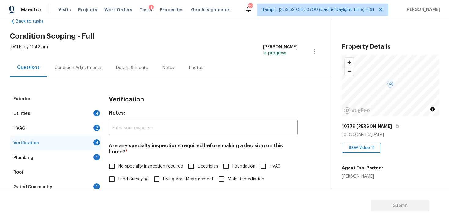
click at [91, 66] on div "Condition Adjustments" at bounding box center [77, 68] width 47 height 6
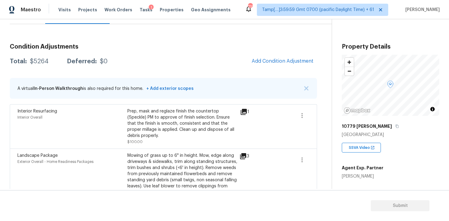
scroll to position [69, 0]
click at [259, 61] on span "Add Condition Adjustment" at bounding box center [283, 61] width 62 height 6
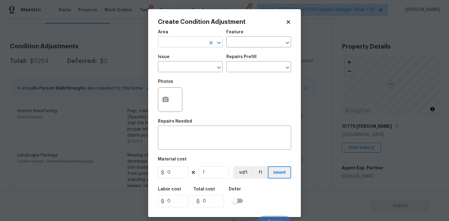
click at [188, 45] on input "text" at bounding box center [182, 42] width 48 height 9
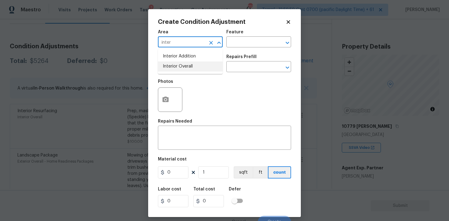
click at [188, 63] on li "Interior Overall" at bounding box center [190, 66] width 65 height 10
type input "Interior Overall"
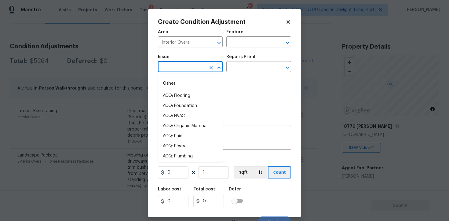
click at [183, 70] on input "text" at bounding box center [182, 67] width 48 height 9
click at [178, 67] on input "text" at bounding box center [182, 67] width 48 height 9
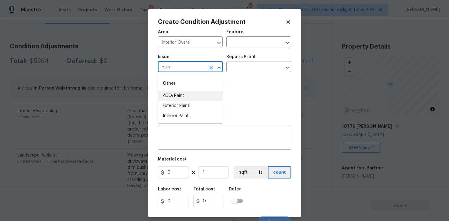
click at [177, 92] on li "ACQ: Paint" at bounding box center [190, 96] width 65 height 10
type input "ACQ: Paint"
click at [213, 65] on icon "Clear" at bounding box center [211, 68] width 6 height 6
click at [201, 66] on input "text" at bounding box center [182, 67] width 48 height 9
type input "pain"
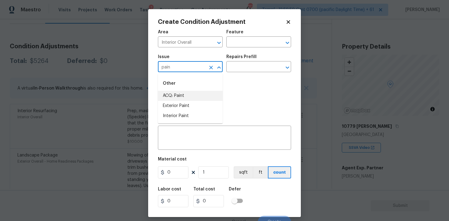
click at [104, 123] on body "Maestro Visits Projects Work Orders Tasks 1 Properties Geo Assignments 717 Tamp…" at bounding box center [224, 110] width 449 height 221
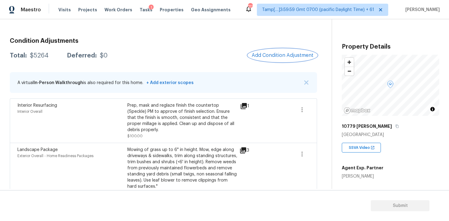
scroll to position [52, 0]
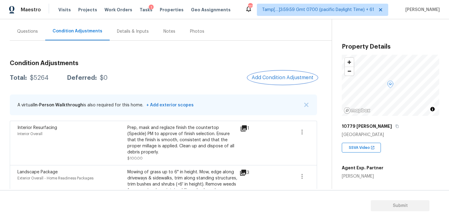
click at [259, 79] on span "Add Condition Adjustment" at bounding box center [283, 78] width 62 height 6
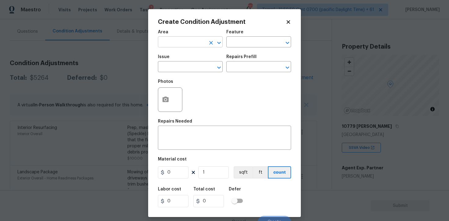
click at [180, 43] on input "text" at bounding box center [182, 42] width 48 height 9
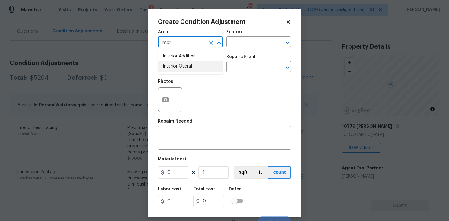
click at [180, 68] on li "Interior Overall" at bounding box center [190, 66] width 65 height 10
type input "Interior Overall"
click at [180, 68] on input "text" at bounding box center [182, 67] width 48 height 9
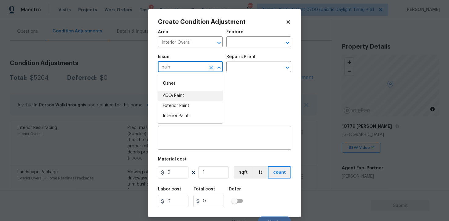
click at [188, 96] on li "ACQ: Paint" at bounding box center [190, 96] width 65 height 10
type input "ACQ: Paint"
click at [239, 64] on input "text" at bounding box center [251, 67] width 48 height 9
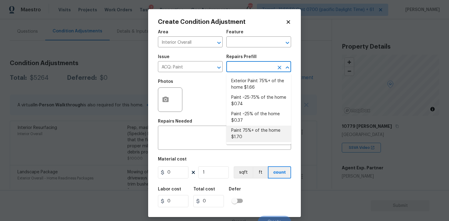
click at [239, 133] on li "Paint 75%+ of the home $1.70" at bounding box center [259, 134] width 65 height 17
type input "Acquisition"
type textarea "Acquisition Scope: 75%+ of the home will likely require interior paint"
type input "1.7"
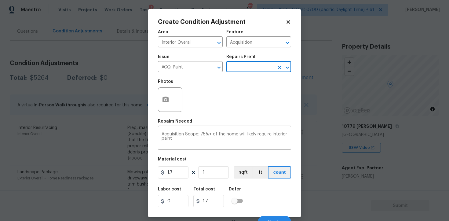
scroll to position [7, 0]
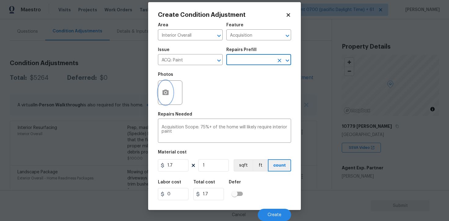
click at [172, 88] on button "button" at bounding box center [165, 93] width 15 height 24
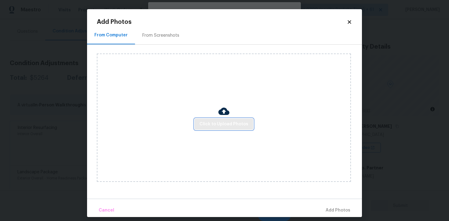
click at [213, 122] on span "Click to Upload Photos" at bounding box center [224, 124] width 49 height 8
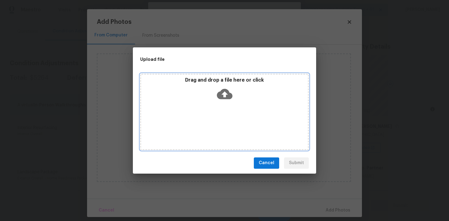
click at [223, 98] on icon at bounding box center [225, 94] width 16 height 10
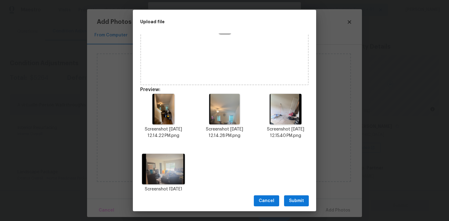
scroll to position [43, 0]
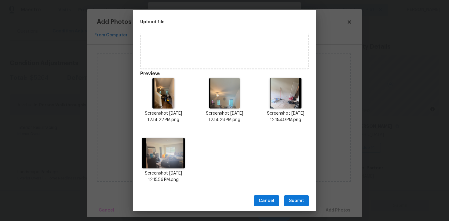
click at [302, 205] on button "Submit" at bounding box center [296, 200] width 25 height 11
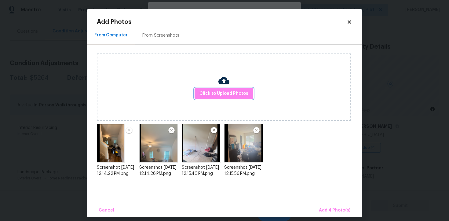
scroll to position [0, 0]
click at [329, 211] on span "Add 4 Photo(s)" at bounding box center [334, 211] width 31 height 8
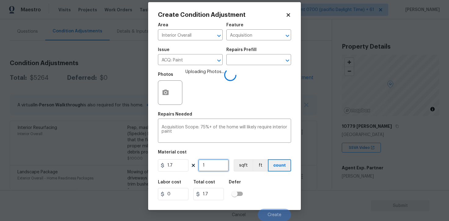
click at [223, 162] on input "1" at bounding box center [213, 165] width 31 height 12
type input "0"
paste input "text"
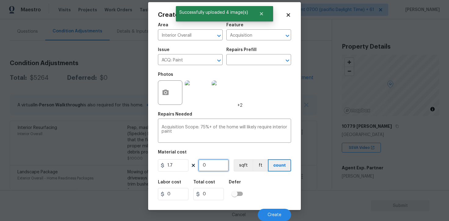
click at [220, 166] on input "0" at bounding box center [213, 165] width 31 height 12
paste input "1692"
type input "1692"
type input "2876.4"
type input "1692"
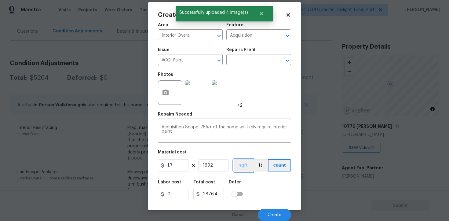
click at [239, 168] on button "sqft" at bounding box center [243, 165] width 19 height 12
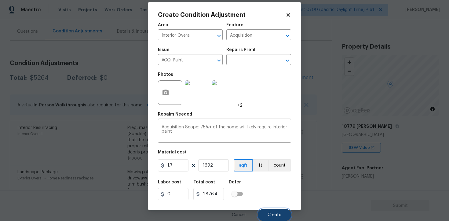
click at [281, 213] on span "Create" at bounding box center [275, 215] width 14 height 5
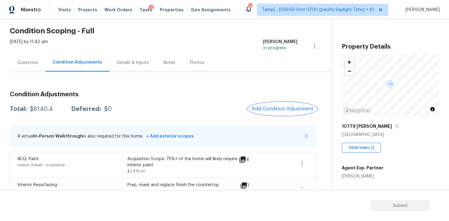
scroll to position [19, 0]
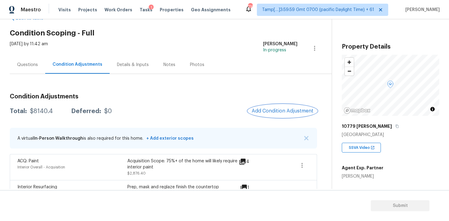
click at [290, 116] on button "Add Condition Adjustment" at bounding box center [282, 111] width 69 height 13
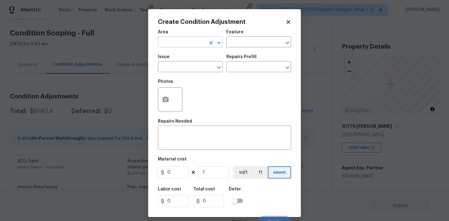
click at [184, 42] on input "text" at bounding box center [182, 42] width 48 height 9
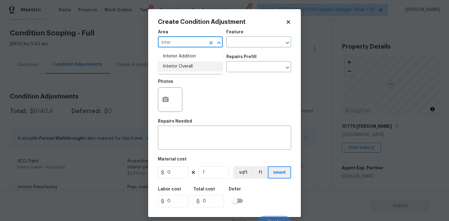
click at [187, 64] on li "Interior Overall" at bounding box center [190, 66] width 65 height 10
type input "Interior Overall"
click at [187, 66] on input "text" at bounding box center [182, 67] width 48 height 9
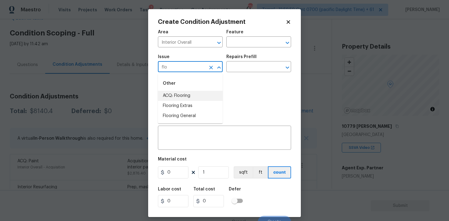
click at [190, 94] on li "ACQ: Flooring" at bounding box center [190, 96] width 65 height 10
type input "ACQ: Flooring"
click at [240, 72] on input "text" at bounding box center [251, 67] width 48 height 9
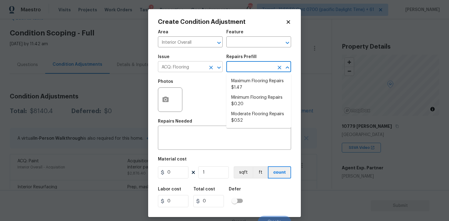
click at [209, 68] on icon "Clear" at bounding box center [211, 68] width 6 height 6
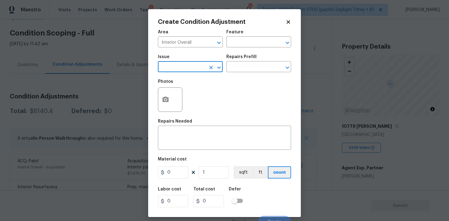
click at [209, 68] on icon "Clear" at bounding box center [211, 68] width 6 height 6
click at [203, 112] on li "Flooring General" at bounding box center [190, 116] width 65 height 10
type input "Flooring General"
click at [245, 68] on input "text" at bounding box center [251, 67] width 48 height 9
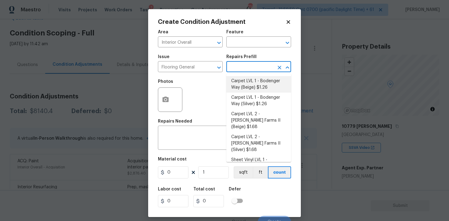
click at [246, 87] on li "Carpet LVL 1 - Bodenger Way (Beige) $1.26" at bounding box center [259, 84] width 65 height 17
type input "Overall Flooring"
type textarea "Install new carpet. (Bodenger Way 749 Bird Bath, Beige) at all previously carpe…"
type input "1.26"
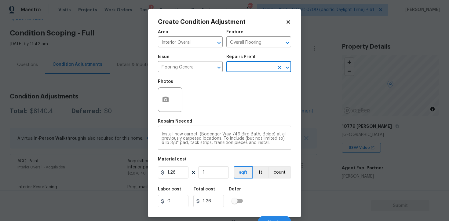
scroll to position [7, 0]
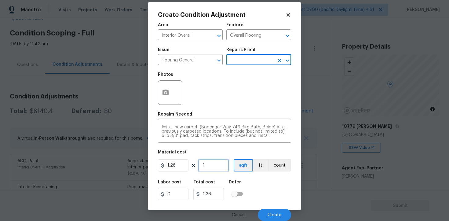
click at [220, 163] on input "1" at bounding box center [213, 165] width 31 height 12
type input "0"
click at [214, 164] on input "0" at bounding box center [213, 165] width 31 height 12
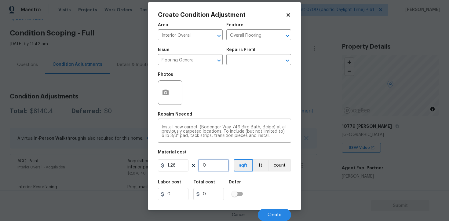
click at [214, 164] on input "0" at bounding box center [213, 165] width 31 height 12
type input "8"
type input "10.08"
type input "84"
type input "105.84"
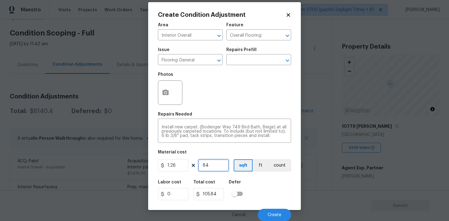
type input "846"
type input "1065.96"
type input "846"
click at [260, 186] on div "Labor cost 0 Total cost 1065.96 Defer" at bounding box center [224, 190] width 133 height 28
click at [169, 88] on button "button" at bounding box center [165, 93] width 15 height 24
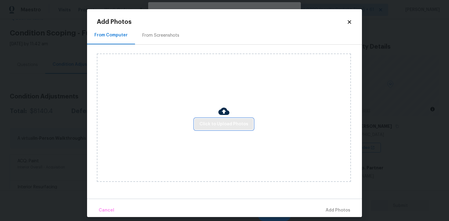
click at [234, 123] on span "Click to Upload Photos" at bounding box center [224, 124] width 49 height 8
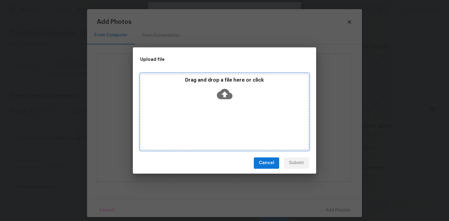
click at [227, 84] on div "Drag and drop a file here or click" at bounding box center [224, 90] width 167 height 26
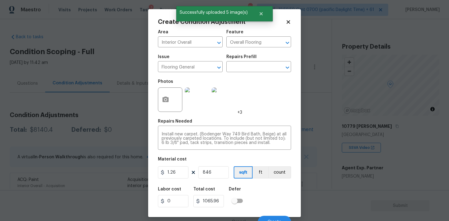
scroll to position [7, 0]
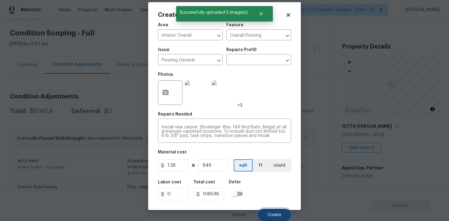
click at [277, 217] on span "Create" at bounding box center [275, 215] width 14 height 5
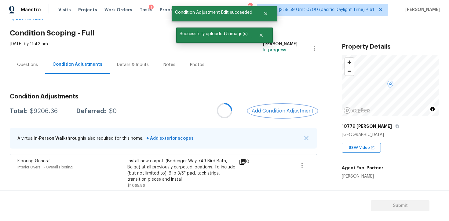
scroll to position [0, 0]
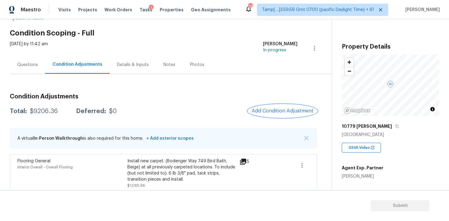
click at [283, 105] on button "Add Condition Adjustment" at bounding box center [282, 111] width 69 height 13
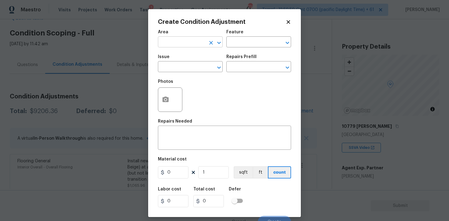
click at [180, 46] on input "text" at bounding box center [182, 42] width 48 height 9
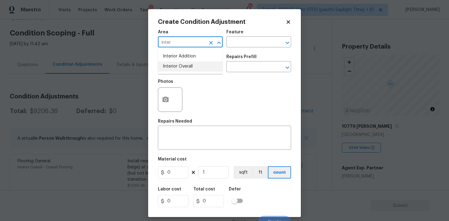
click at [179, 62] on li "Interior Overall" at bounding box center [190, 66] width 65 height 10
type input "Interior Overall"
click at [182, 73] on span "Issue ​" at bounding box center [190, 63] width 65 height 25
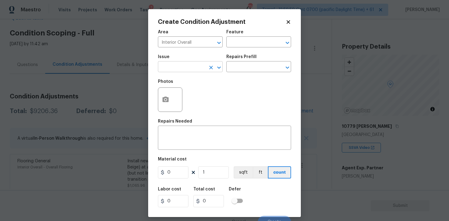
click at [180, 70] on input "text" at bounding box center [182, 67] width 48 height 9
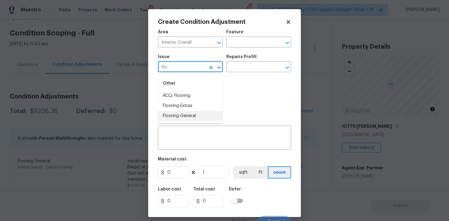
click at [188, 117] on li "Flooring General" at bounding box center [190, 116] width 65 height 10
type input "Flooring General"
click at [209, 72] on div "Flooring General ​" at bounding box center [190, 67] width 65 height 9
click at [209, 67] on icon "Clear" at bounding box center [211, 68] width 6 height 6
click at [206, 105] on li "Flooring Extras" at bounding box center [190, 106] width 65 height 10
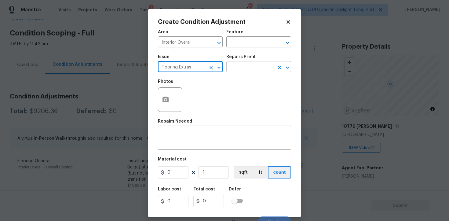
type input "Flooring Extras"
click at [266, 65] on input "text" at bounding box center [251, 67] width 48 height 9
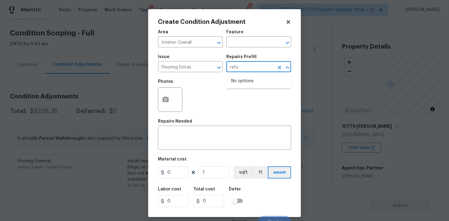
type input "ref"
click at [264, 80] on li "Sand and Refinish Hardwood Flooring $5.00" at bounding box center [259, 84] width 65 height 17
type input "Overall Flooring"
type textarea "Sand and refinish the existing hardwood floors. PM to confirm color/sheen."
type input "5"
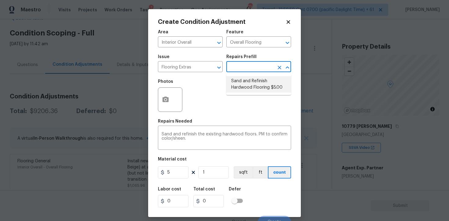
type input "5"
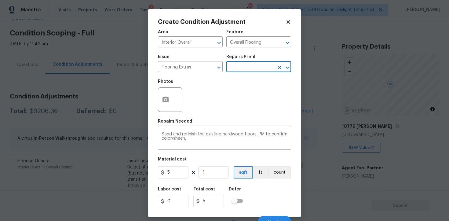
click at [216, 181] on div "Area Interior Overall ​ Feature Overall Flooring ​ Issue Flooring Extras ​ Repa…" at bounding box center [224, 127] width 133 height 202
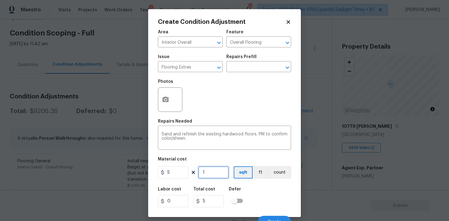
click at [214, 175] on input "1" at bounding box center [213, 172] width 31 height 12
type input "0"
type input "8"
type input "40"
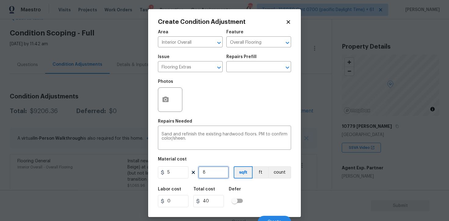
type input "84"
type input "420"
type input "846"
type input "4230"
type input "846"
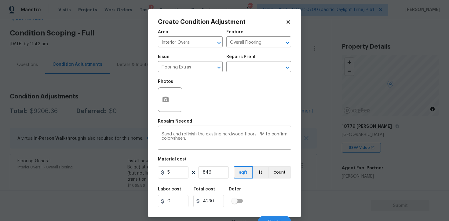
click at [252, 190] on div "Labor cost 0 Total cost 4230 Defer" at bounding box center [224, 197] width 133 height 28
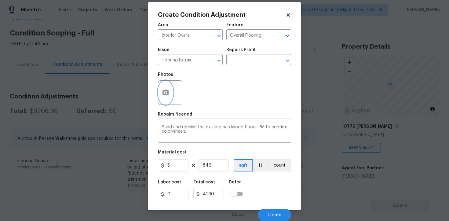
click at [167, 100] on button "button" at bounding box center [165, 93] width 15 height 24
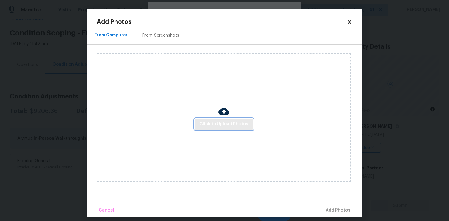
click at [235, 122] on span "Click to Upload Photos" at bounding box center [224, 124] width 49 height 8
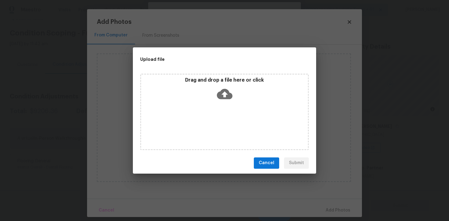
click at [222, 83] on p "Drag and drop a file here or click" at bounding box center [224, 80] width 167 height 6
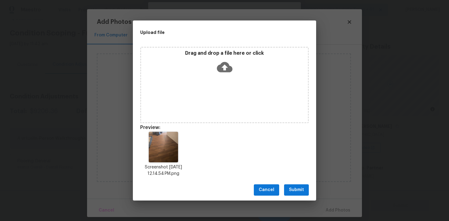
click at [307, 192] on button "Submit" at bounding box center [296, 189] width 25 height 11
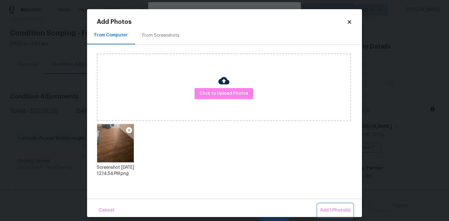
click at [330, 211] on span "Add 1 Photo(s)" at bounding box center [335, 211] width 30 height 8
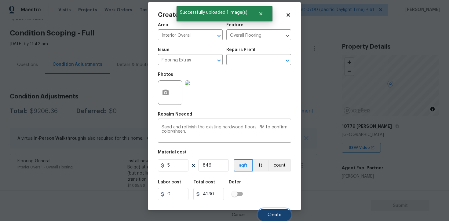
click at [268, 218] on button "Create" at bounding box center [274, 215] width 33 height 12
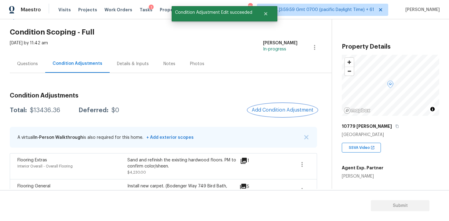
scroll to position [0, 0]
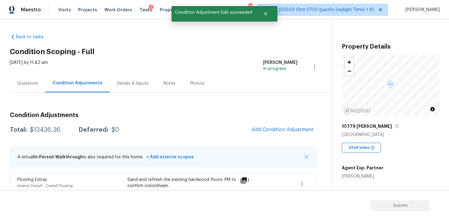
click at [38, 78] on div "Questions" at bounding box center [27, 83] width 35 height 18
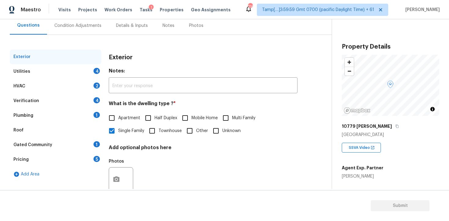
click at [80, 75] on div "Utilities 4" at bounding box center [56, 71] width 92 height 15
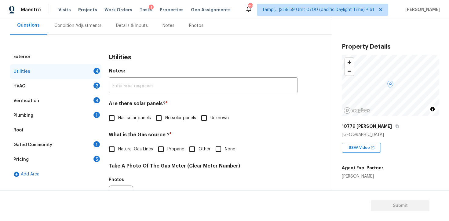
scroll to position [95, 0]
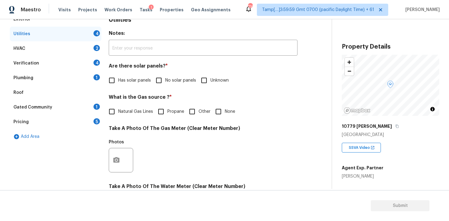
click at [156, 83] on input "No solar panels" at bounding box center [159, 80] width 13 height 13
checkbox input "true"
click at [216, 110] on input "None" at bounding box center [218, 112] width 13 height 13
checkbox input "true"
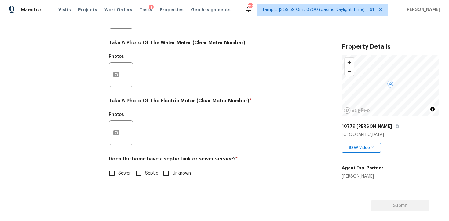
scroll to position [239, 0]
click at [117, 126] on button "button" at bounding box center [116, 133] width 15 height 24
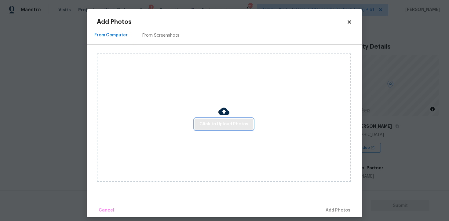
click at [199, 124] on button "Click to Upload Photos" at bounding box center [224, 124] width 59 height 11
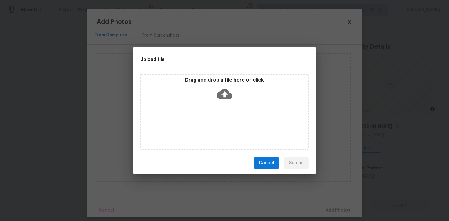
click at [223, 105] on div "Drag and drop a file here or click" at bounding box center [224, 112] width 169 height 76
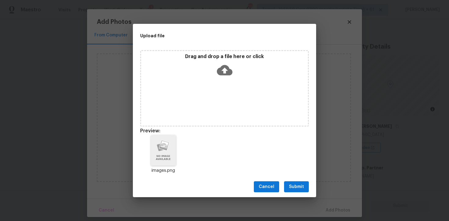
click at [301, 178] on div "Cancel Submit" at bounding box center [224, 186] width 183 height 21
click at [302, 186] on span "Submit" at bounding box center [296, 187] width 15 height 8
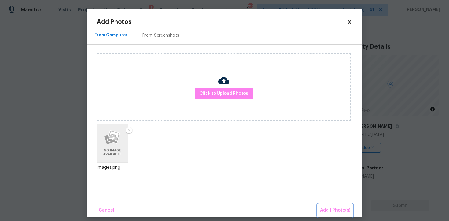
click at [332, 209] on span "Add 1 Photo(s)" at bounding box center [335, 211] width 30 height 8
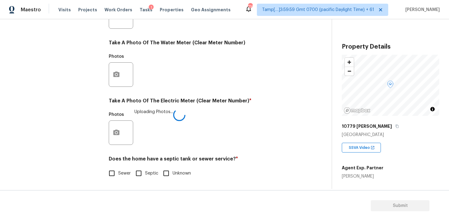
click at [115, 173] on input "Sewer" at bounding box center [111, 173] width 13 height 13
checkbox input "true"
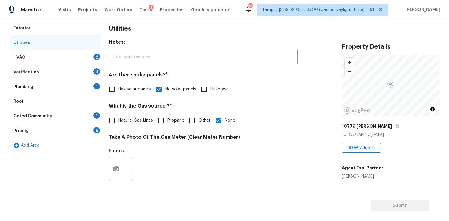
scroll to position [76, 0]
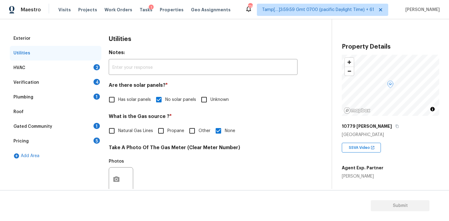
click at [84, 62] on div "HVAC 2" at bounding box center [56, 68] width 92 height 15
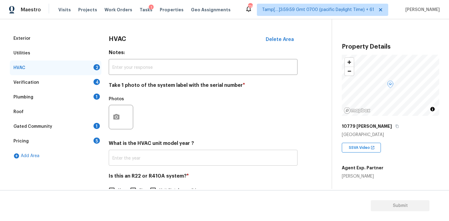
scroll to position [94, 0]
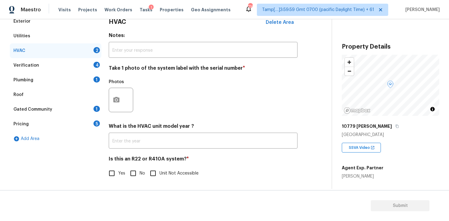
click at [119, 112] on div at bounding box center [121, 100] width 24 height 24
click at [116, 102] on icon "button" at bounding box center [116, 100] width 6 height 6
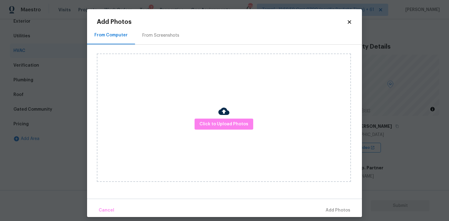
click at [220, 134] on div "Click to Upload Photos" at bounding box center [224, 118] width 254 height 128
click at [220, 124] on span "Click to Upload Photos" at bounding box center [224, 124] width 49 height 8
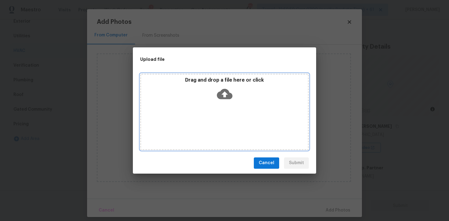
click at [220, 103] on div "Drag and drop a file here or click" at bounding box center [224, 112] width 169 height 76
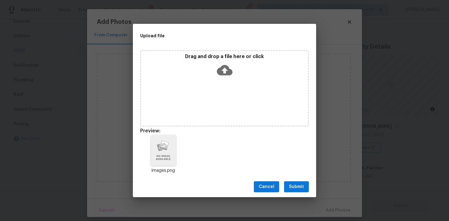
drag, startPoint x: 298, startPoint y: 185, endPoint x: 298, endPoint y: 180, distance: 4.9
click at [298, 186] on span "Submit" at bounding box center [296, 187] width 15 height 8
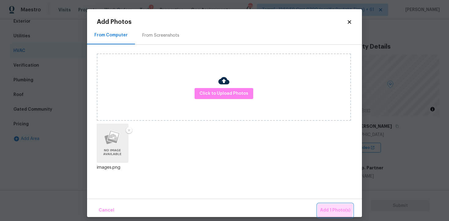
click at [320, 208] on button "Add 1 Photo(s)" at bounding box center [335, 210] width 35 height 13
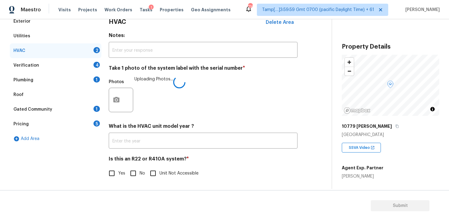
click at [131, 173] on input "No" at bounding box center [133, 173] width 13 height 13
checkbox input "true"
click at [83, 66] on div "Verification 4" at bounding box center [56, 65] width 92 height 15
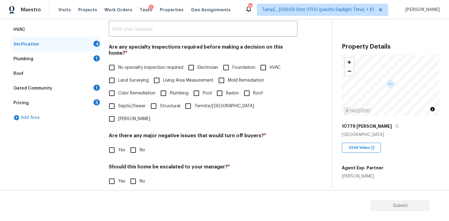
scroll to position [128, 0]
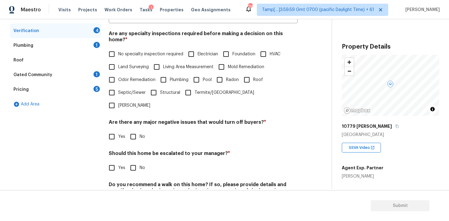
click at [113, 48] on input "No specialty inspection required" at bounding box center [111, 54] width 13 height 13
checkbox input "true"
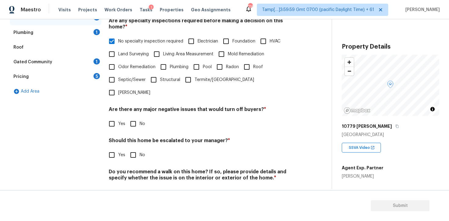
click at [138, 116] on div "Verification Notes: ​ Are any specialty inspections required before making a de…" at bounding box center [203, 86] width 189 height 239
click at [133, 117] on input "No" at bounding box center [133, 123] width 13 height 13
checkbox input "true"
click at [136, 149] on input "No" at bounding box center [133, 155] width 13 height 13
checkbox input "true"
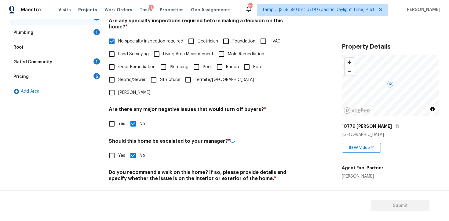
click at [136, 169] on h4 "Do you recommend a walk on this home? If so, please provide details and specify…" at bounding box center [203, 176] width 189 height 15
click at [137, 186] on input "No" at bounding box center [133, 192] width 13 height 13
checkbox input "true"
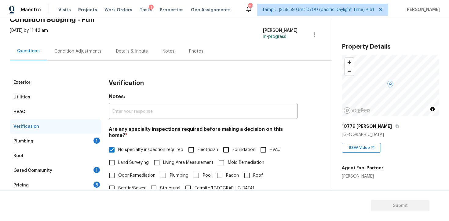
click at [90, 139] on div "Plumbing 1" at bounding box center [56, 141] width 92 height 15
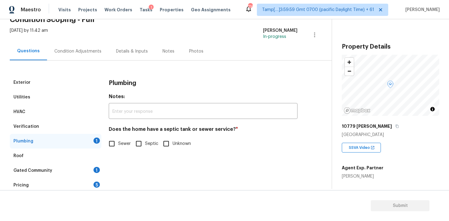
click at [117, 149] on input "Sewer" at bounding box center [111, 143] width 13 height 13
checkbox input "true"
click at [91, 175] on div "Gated Community 1" at bounding box center [56, 170] width 92 height 15
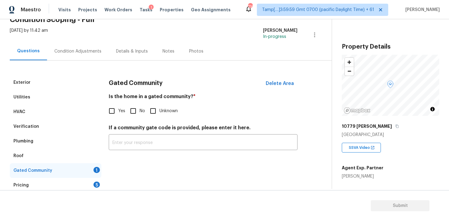
click at [142, 102] on h4 "Is the home in a gated community? *" at bounding box center [203, 98] width 189 height 9
click at [137, 112] on input "No" at bounding box center [133, 111] width 13 height 13
checkbox input "true"
click at [99, 179] on div "Pricing 5" at bounding box center [56, 185] width 92 height 15
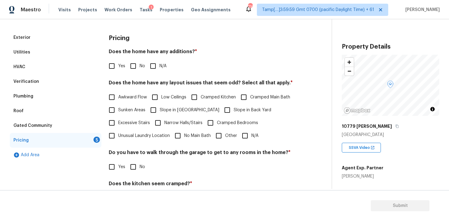
click at [129, 60] on input "No" at bounding box center [133, 66] width 13 height 13
checkbox input "true"
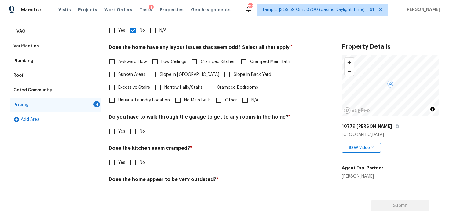
scroll to position [124, 0]
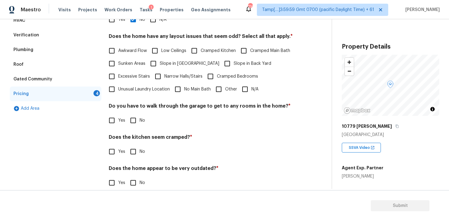
click at [221, 64] on input "Slope in Back Yard" at bounding box center [227, 63] width 13 height 13
checkbox input "true"
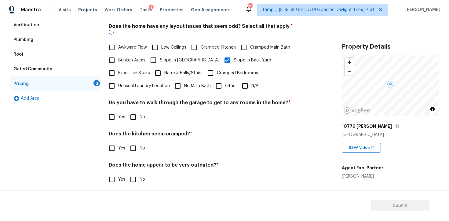
scroll to position [133, 0]
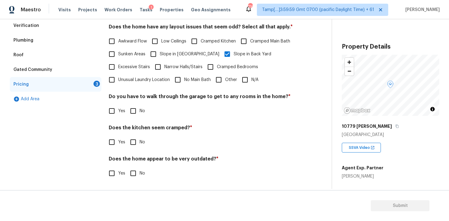
click at [135, 117] on input "No" at bounding box center [133, 111] width 13 height 13
checkbox input "true"
click at [135, 140] on input "No" at bounding box center [133, 142] width 13 height 13
checkbox input "true"
click at [139, 170] on input "No" at bounding box center [133, 174] width 13 height 13
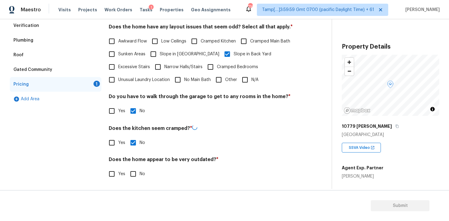
checkbox input "true"
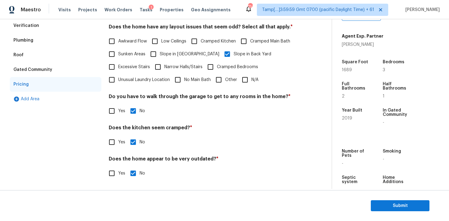
scroll to position [21, 0]
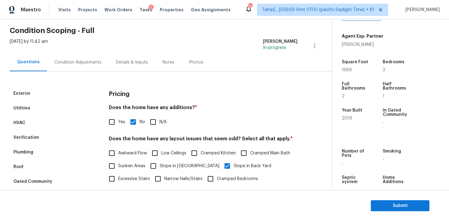
click at [89, 64] on div "Condition Adjustments" at bounding box center [77, 62] width 47 height 6
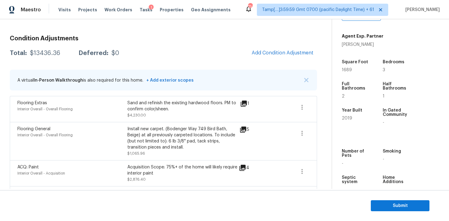
scroll to position [232, 0]
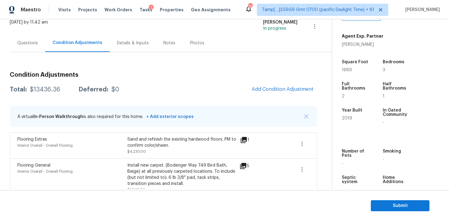
click at [31, 45] on div "Questions" at bounding box center [27, 43] width 21 height 6
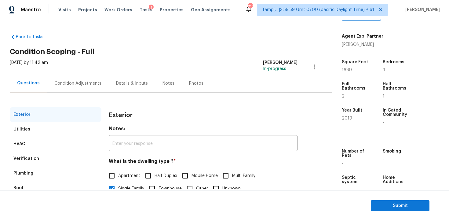
click at [81, 83] on div "Condition Adjustments" at bounding box center [77, 83] width 47 height 6
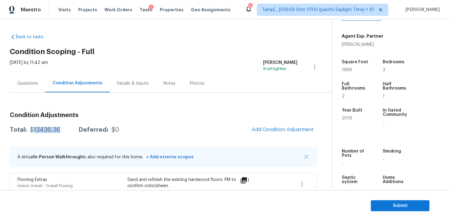
drag, startPoint x: 31, startPoint y: 130, endPoint x: 62, endPoint y: 131, distance: 30.3
click at [62, 131] on div "Total: $13436.36 Deferred: $0" at bounding box center [64, 130] width 109 height 6
copy div "13436.36"
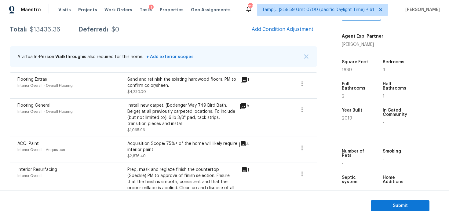
scroll to position [101, 0]
click at [307, 27] on span "Add Condition Adjustment" at bounding box center [283, 29] width 62 height 6
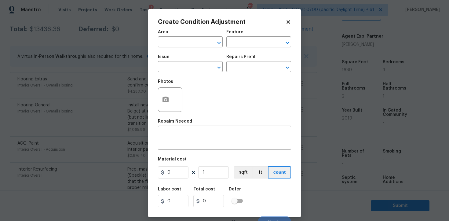
click at [158, 101] on div "Create Condition Adjustment Area ​ Feature ​ Issue ​ Repairs Prefill ​ Photos R…" at bounding box center [224, 113] width 153 height 208
click at [165, 100] on circle "button" at bounding box center [166, 100] width 2 height 2
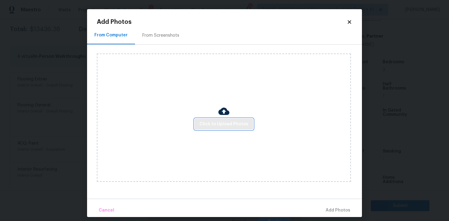
click at [222, 123] on span "Click to Upload Photos" at bounding box center [224, 124] width 49 height 8
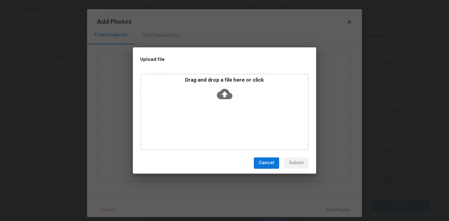
click at [430, 202] on div "Upload file Drag and drop a file here or click Cancel Submit" at bounding box center [224, 110] width 449 height 221
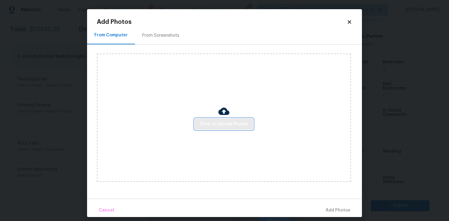
click at [231, 127] on span "Click to Upload Photos" at bounding box center [224, 124] width 49 height 8
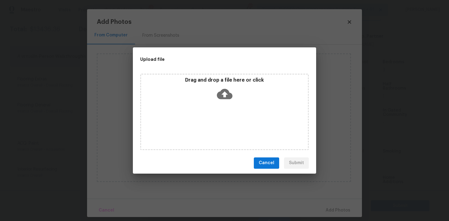
click at [226, 99] on icon at bounding box center [225, 94] width 16 height 16
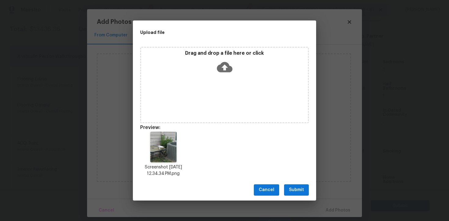
click at [301, 188] on span "Submit" at bounding box center [296, 190] width 15 height 8
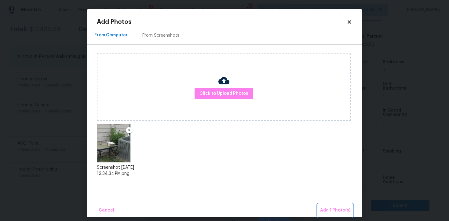
click at [330, 207] on span "Add 1 Photo(s)" at bounding box center [335, 211] width 30 height 8
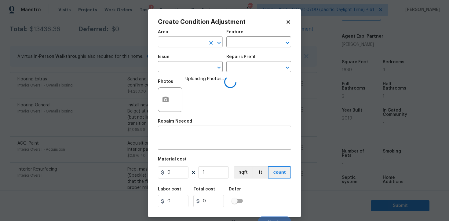
click at [184, 46] on input "text" at bounding box center [182, 42] width 48 height 9
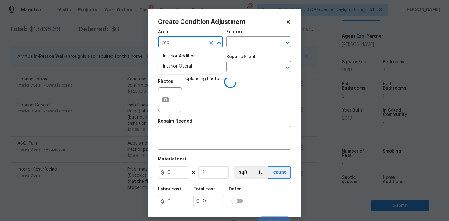
type input "inter"
click at [181, 66] on li "Interior Overall" at bounding box center [190, 66] width 65 height 10
type input "Interior Overall"
click at [181, 66] on input "text" at bounding box center [182, 67] width 48 height 9
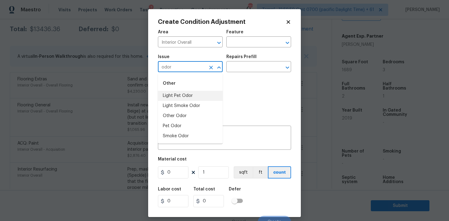
click at [183, 95] on li "Light Pet Odor" at bounding box center [190, 96] width 65 height 10
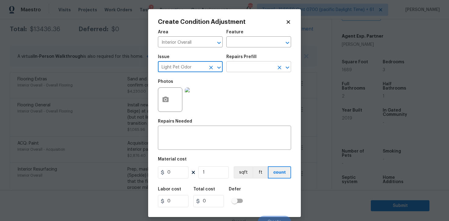
type input "Light Pet Odor"
click at [233, 72] on body "Maestro Visits Projects Work Orders Tasks 1 Properties Geo Assignments 713 Tamp…" at bounding box center [224, 110] width 449 height 221
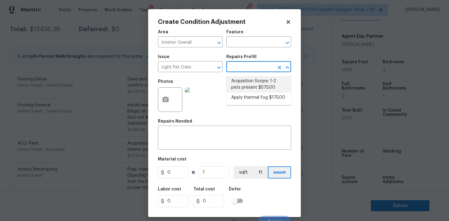
click at [236, 79] on li "Acquisition Scope: 1-2 pets present $575.00" at bounding box center [259, 84] width 65 height 17
type textarea "Acquisition Scope: 1-2 pets present"
type input "575"
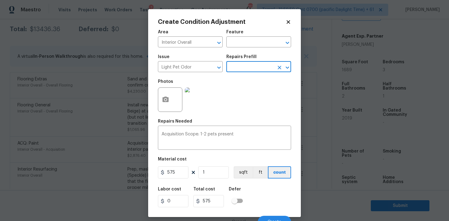
scroll to position [7, 0]
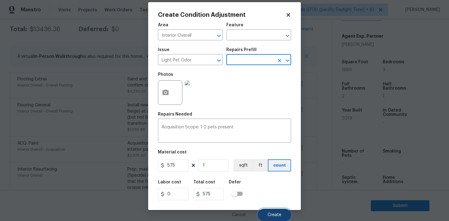
click at [276, 210] on button "Create" at bounding box center [274, 215] width 33 height 12
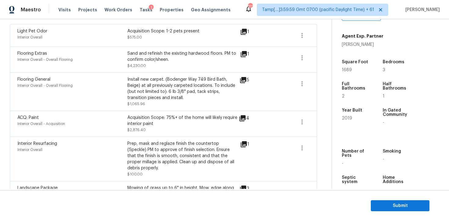
scroll to position [255, 0]
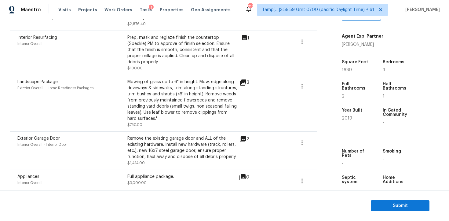
click at [110, 142] on div "Interior Overall - Interior Door" at bounding box center [72, 145] width 110 height 6
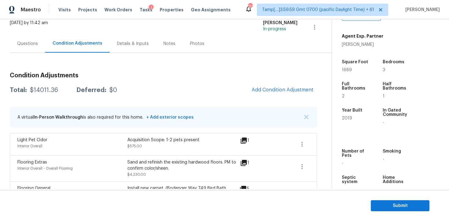
scroll to position [39, 0]
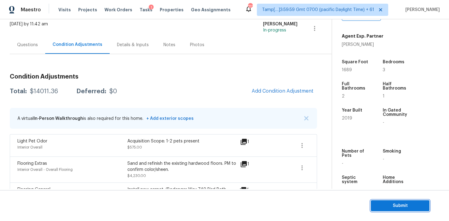
click at [383, 205] on span "Submit" at bounding box center [400, 206] width 49 height 8
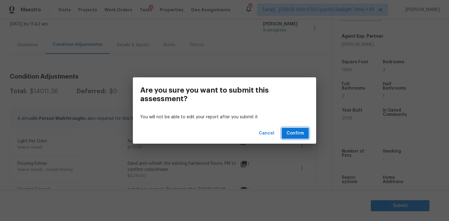
click at [306, 133] on button "Confirm" at bounding box center [295, 133] width 27 height 11
